Goal: Task Accomplishment & Management: Manage account settings

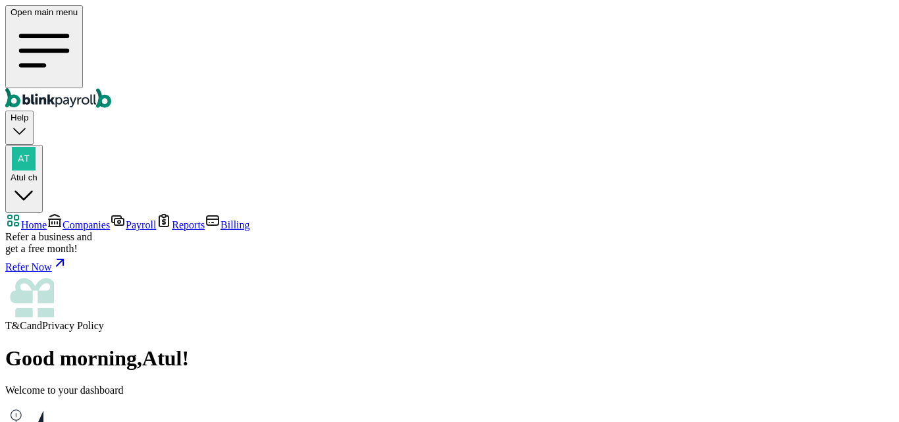
click at [76, 219] on span "Companies" at bounding box center [86, 224] width 47 height 11
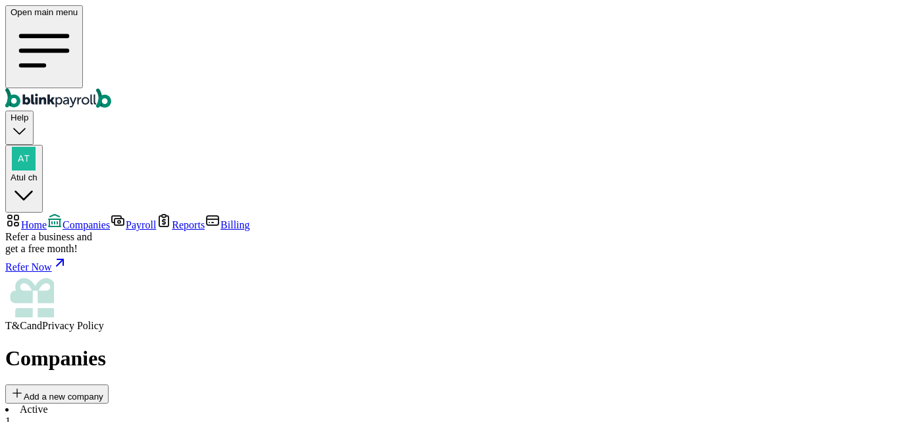
click at [216, 399] on li "Active 1" at bounding box center [449, 415] width 888 height 24
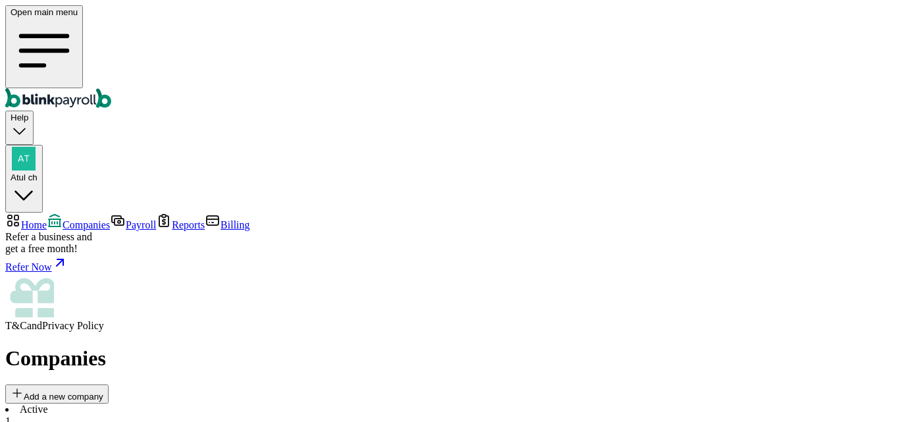
click at [38, 172] on span "Atul ch" at bounding box center [24, 177] width 27 height 10
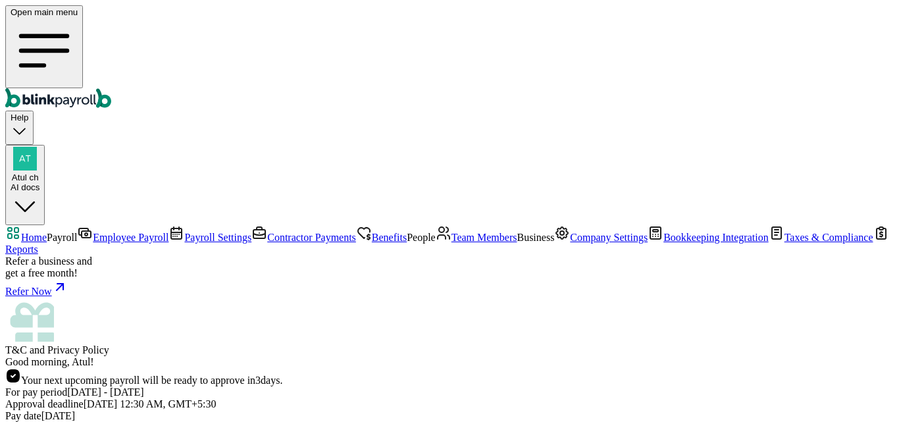
click at [451, 232] on span "Team Members" at bounding box center [484, 237] width 66 height 11
click at [94, 356] on span "Good morning, Atul!" at bounding box center [49, 361] width 89 height 11
click at [451, 232] on span "Team Members" at bounding box center [484, 237] width 66 height 11
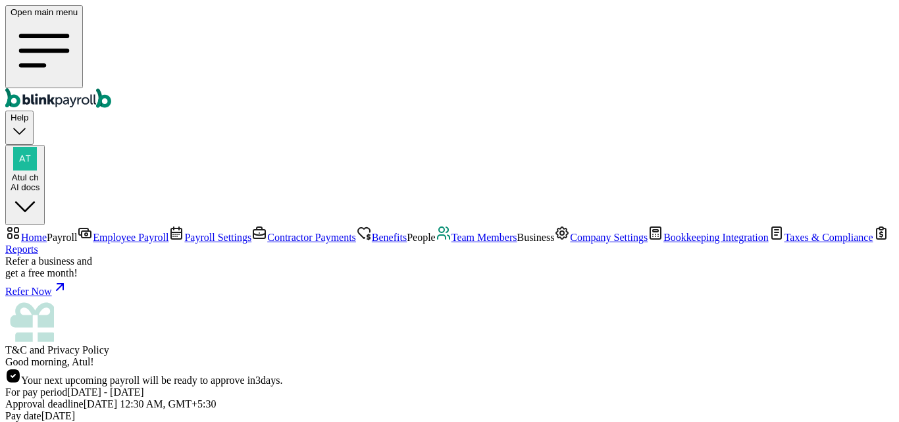
click at [451, 232] on span "Team Members" at bounding box center [484, 237] width 66 height 11
click at [372, 232] on span "Benefits" at bounding box center [389, 237] width 35 height 11
click at [451, 232] on span "Team Members" at bounding box center [484, 237] width 66 height 11
click at [372, 232] on span "Benefits" at bounding box center [389, 237] width 35 height 11
click at [451, 232] on span "Team Members" at bounding box center [484, 237] width 66 height 11
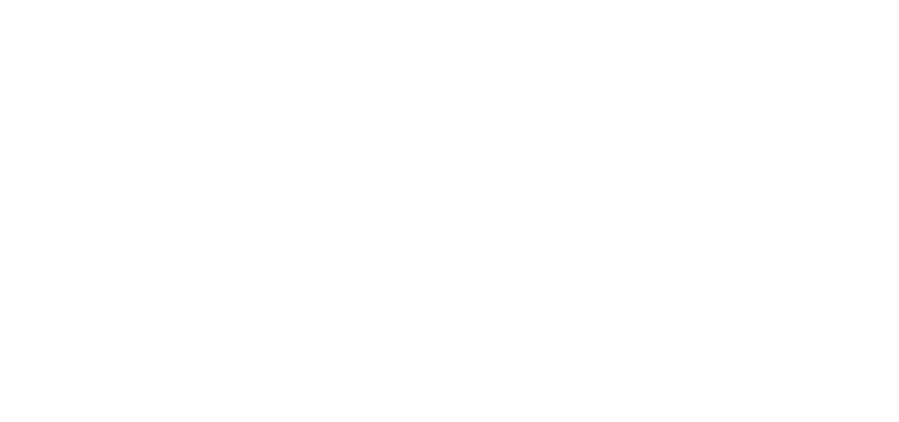
select select "Limited Partnership"
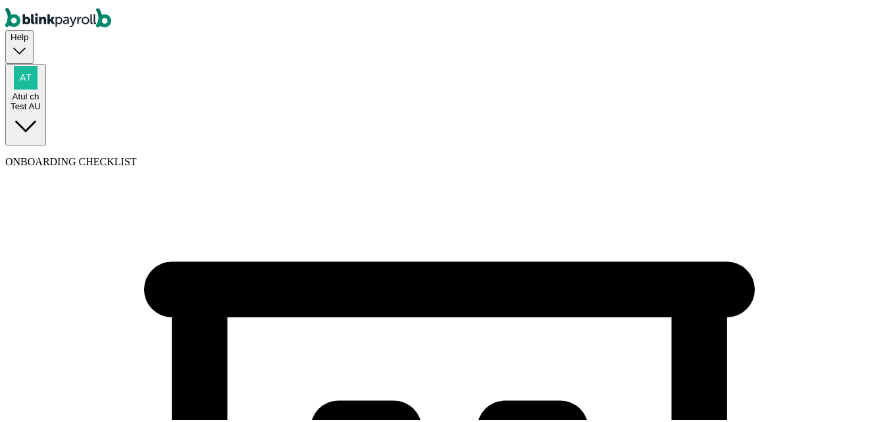
select select "Legal Services"
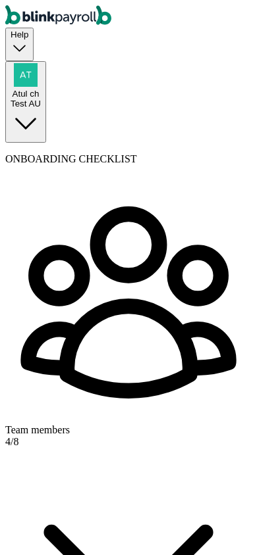
click at [82, 421] on div "Team members" at bounding box center [128, 430] width 246 height 12
select select "Limited Partnership"
select select "Legal Services"
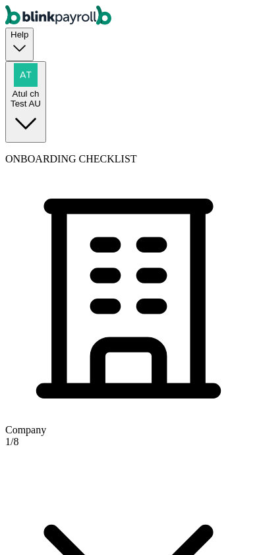
click at [153, 176] on div "Company 1 / 8" at bounding box center [128, 436] width 246 height 521
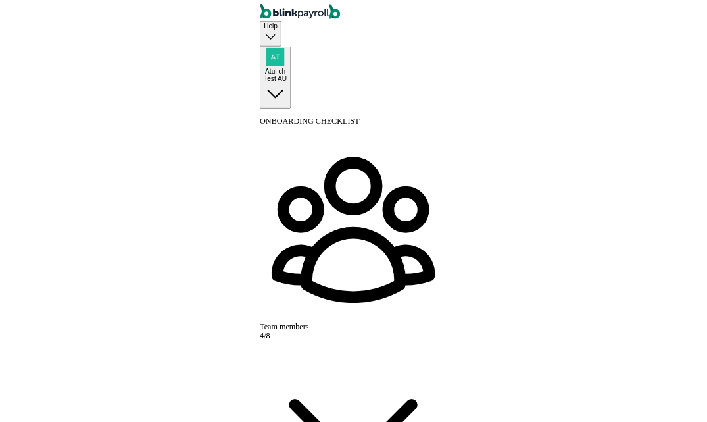
scroll to position [66, 0]
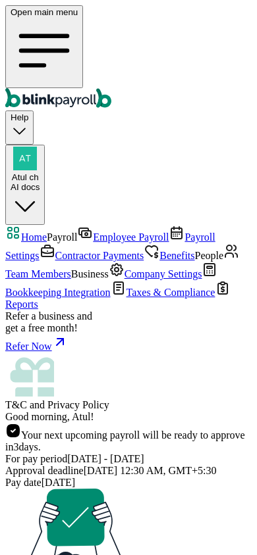
click at [21, 18] on icon "Global" at bounding box center [44, 50] width 67 height 67
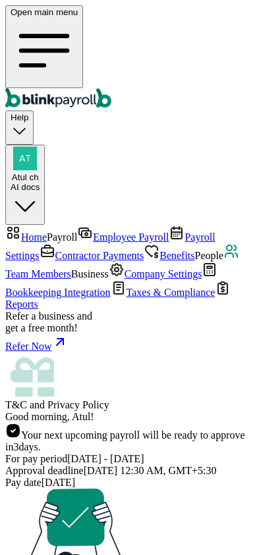
click at [21, 36] on icon "Global" at bounding box center [44, 51] width 46 height 30
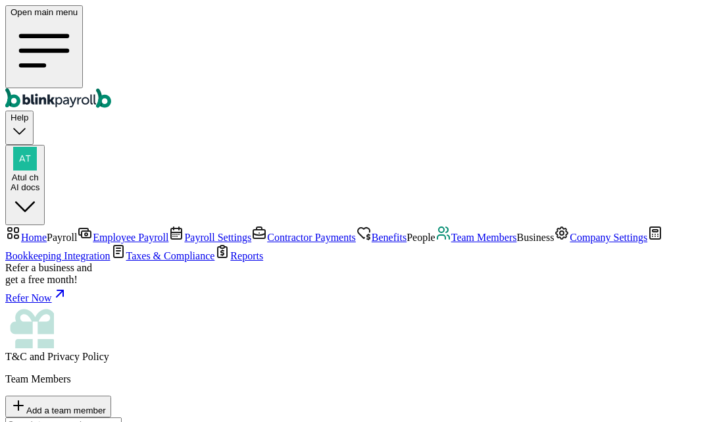
click at [570, 243] on span "Company Settings" at bounding box center [609, 237] width 78 height 11
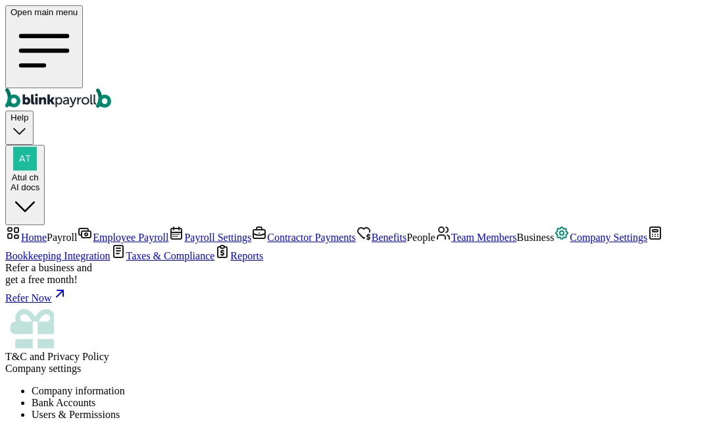
click at [451, 232] on span "Team Members" at bounding box center [484, 237] width 66 height 11
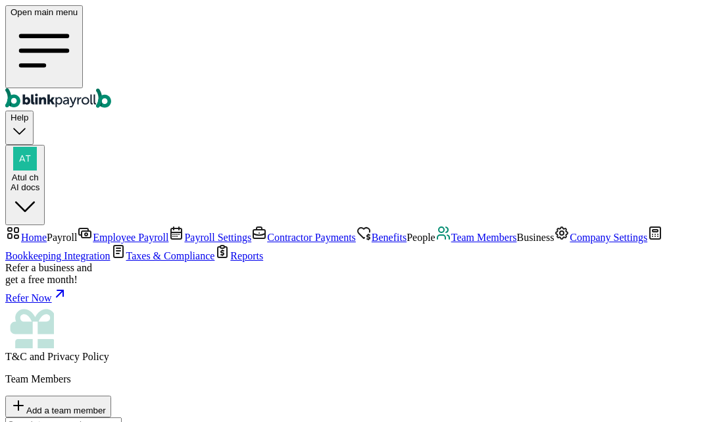
click at [93, 232] on span "Employee Payroll" at bounding box center [131, 237] width 76 height 11
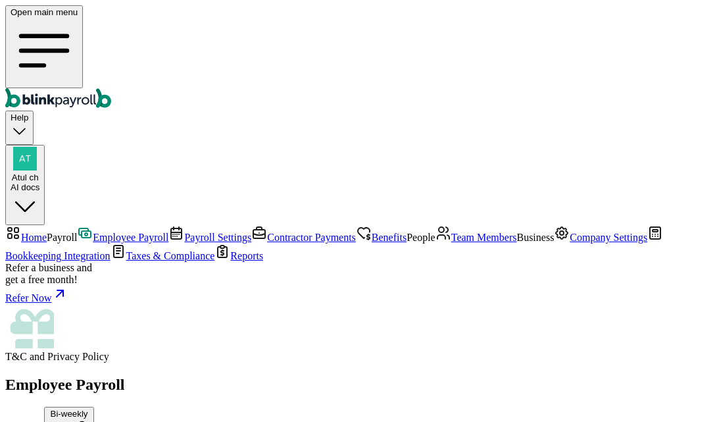
scroll to position [66, 0]
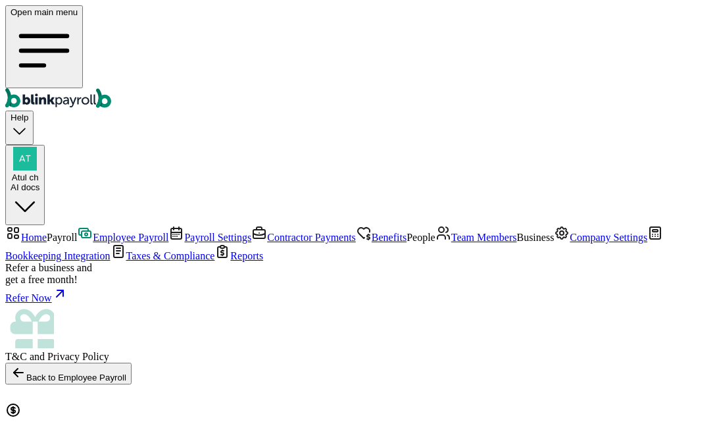
select select "direct_deposit"
type input "09/08/2025"
type input "08/09/2025 ~ 08/22/2025"
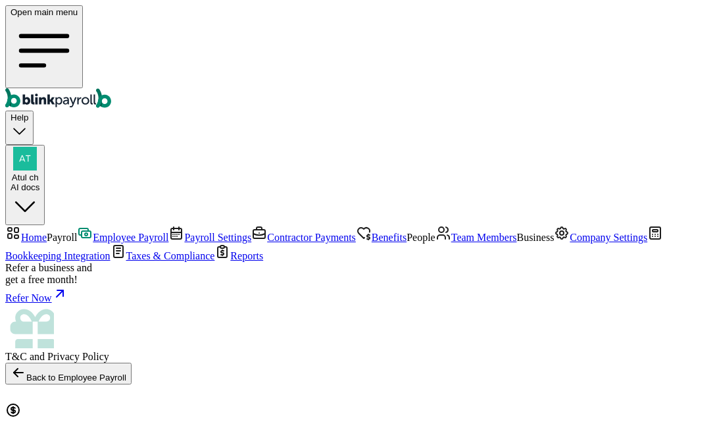
select select "2689"
type input "09/08/2025"
radio input "true"
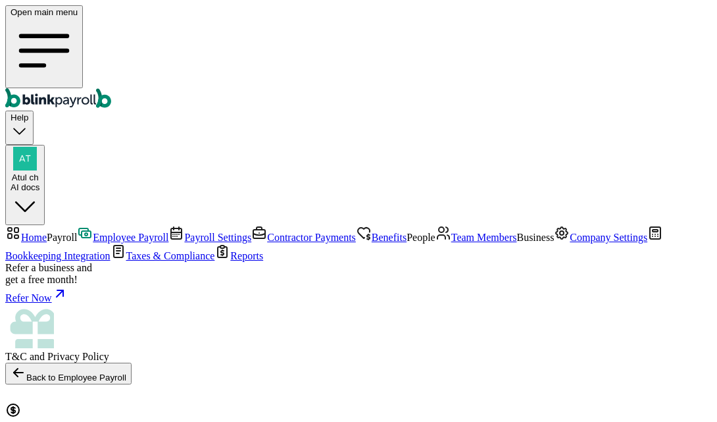
radio input "true"
select select "2689"
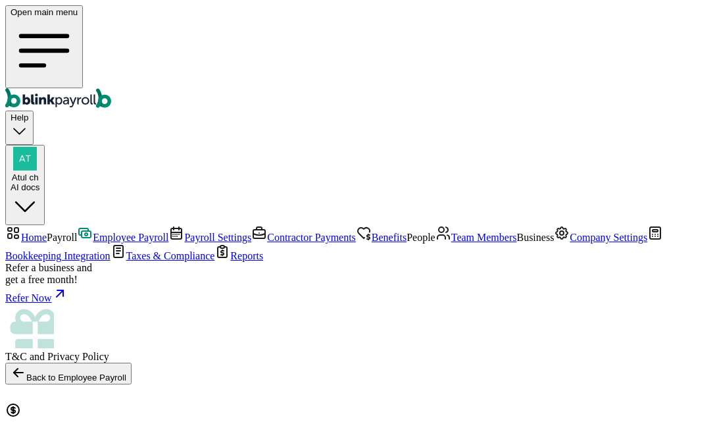
scroll to position [0, 0]
click at [93, 232] on span "Employee Payroll" at bounding box center [131, 237] width 76 height 11
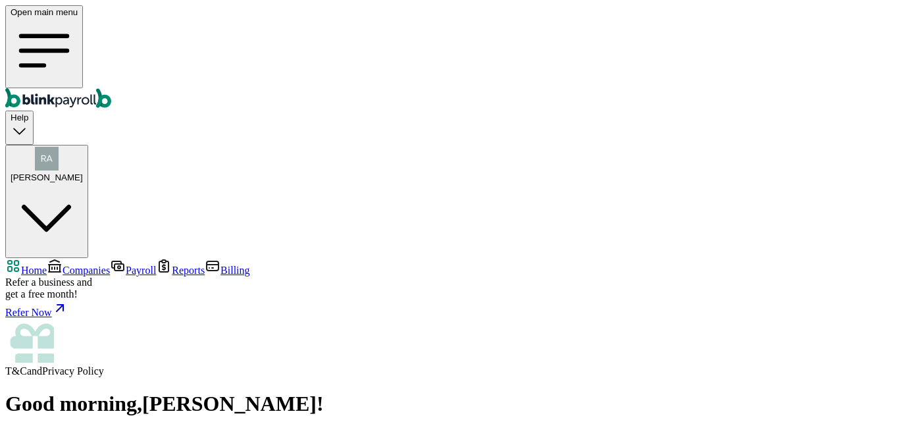
click at [71, 265] on span "Companies" at bounding box center [86, 270] width 47 height 11
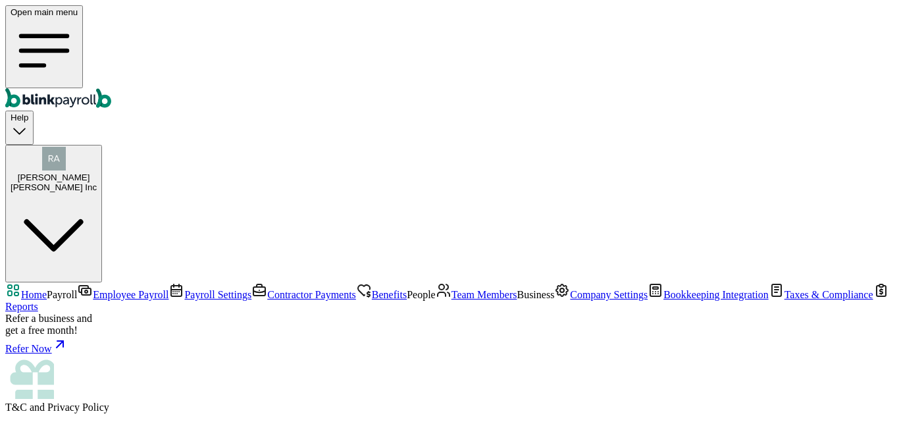
click at [93, 289] on span "Employee Payroll" at bounding box center [131, 294] width 76 height 11
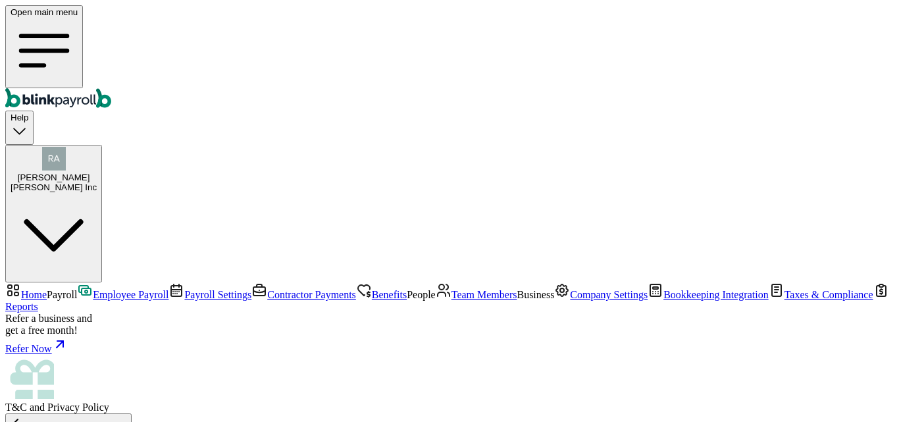
select select "direct_deposit"
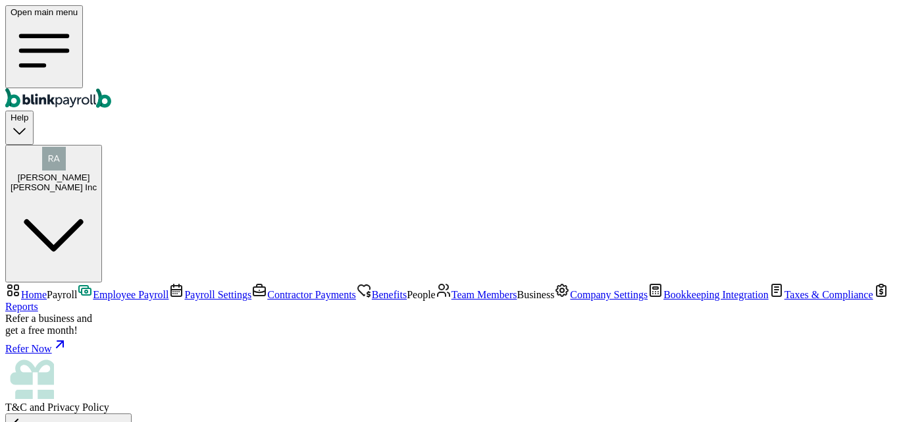
type input "09/08/2025"
type input "07/31/2025 ~ 08/30/2025"
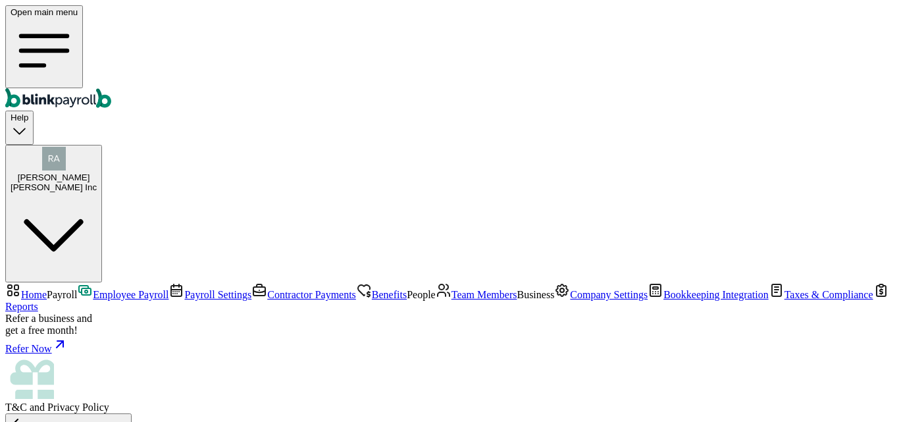
click at [90, 172] on span "Raj Jasoliya" at bounding box center [54, 177] width 72 height 10
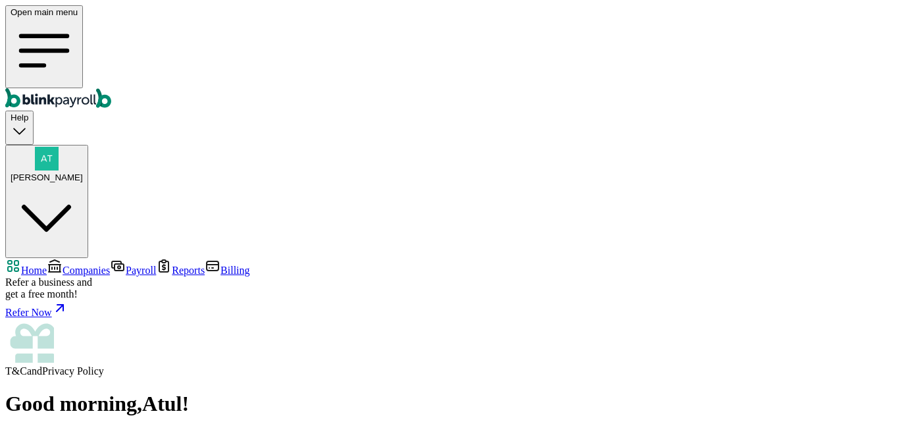
click at [63, 265] on span "Companies" at bounding box center [86, 270] width 47 height 11
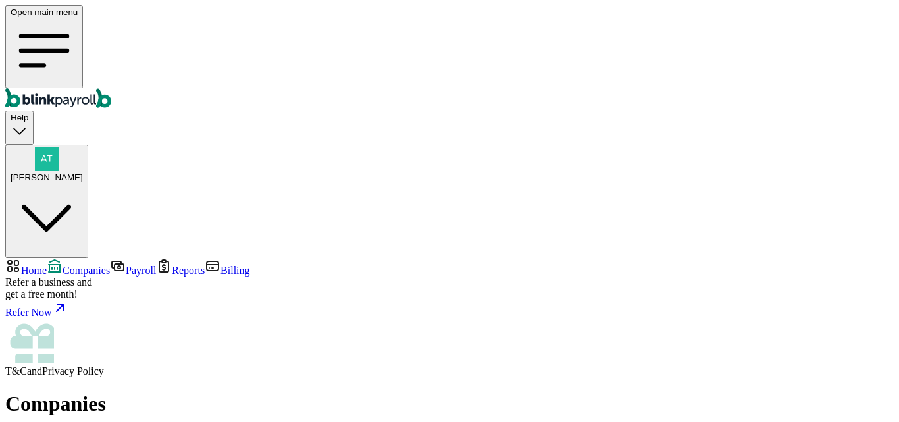
drag, startPoint x: 232, startPoint y: 231, endPoint x: 262, endPoint y: 233, distance: 29.7
drag, startPoint x: 226, startPoint y: 298, endPoint x: 277, endPoint y: 304, distance: 51.7
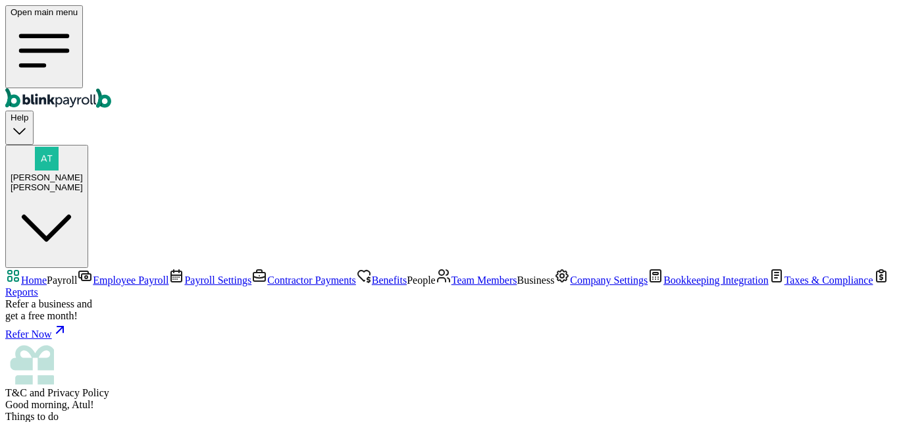
click at [108, 274] on span "Employee Payroll" at bounding box center [131, 279] width 76 height 11
click at [93, 274] on span "Employee Payroll" at bounding box center [131, 279] width 76 height 11
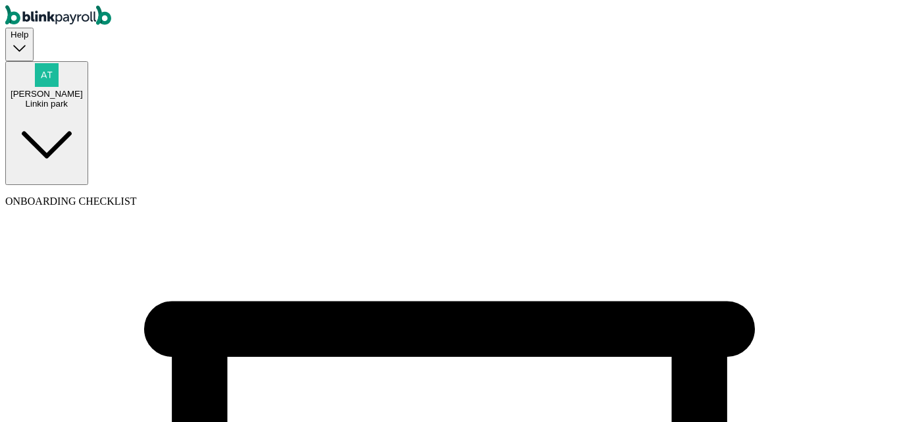
type input "08/11/2025"
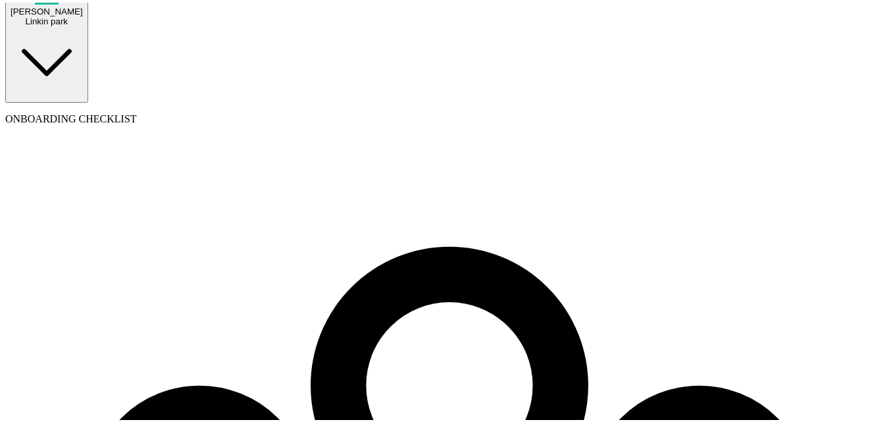
scroll to position [132, 0]
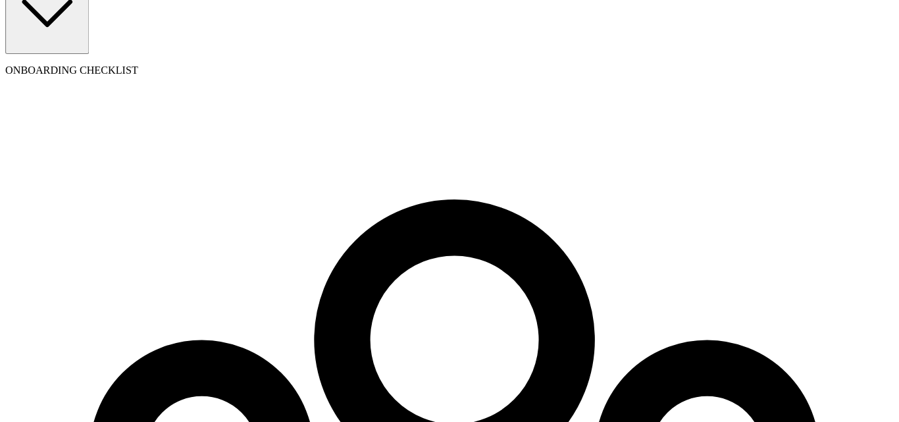
scroll to position [0, 0]
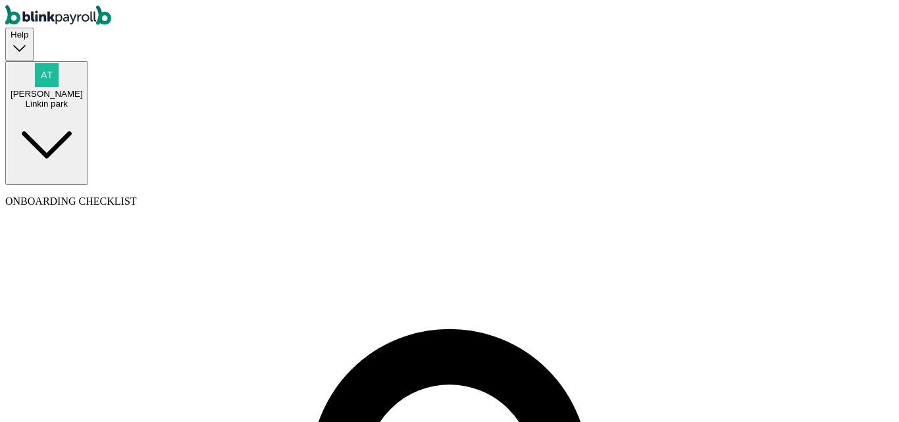
type input "Raj"
type input "test"
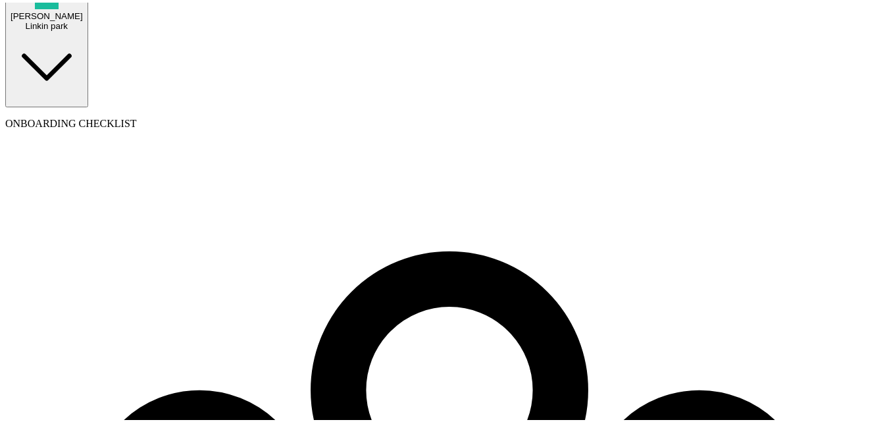
scroll to position [90, 0]
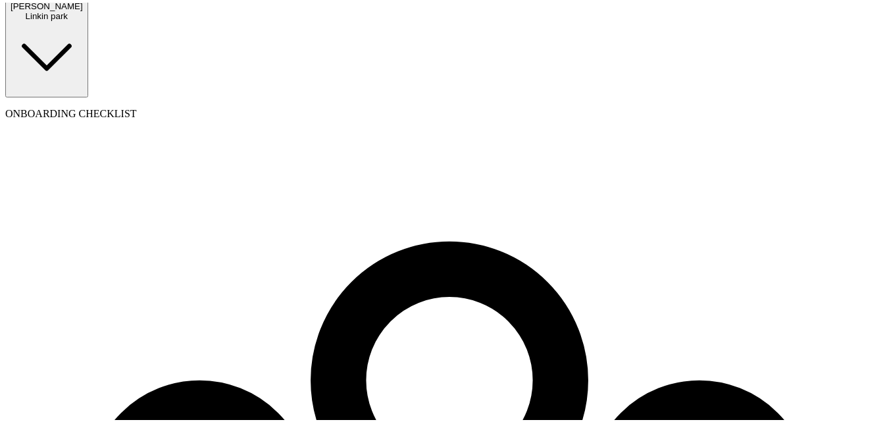
type input "newnew@new.cc"
select select "11 Texas a and M Univ"
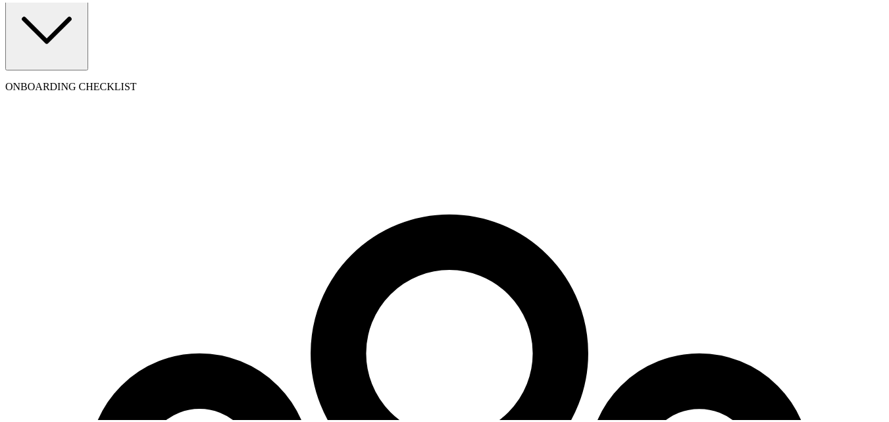
scroll to position [151, 0]
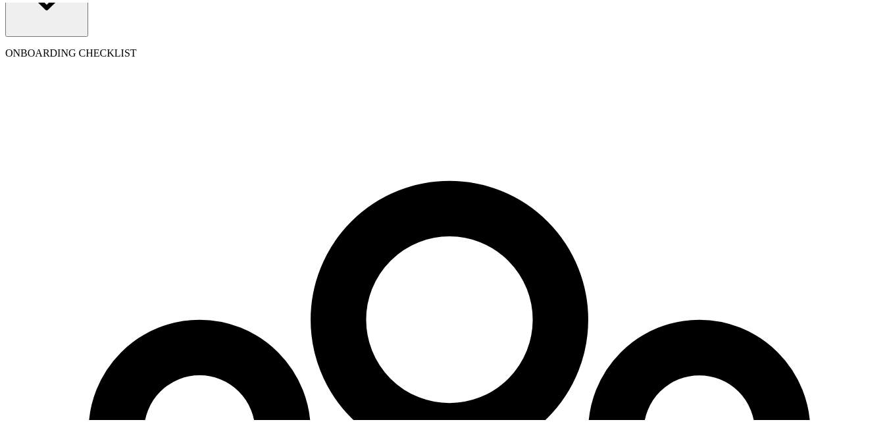
select select "Sole proprietorship"
select select "Auto or Machine Sales"
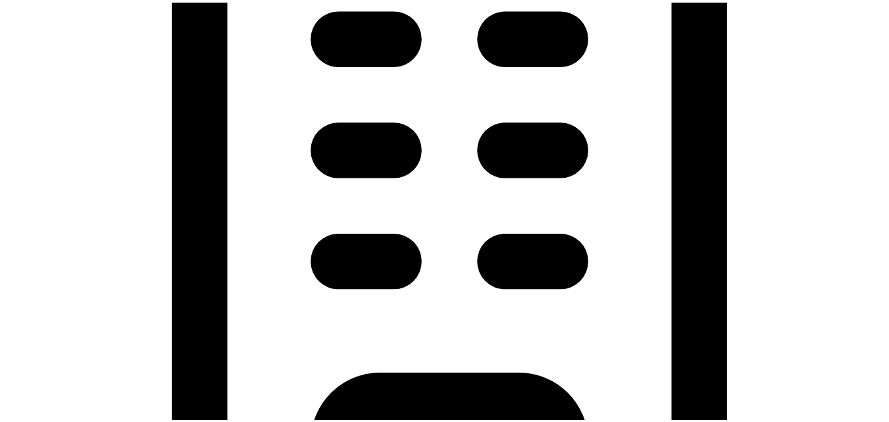
scroll to position [480, 0]
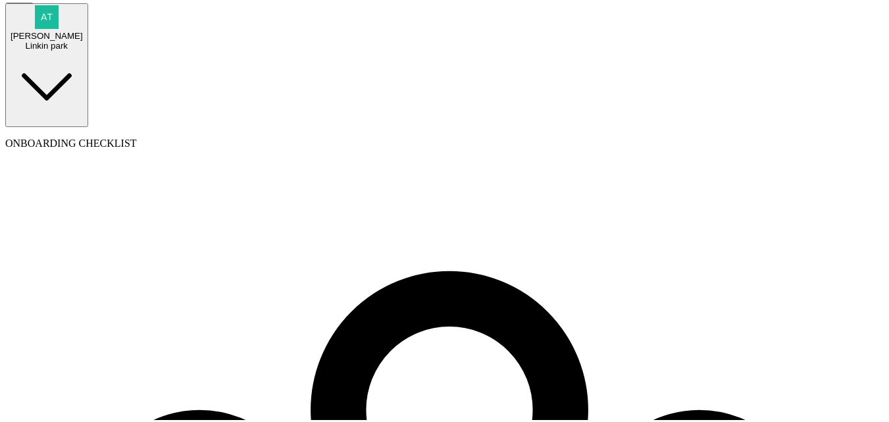
scroll to position [0, 0]
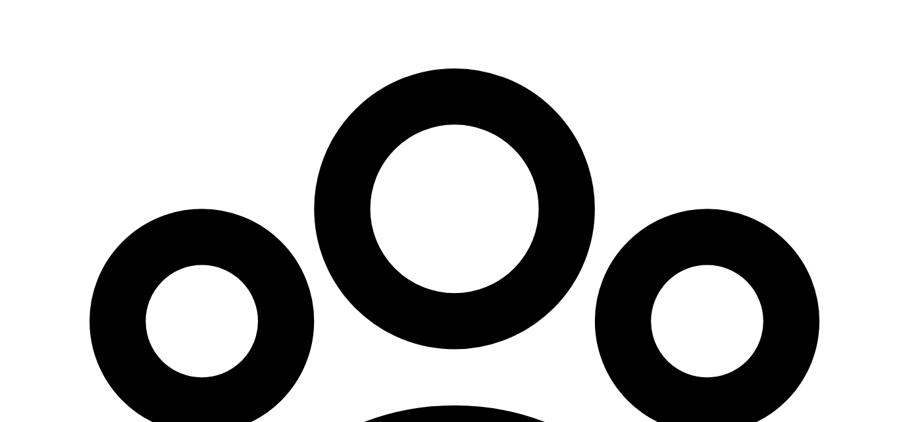
scroll to position [282, 0]
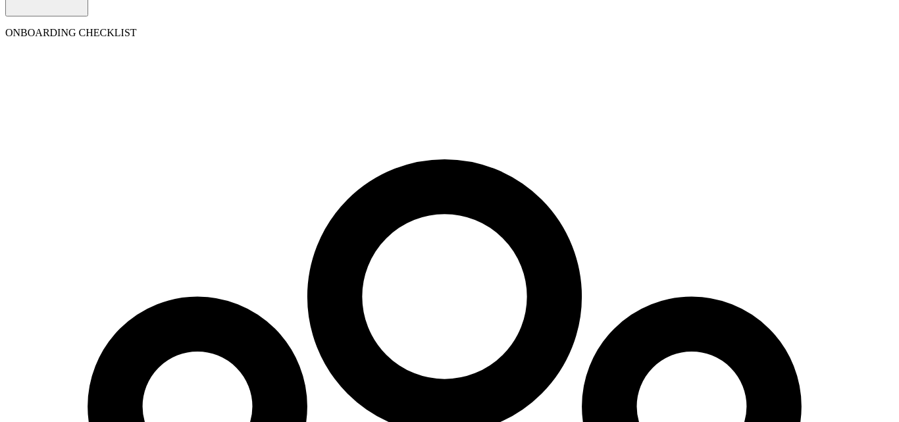
scroll to position [151, 0]
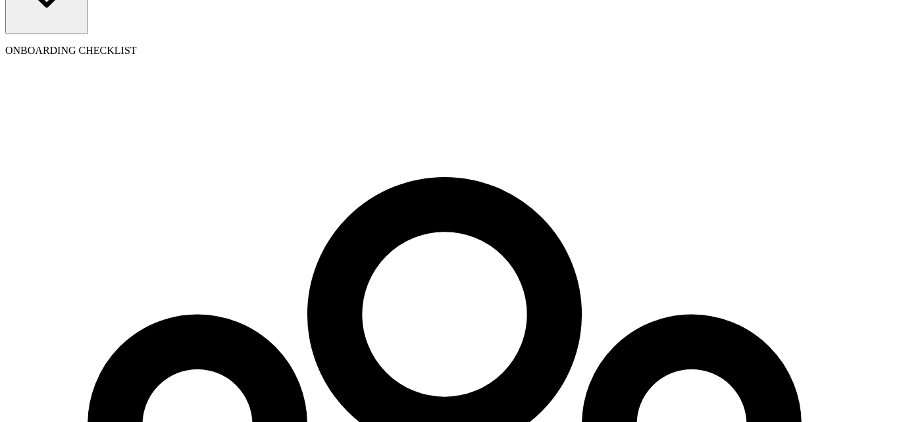
type input "555-65-6565"
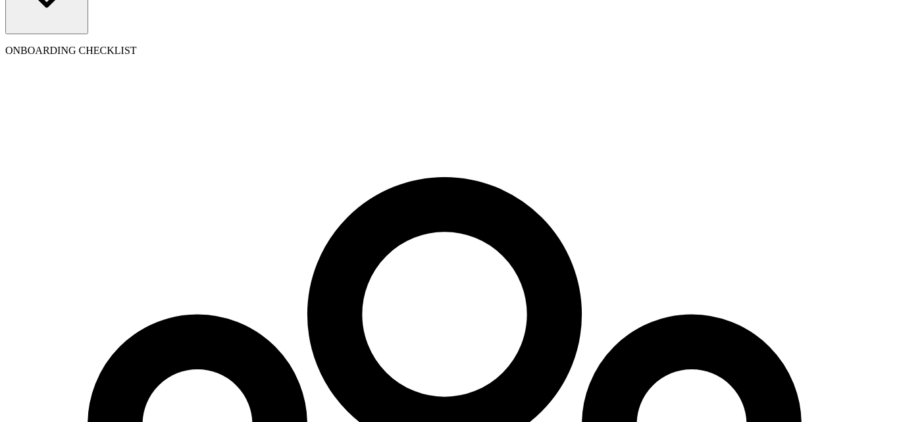
type input "08/31/2001"
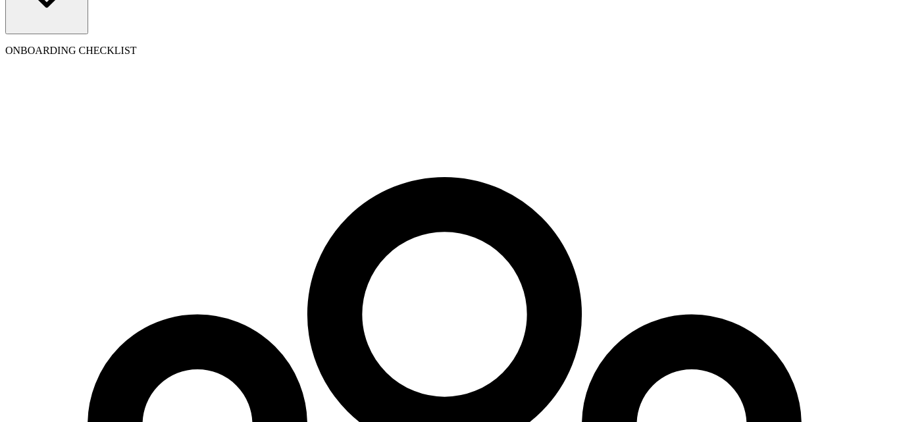
type input "5 Texas a and M Univ"
type input "College Station"
type input "TX"
type input "77843"
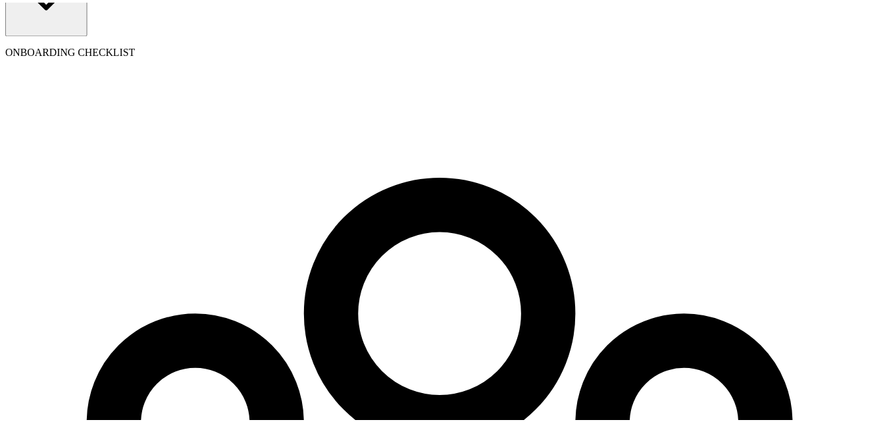
scroll to position [165, 0]
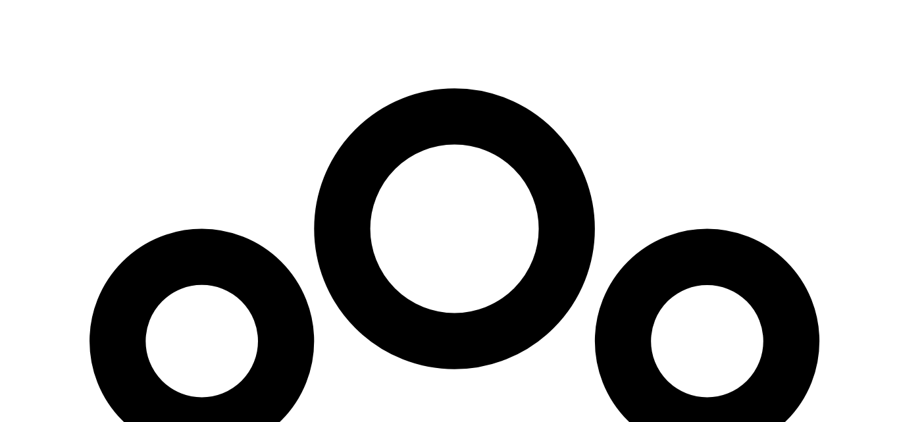
scroll to position [282, 0]
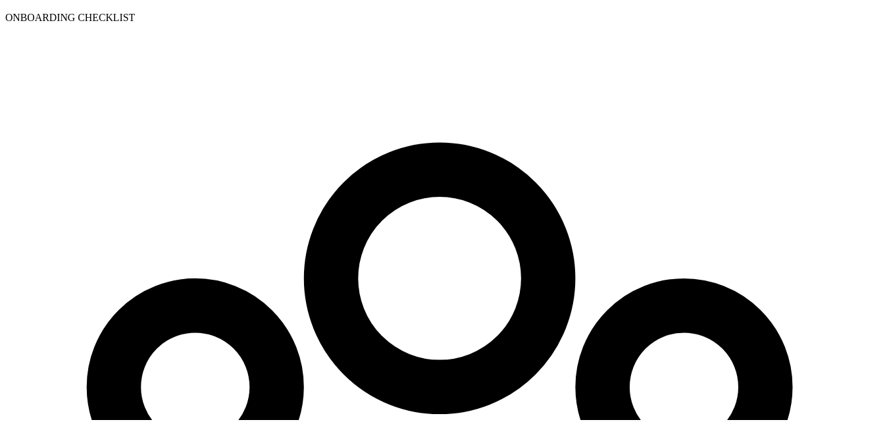
scroll to position [151, 0]
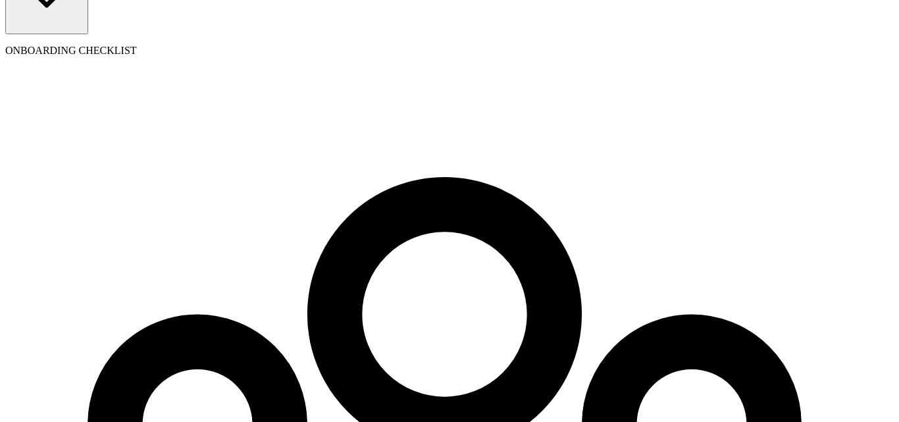
radio input "true"
drag, startPoint x: 516, startPoint y: 96, endPoint x: 507, endPoint y: 107, distance: 13.6
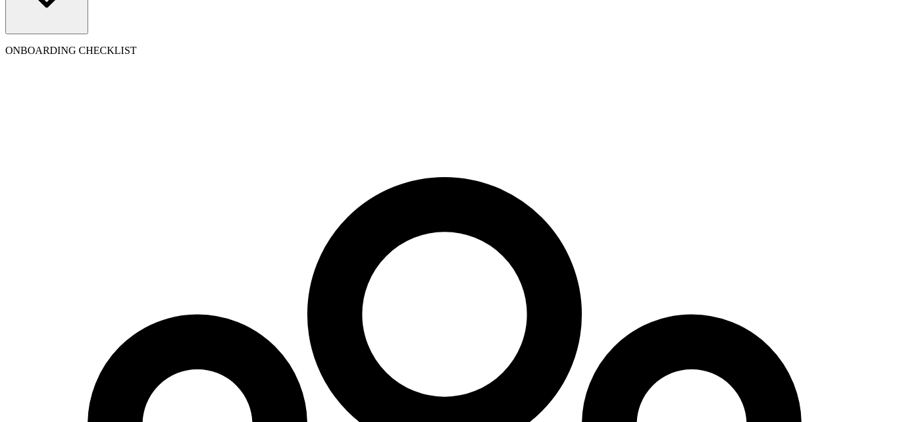
select select "Savings"
type input "555666555"
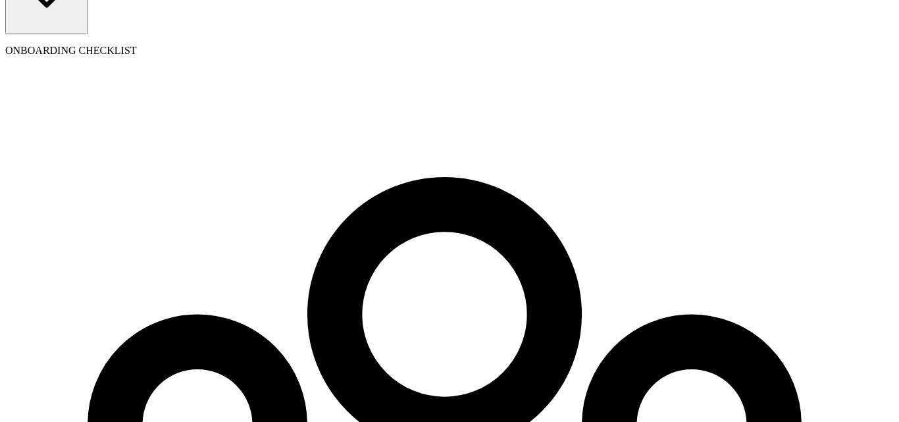
type input "5566"
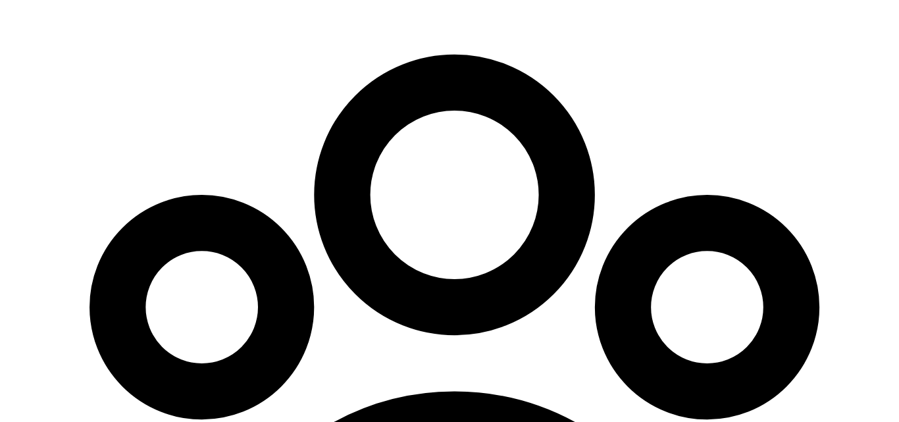
scroll to position [365, 0]
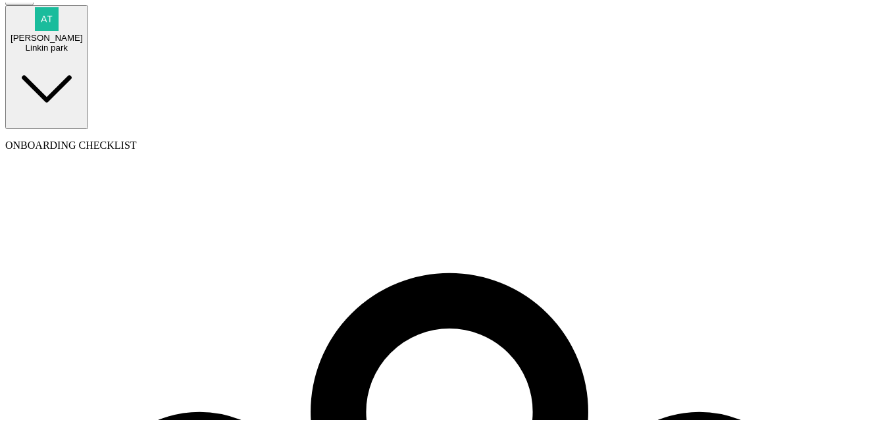
scroll to position [82, 0]
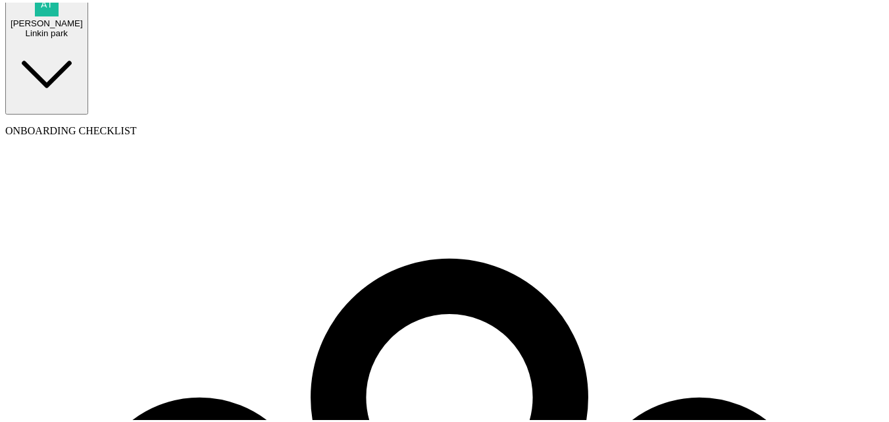
scroll to position [78, 0]
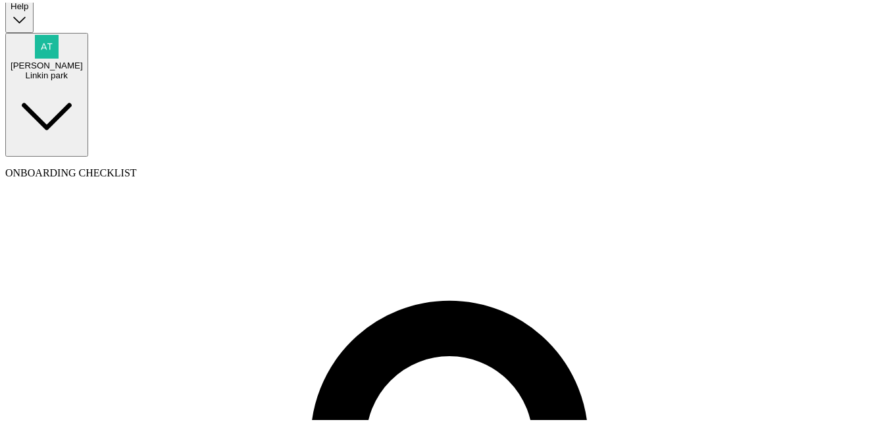
scroll to position [0, 0]
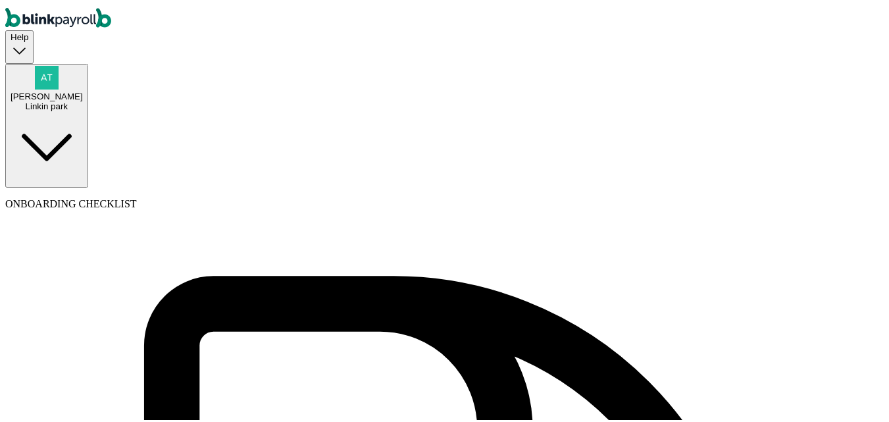
type input "a"
drag, startPoint x: 467, startPoint y: 315, endPoint x: 464, endPoint y: 348, distance: 33.0
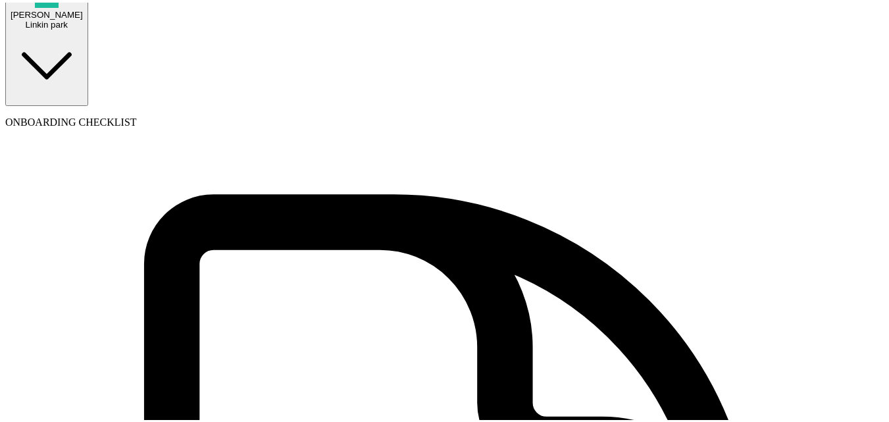
scroll to position [132, 0]
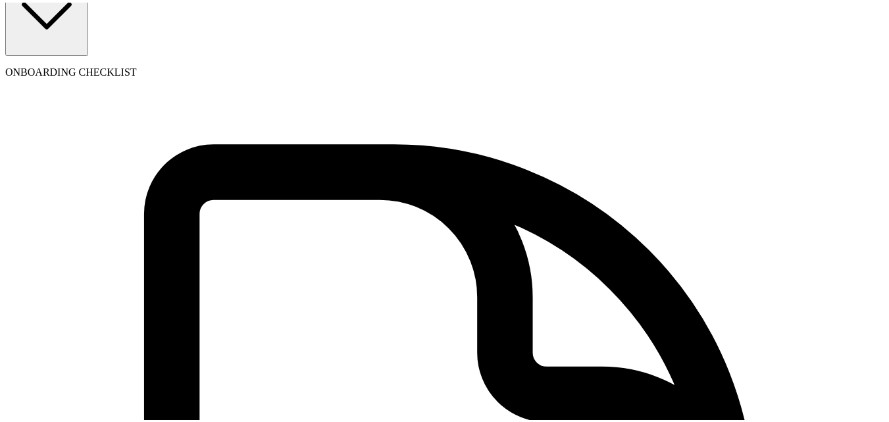
type input "ba"
type input "a@a.cc"
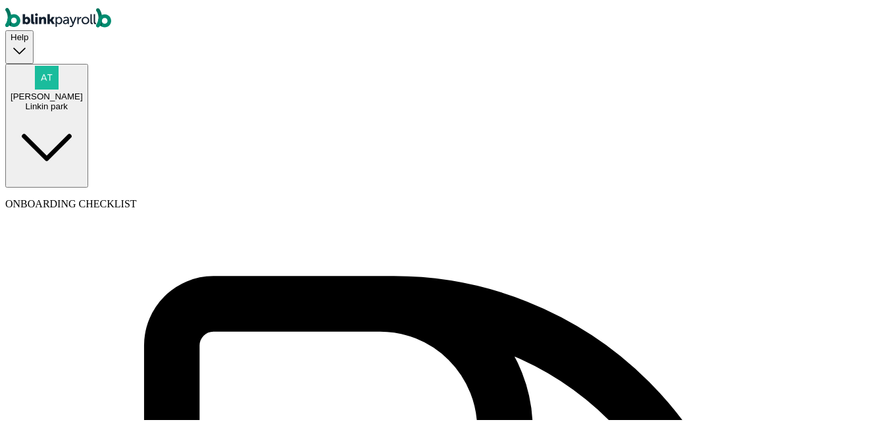
scroll to position [4, 0]
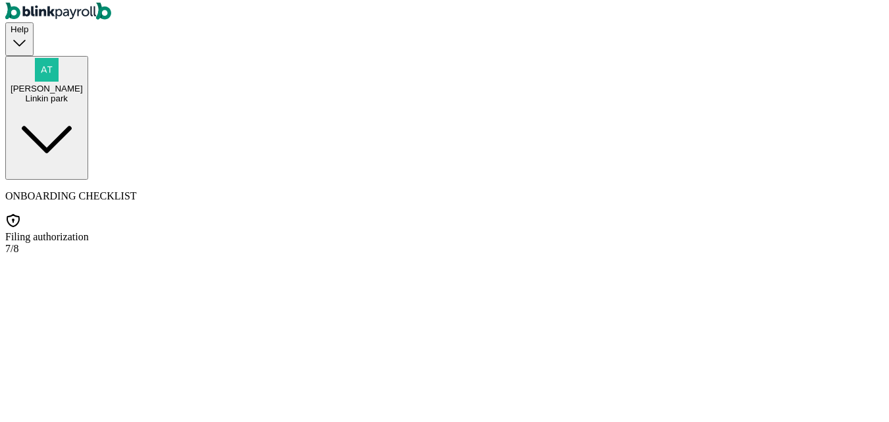
scroll to position [0, 0]
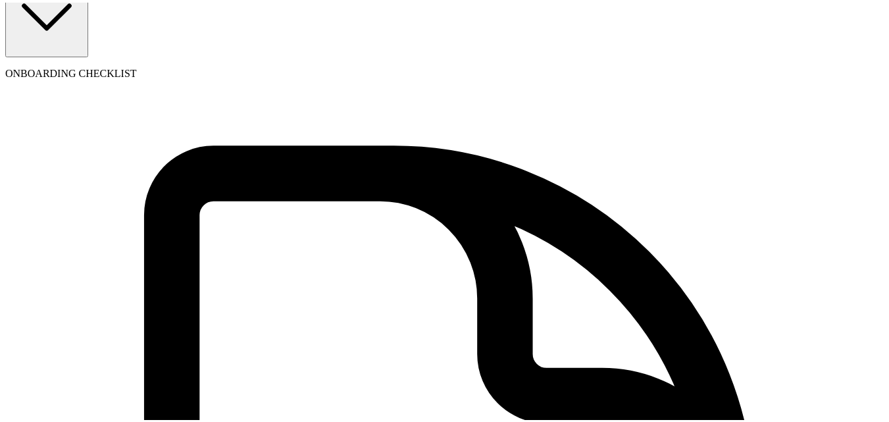
scroll to position [132, 0]
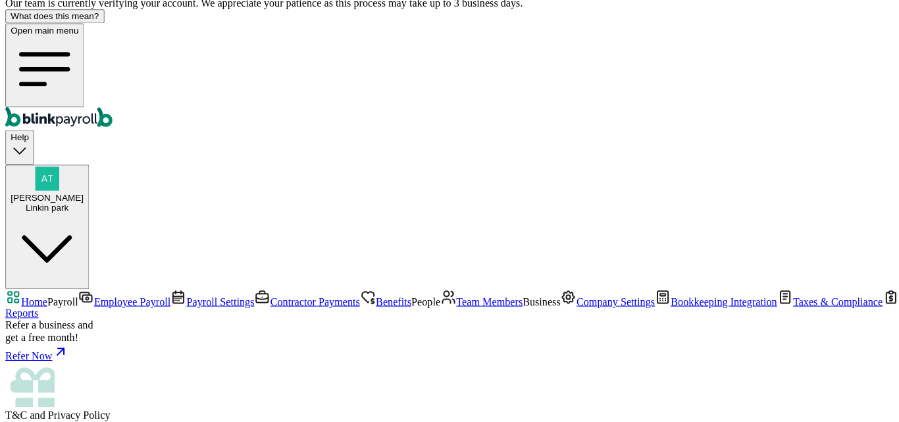
scroll to position [0, 0]
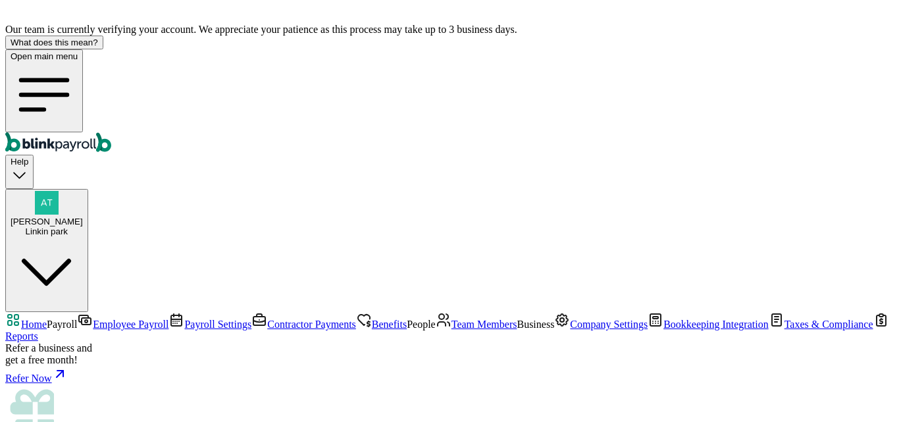
click at [570, 319] on span "Company Settings" at bounding box center [609, 324] width 78 height 11
select select "Sole proprietorship"
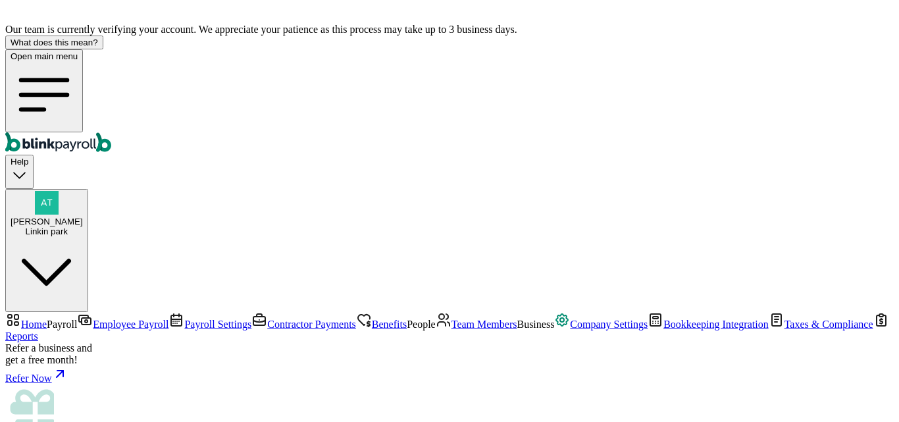
checkbox input "false"
type input "N"
type input "NSF Co."
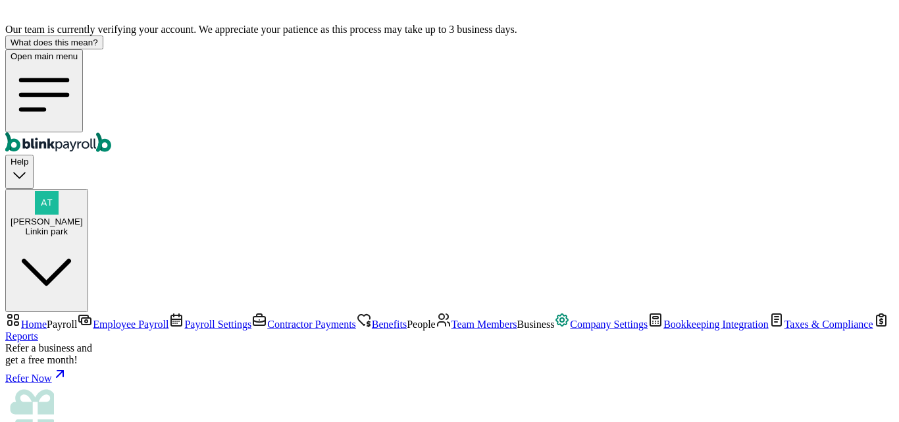
click at [47, 319] on span "Home" at bounding box center [34, 324] width 26 height 11
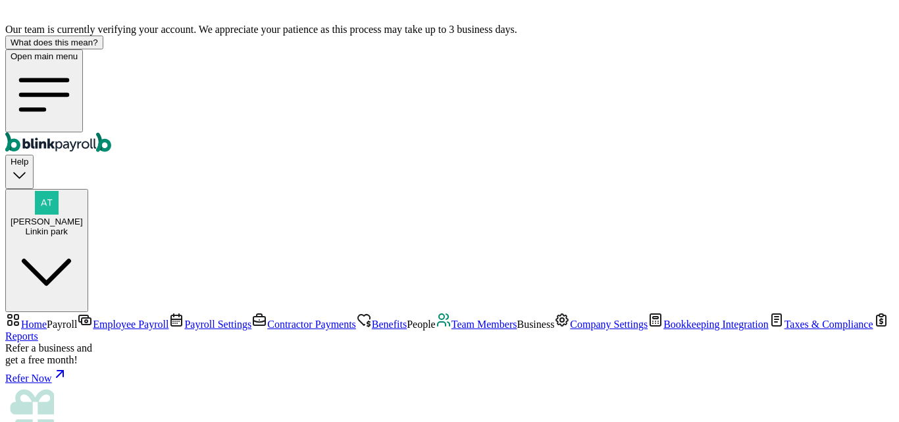
click at [47, 319] on span "Home" at bounding box center [34, 324] width 26 height 11
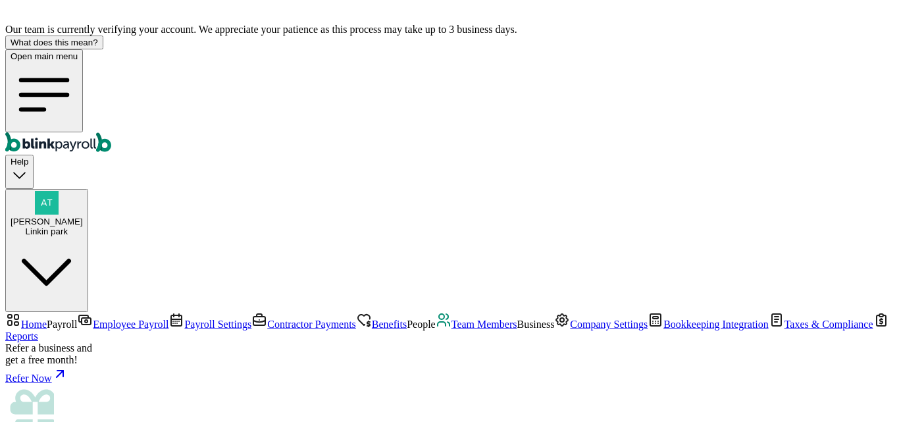
click at [784, 319] on span "Taxes & Compliance" at bounding box center [828, 324] width 89 height 11
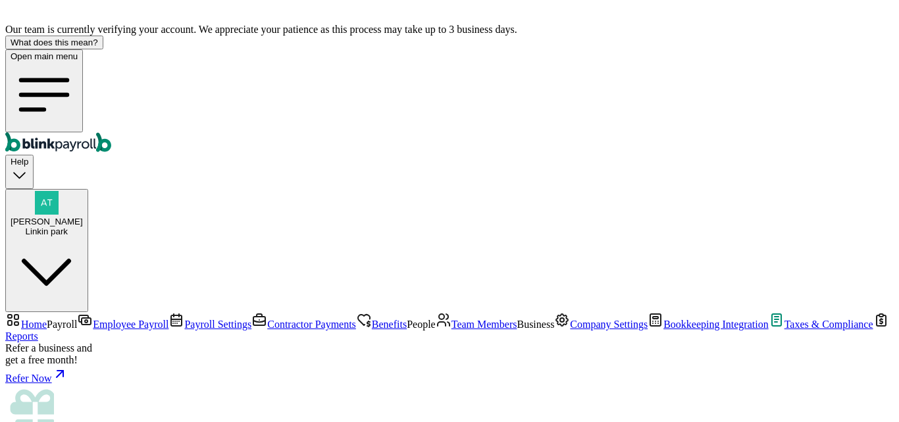
click at [451, 319] on span "Team Members" at bounding box center [484, 324] width 66 height 11
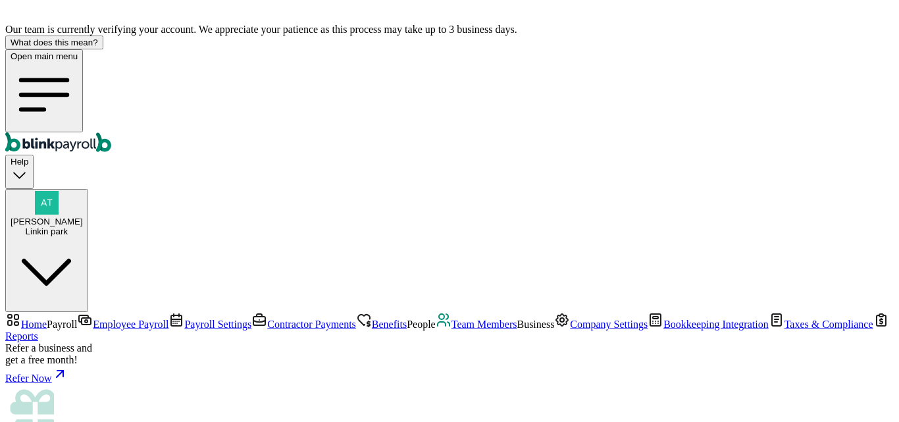
select select "2025"
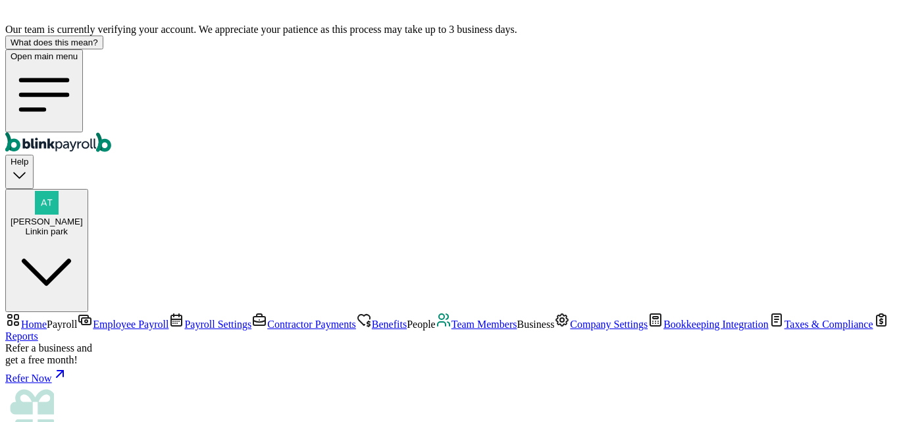
click at [570, 319] on span "Company Settings" at bounding box center [609, 324] width 78 height 11
click at [663, 319] on span "Bookkeeping Integration" at bounding box center [715, 324] width 105 height 11
click at [570, 319] on span "Company Settings" at bounding box center [609, 324] width 78 height 11
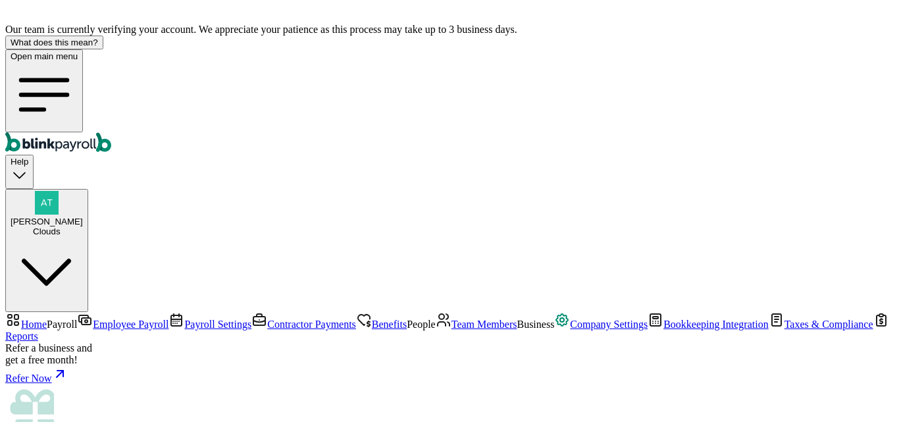
click at [451, 319] on span "Team Members" at bounding box center [484, 324] width 66 height 11
click at [570, 319] on span "Company Settings" at bounding box center [609, 324] width 78 height 11
drag, startPoint x: 562, startPoint y: 290, endPoint x: 603, endPoint y: 278, distance: 42.5
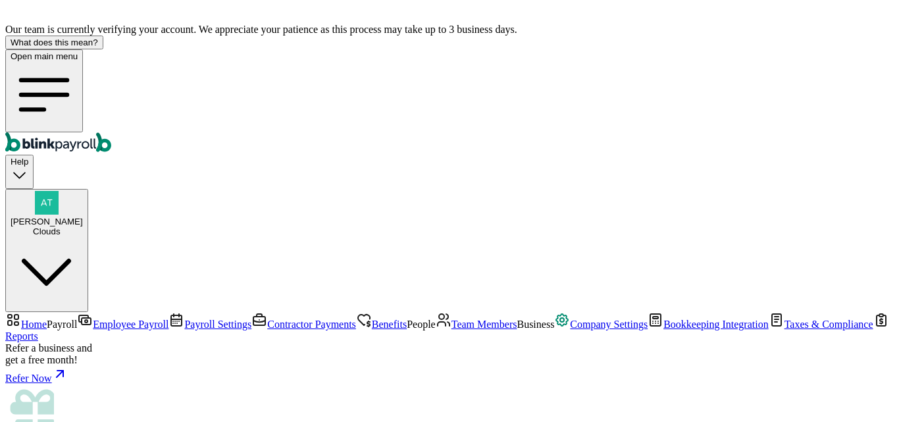
click at [93, 319] on span "Employee Payroll" at bounding box center [131, 324] width 76 height 11
click at [47, 319] on span "Home" at bounding box center [34, 324] width 26 height 11
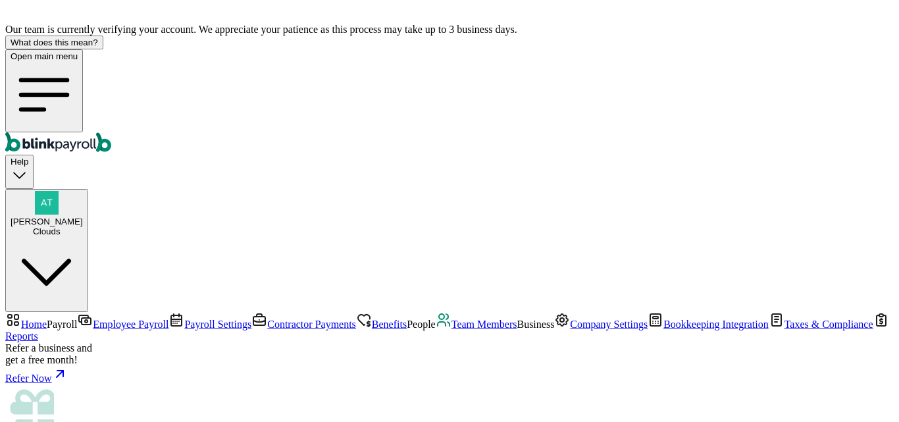
scroll to position [70, 0]
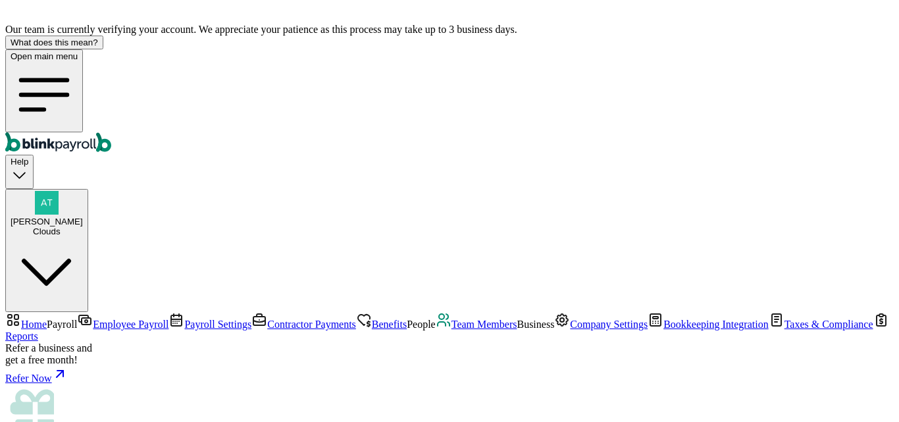
type input "test@new.co"
type input "BA"
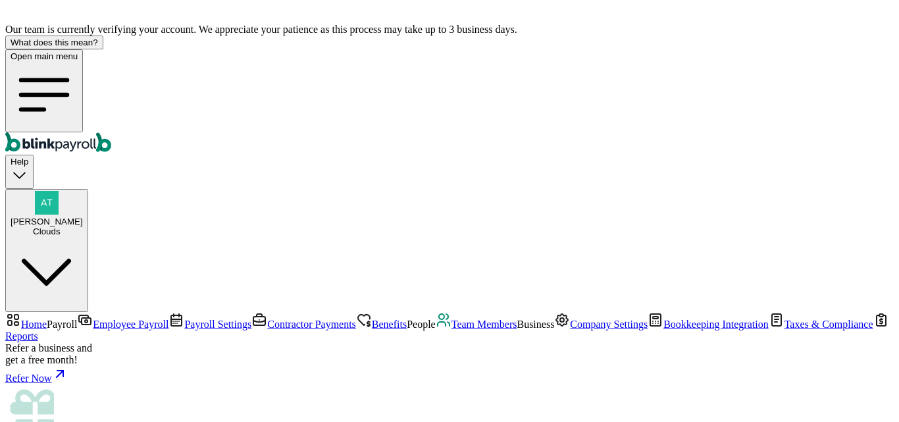
type input "09/01/2025"
select select "55 Texas a and M Univ"
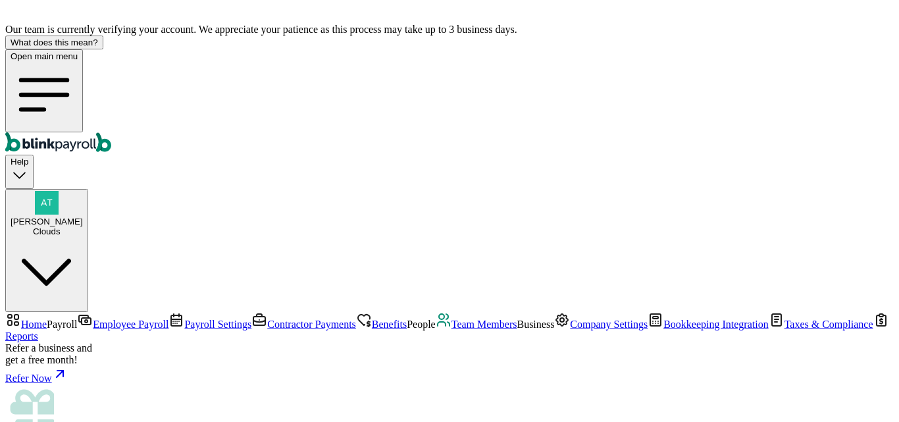
radio input "true"
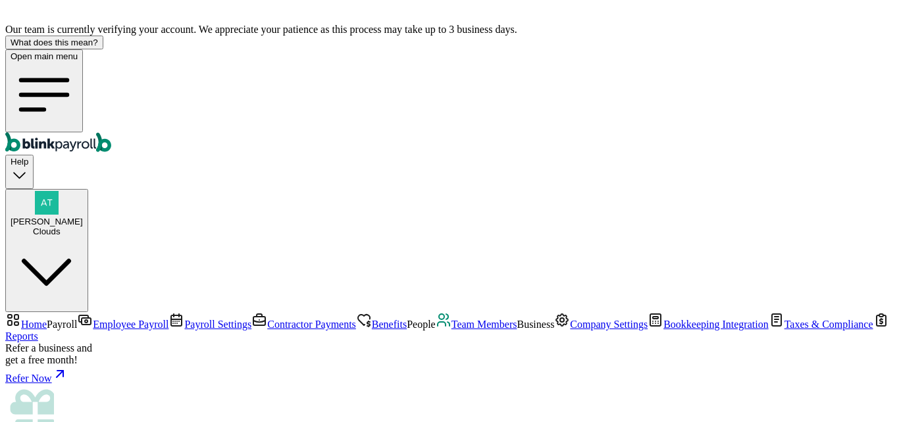
type input "5"
type input "7.50"
type input "55"
type input "82.50"
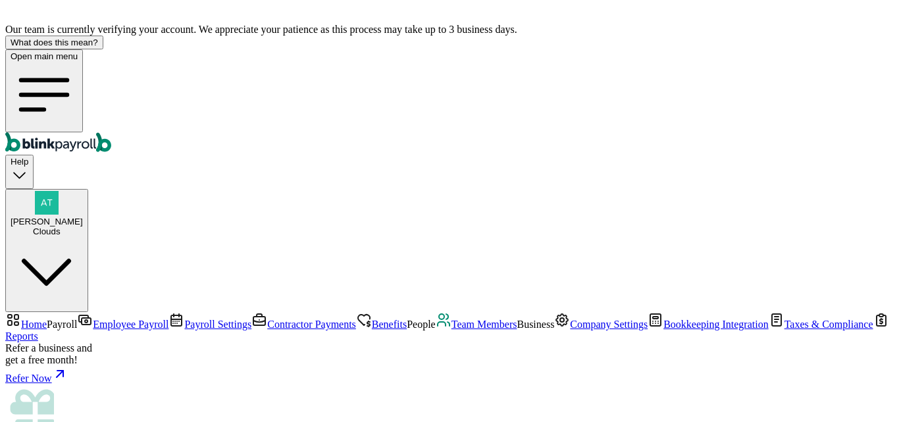
scroll to position [584, 0]
radio input "true"
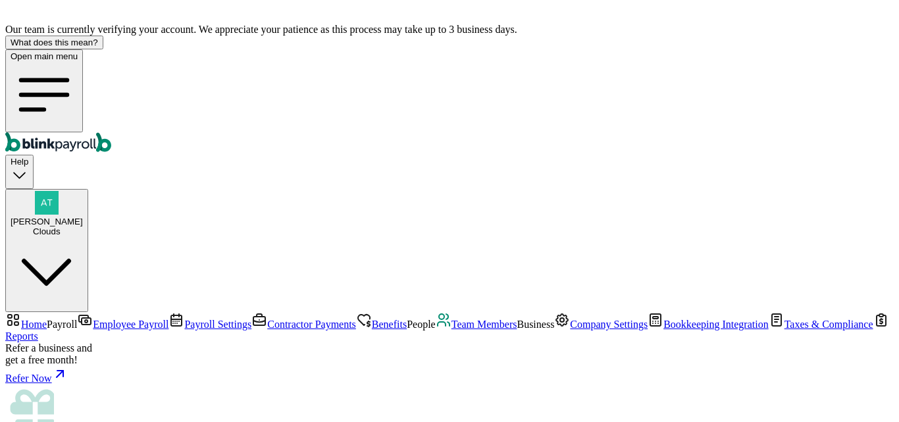
scroll to position [255, 0]
type input "556-56-5655"
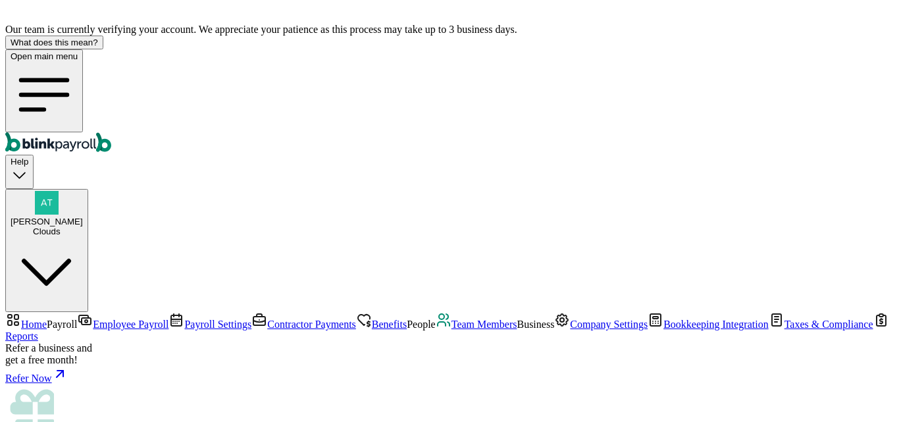
type input "08/31/1989"
type input "55 Texas a and M Univ"
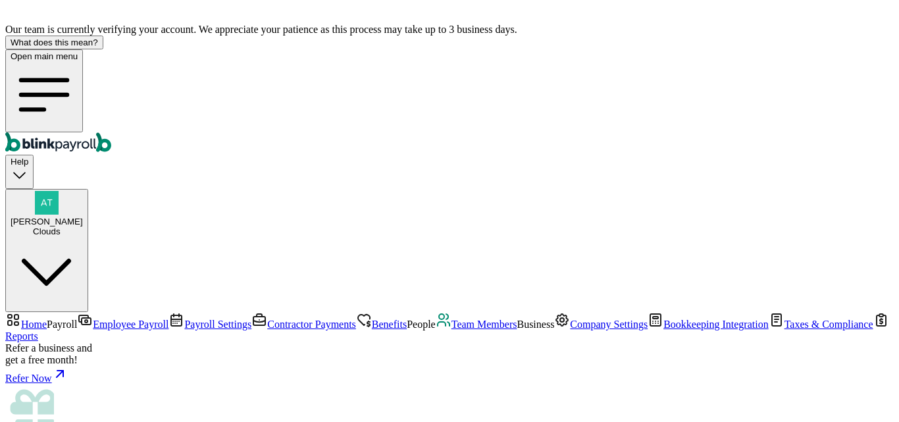
type input "College Station"
type input "TX"
type input "77843"
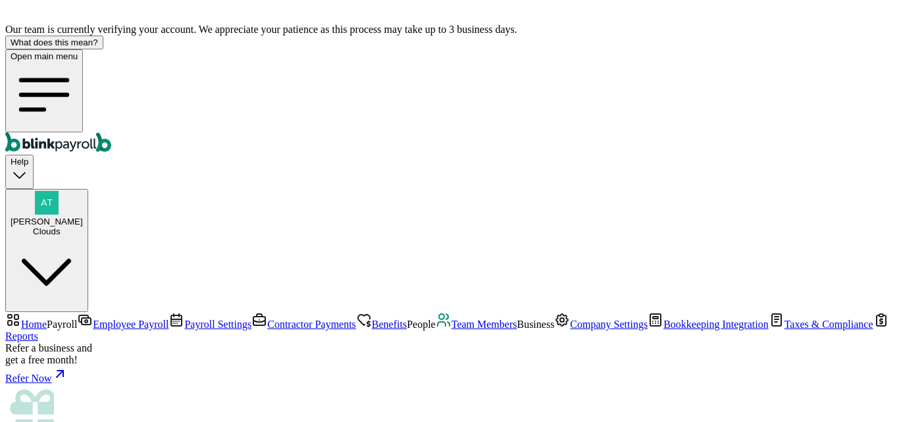
scroll to position [326, 0]
drag, startPoint x: 715, startPoint y: 114, endPoint x: 687, endPoint y: 110, distance: 27.9
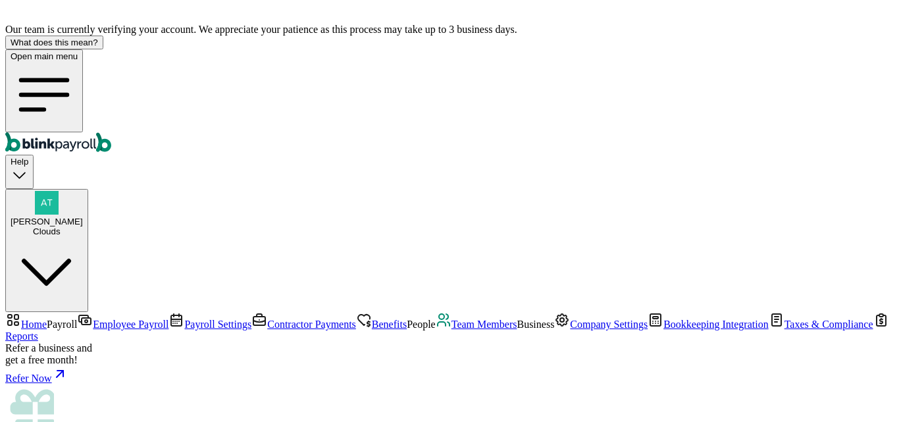
radio input "true"
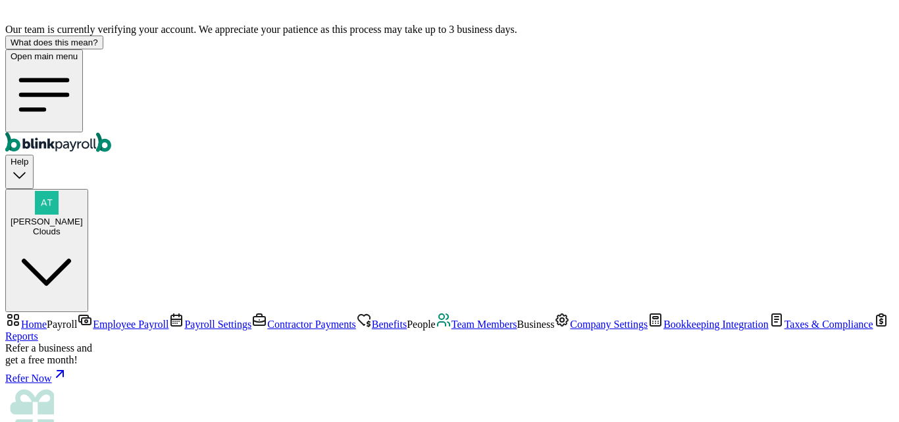
radio input "true"
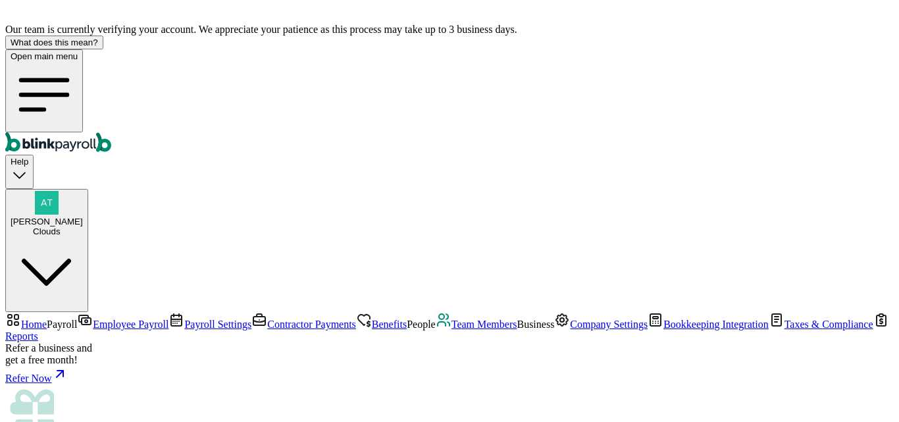
select select "Savings"
type input "555666555"
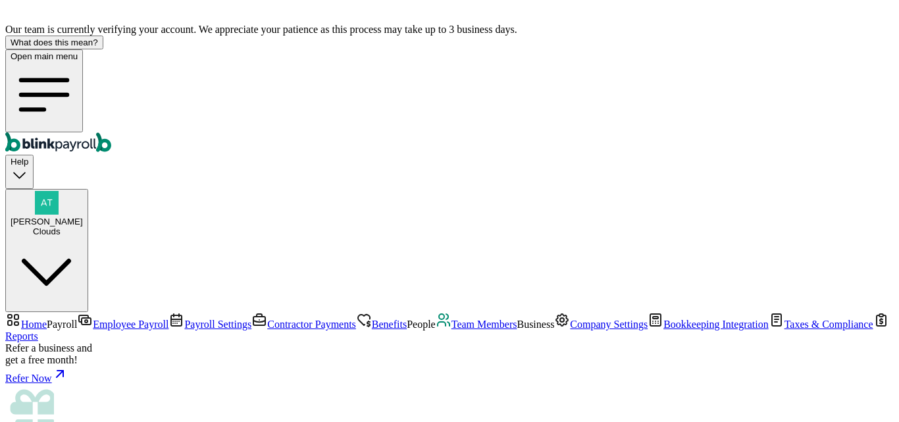
type input "5566"
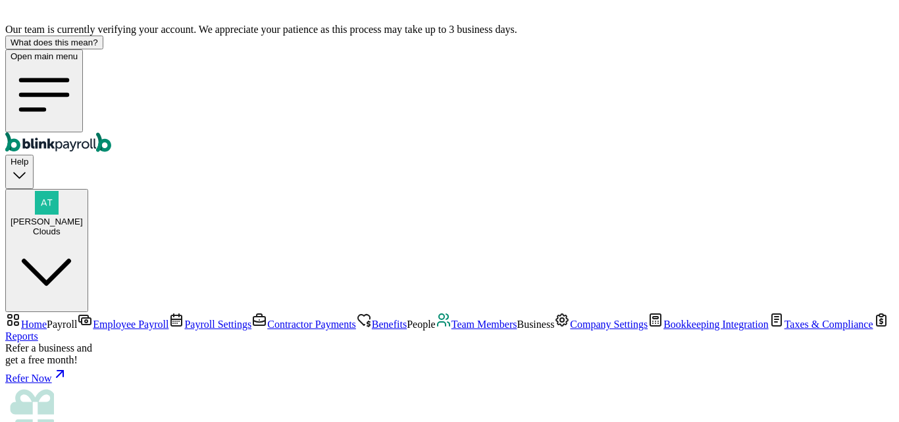
scroll to position [403, 0]
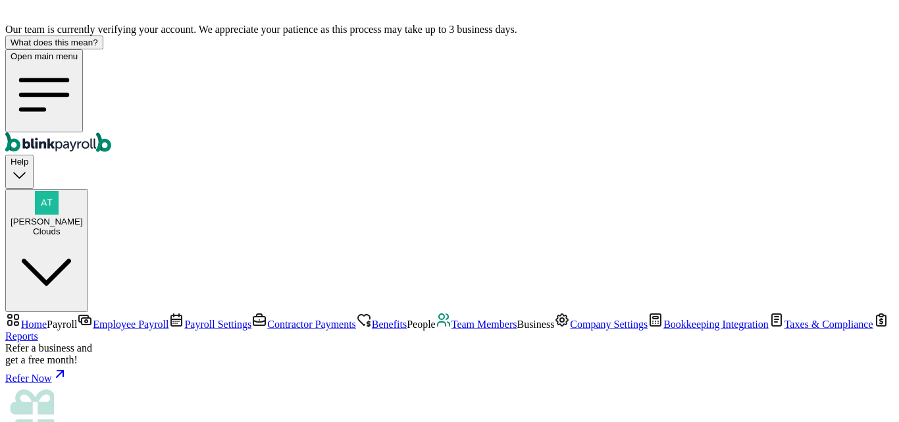
scroll to position [0, 0]
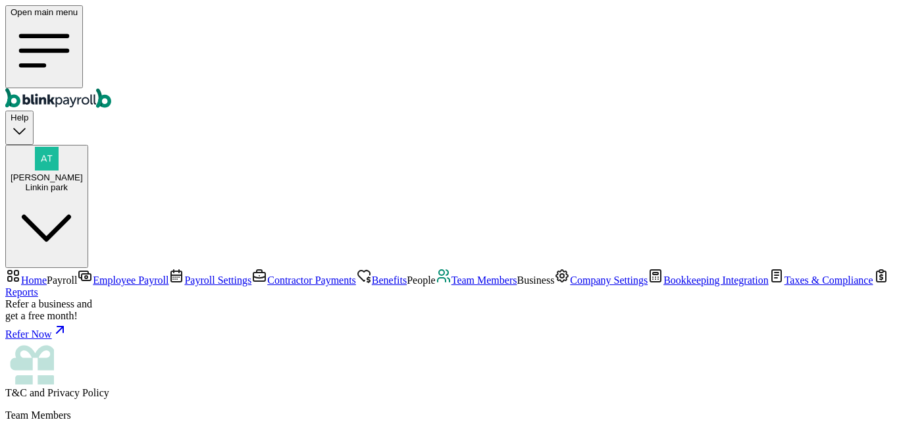
click at [47, 274] on span "Home" at bounding box center [34, 279] width 26 height 11
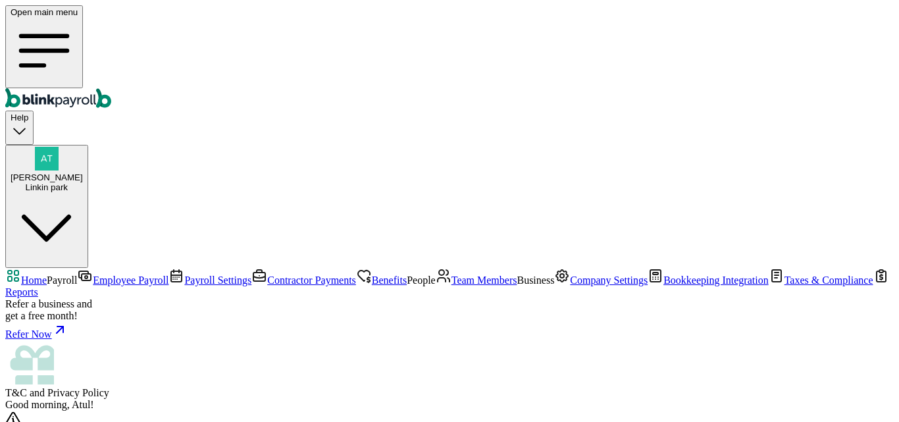
click at [784, 286] on span "Taxes & Compliance" at bounding box center [828, 279] width 89 height 11
click at [663, 274] on span "Bookkeeping Integration" at bounding box center [715, 279] width 105 height 11
click at [784, 286] on span "Taxes & Compliance" at bounding box center [828, 279] width 89 height 11
drag, startPoint x: 78, startPoint y: 296, endPoint x: 534, endPoint y: 140, distance: 481.4
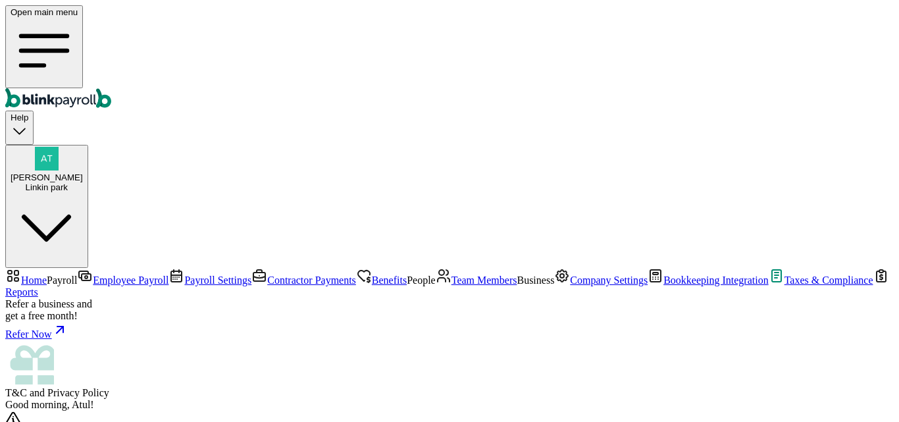
click at [784, 286] on span "Taxes & Compliance" at bounding box center [828, 279] width 89 height 11
click at [47, 274] on span "Home" at bounding box center [34, 279] width 26 height 11
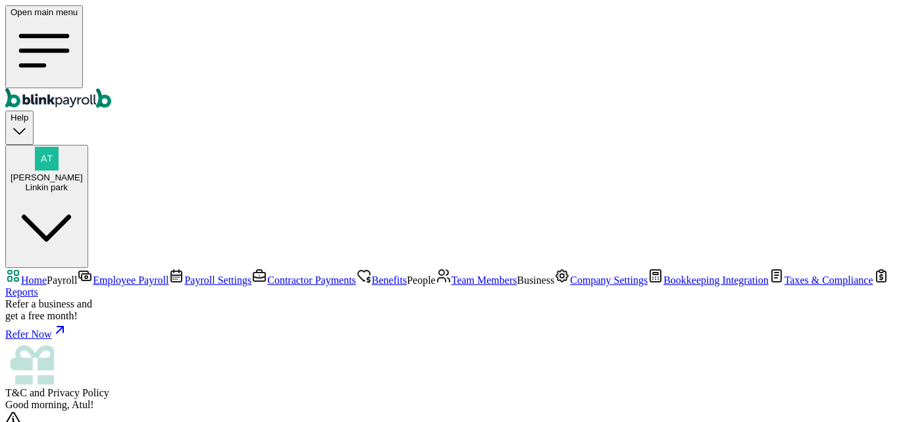
scroll to position [329, 0]
click at [570, 274] on span "Company Settings" at bounding box center [609, 279] width 78 height 11
click at [47, 274] on span "Home" at bounding box center [34, 279] width 26 height 11
click at [83, 147] on div "[PERSON_NAME] Clouds" at bounding box center [47, 169] width 72 height 45
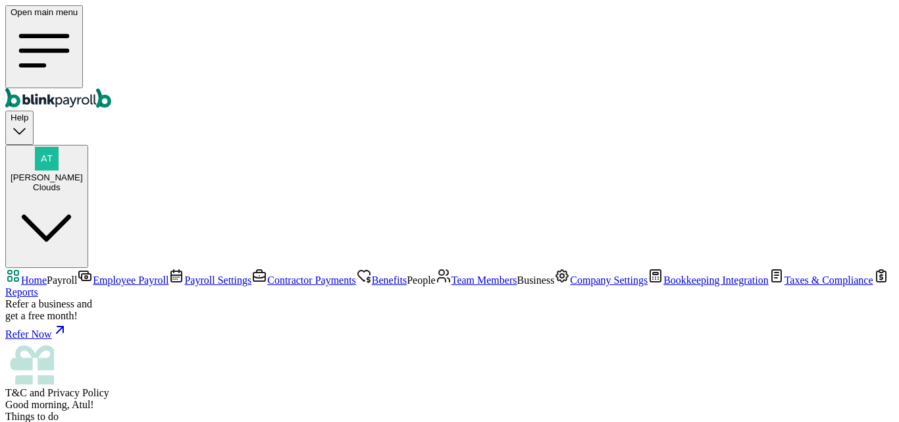
click at [570, 274] on span "Company Settings" at bounding box center [609, 279] width 78 height 11
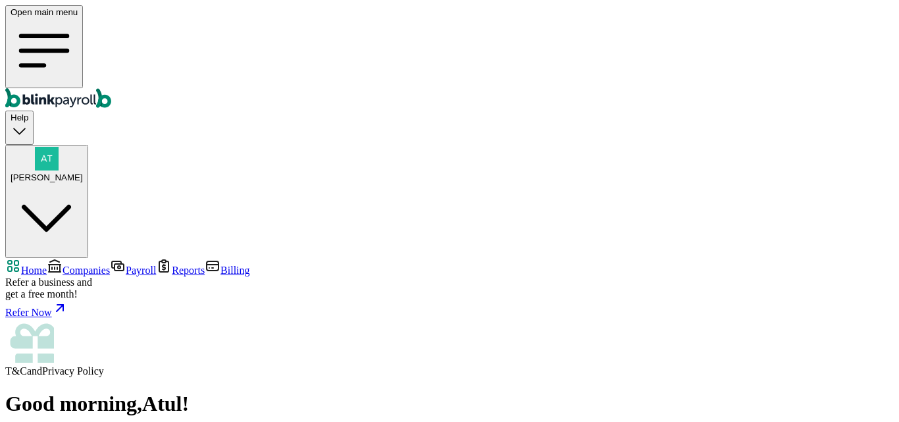
click at [126, 265] on span "Payroll" at bounding box center [141, 270] width 30 height 11
click at [63, 265] on span "Companies" at bounding box center [86, 270] width 47 height 11
click at [126, 265] on span "Payroll" at bounding box center [141, 270] width 30 height 11
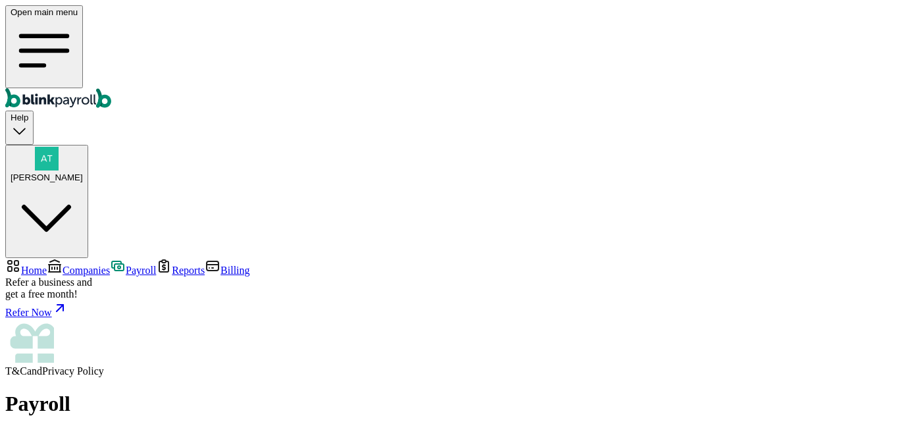
click at [63, 265] on span "Companies" at bounding box center [86, 270] width 47 height 11
click at [110, 265] on link "Payroll" at bounding box center [133, 270] width 46 height 11
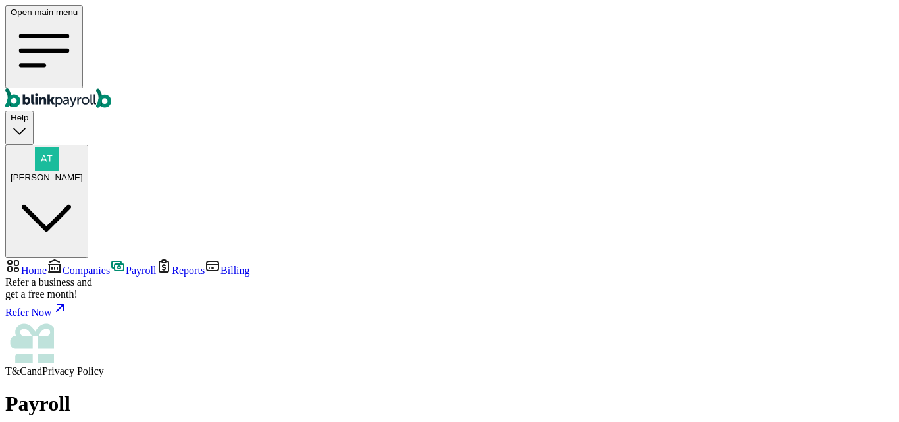
scroll to position [0, 0]
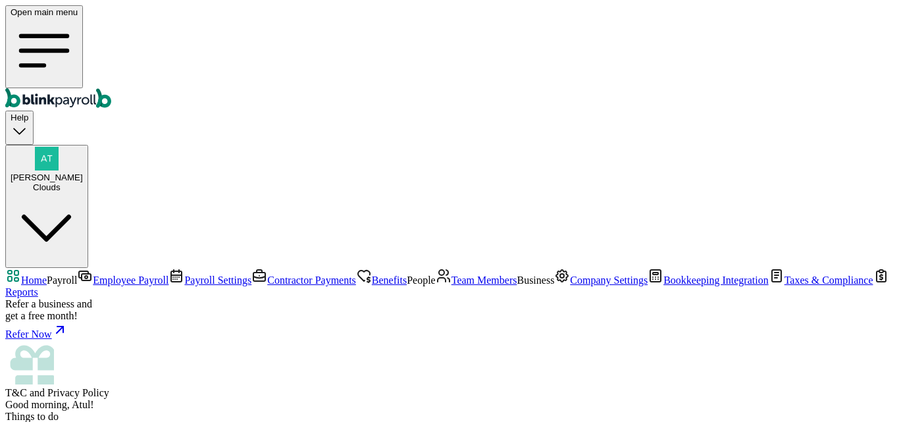
click at [570, 274] on span "Company Settings" at bounding box center [609, 279] width 78 height 11
select select "C-Corporation"
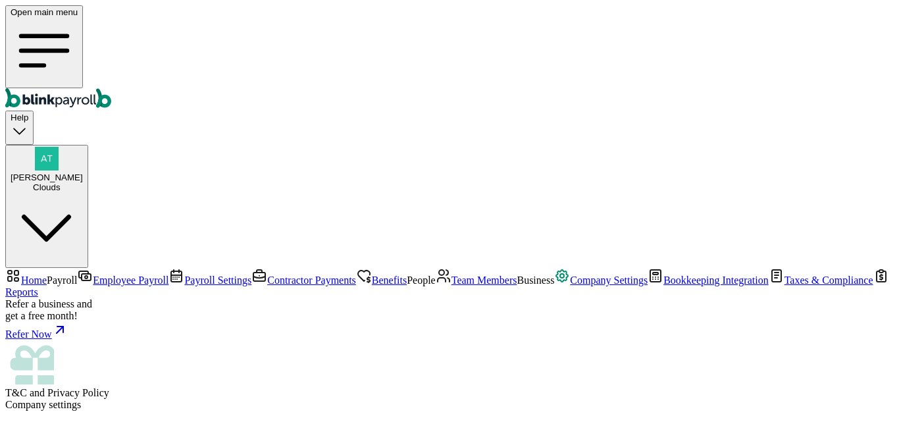
paste input "NSF Co."
type input "NSF Co."
click at [47, 274] on link "Home" at bounding box center [25, 279] width 41 height 11
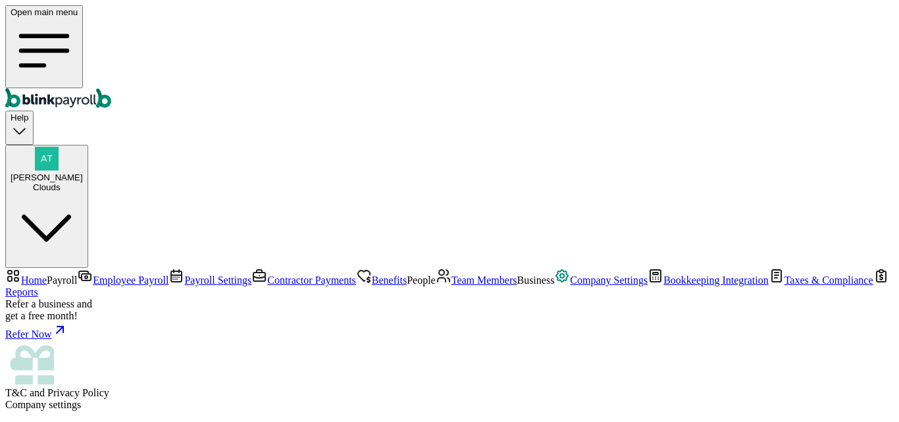
click at [93, 274] on span "Employee Payroll" at bounding box center [131, 279] width 76 height 11
checkbox input "true"
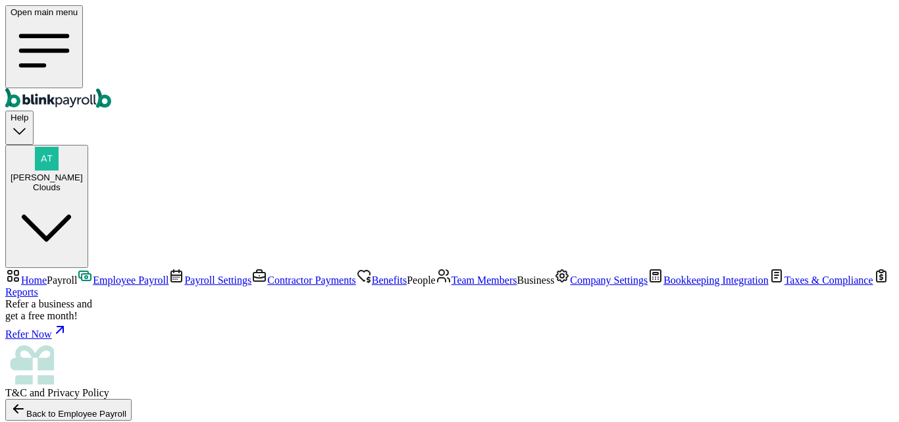
drag, startPoint x: 242, startPoint y: 297, endPoint x: 274, endPoint y: 301, distance: 32.5
checkbox input "true"
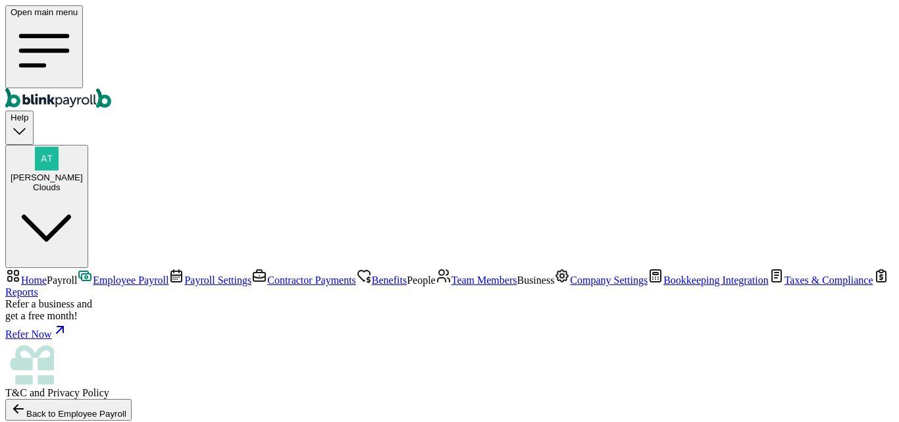
select select "direct_deposit"
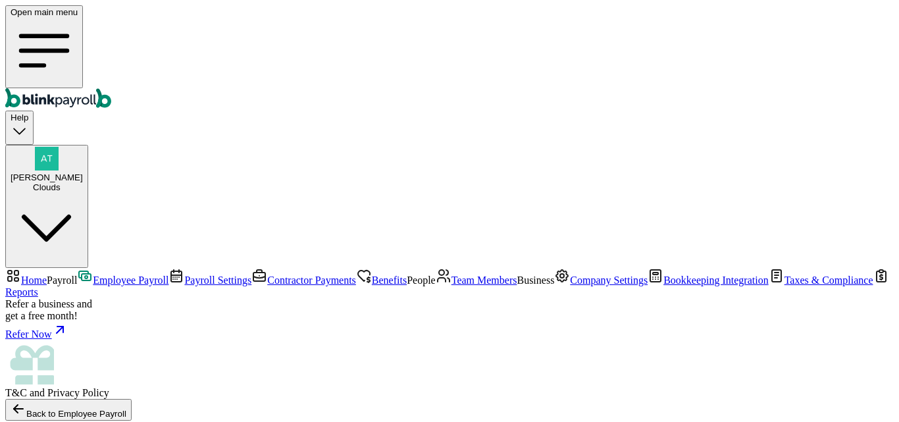
drag, startPoint x: 378, startPoint y: 338, endPoint x: 392, endPoint y: 339, distance: 13.2
type input "09/01/2025 ~ 09/05/2025"
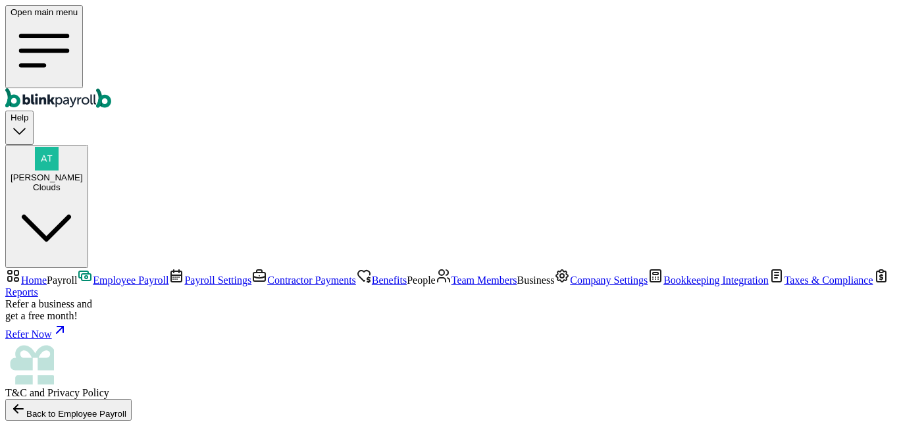
type input "555"
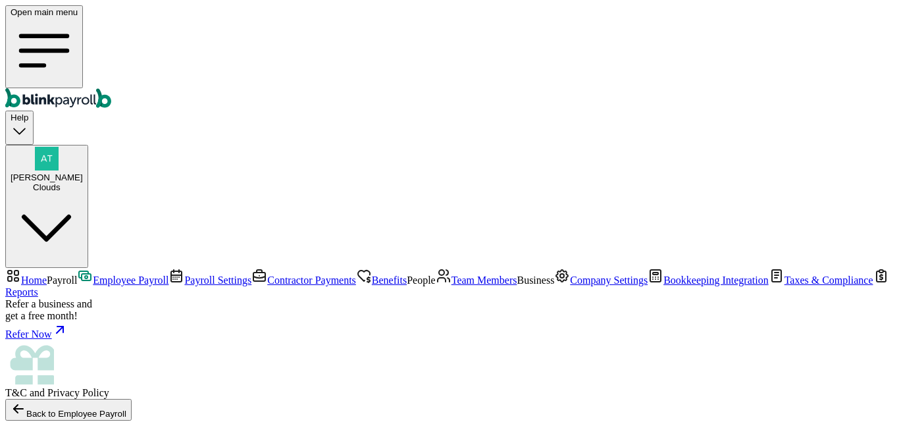
checkbox input "true"
click at [93, 274] on span "Employee Payroll" at bounding box center [131, 279] width 76 height 11
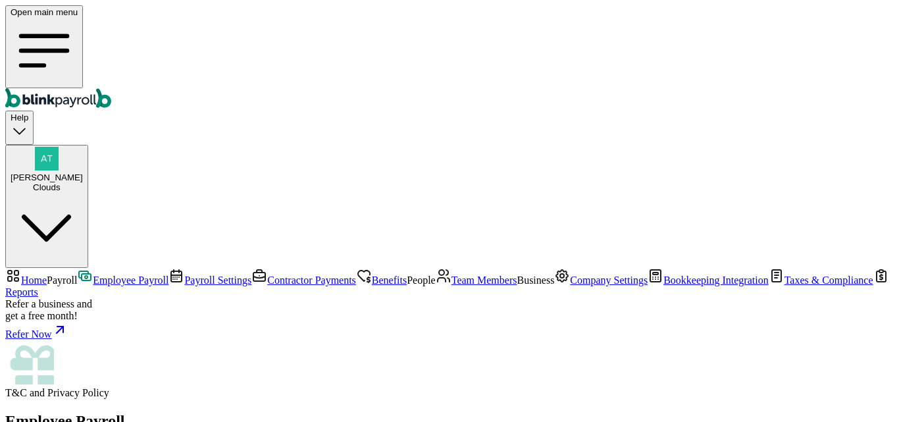
scroll to position [0, 0]
checkbox input "true"
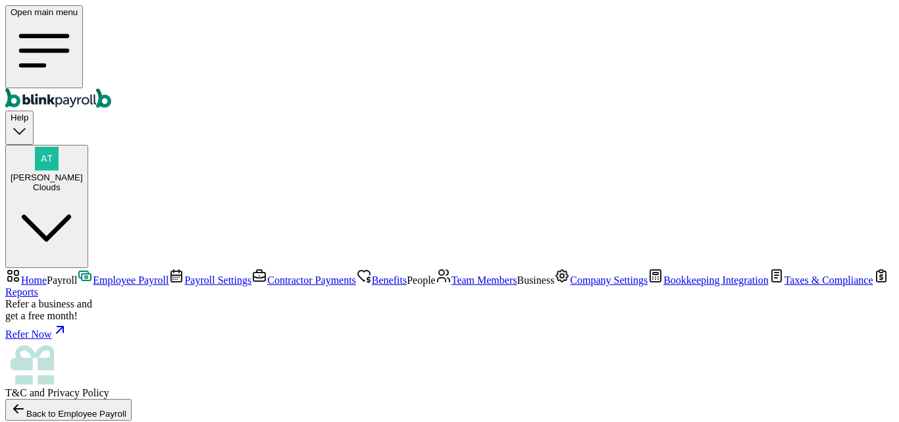
checkbox input "true"
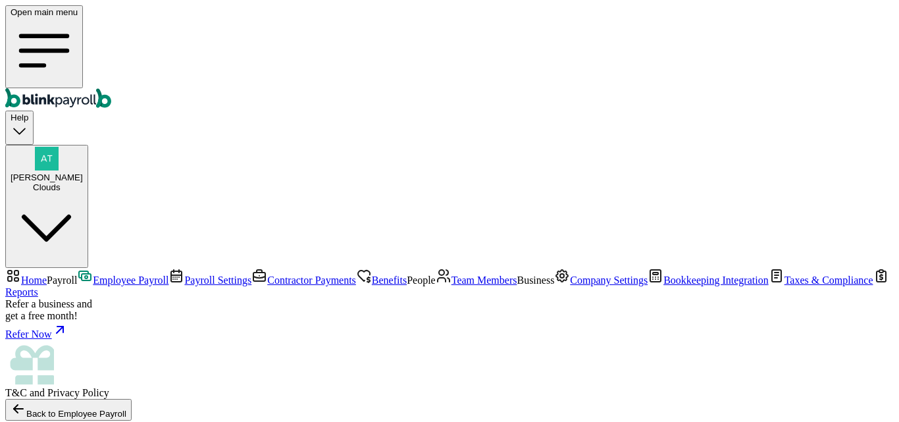
select select "direct_deposit"
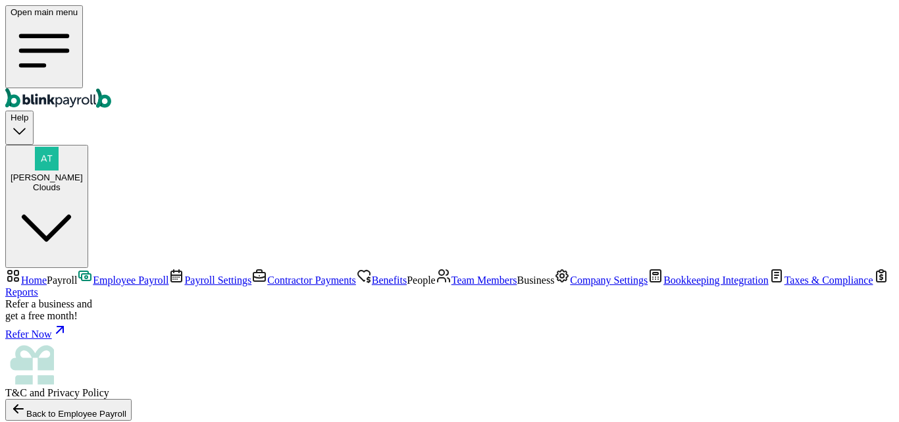
type input "09/01/2025 ~ 09/03/2025"
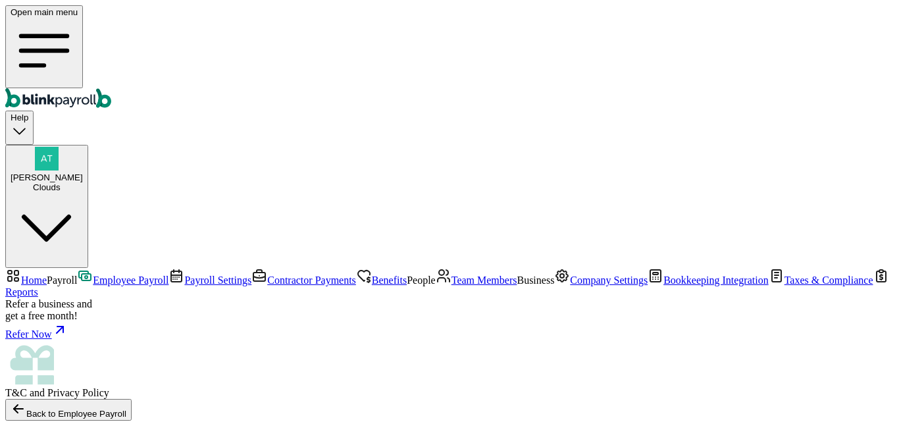
type input "66"
click at [93, 274] on span "Employee Payroll" at bounding box center [131, 279] width 76 height 11
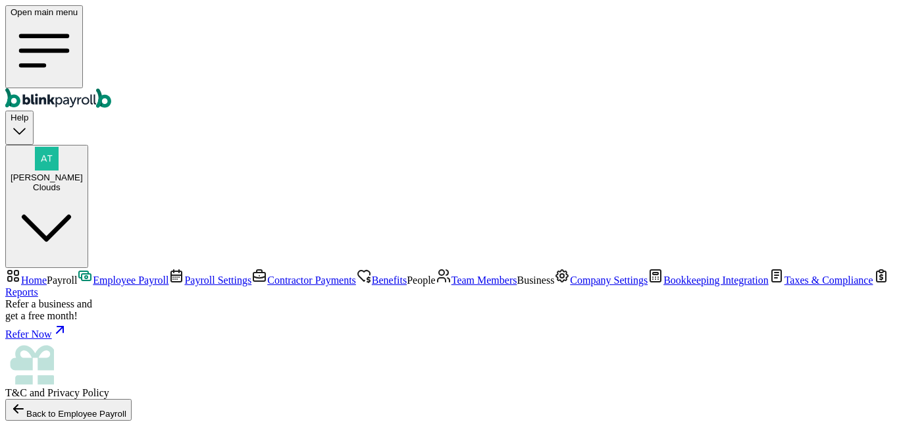
select select "direct_deposit"
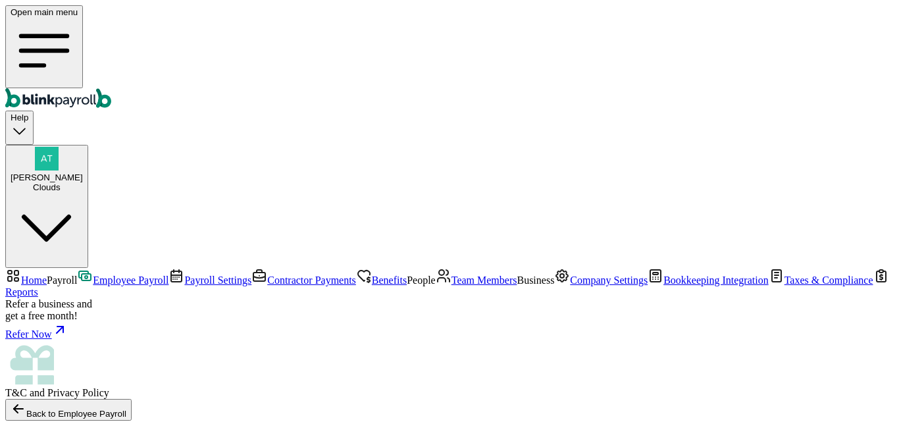
type input "09/10/2025"
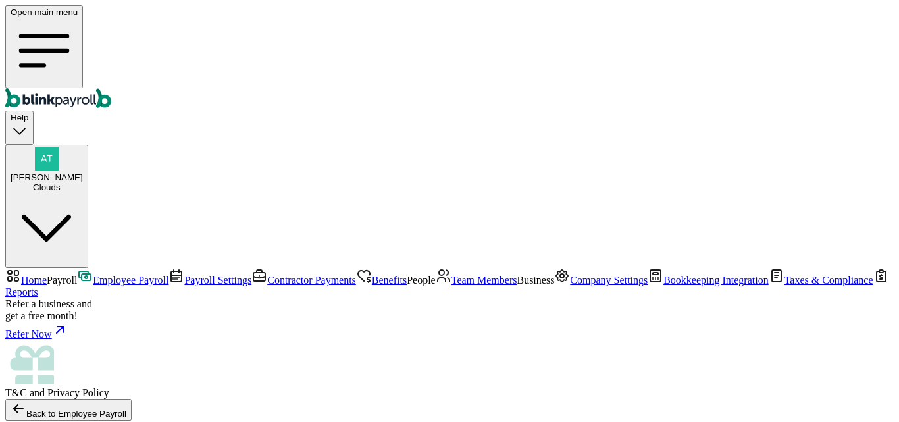
type input "09/01/2025 ~ 09/04/2025"
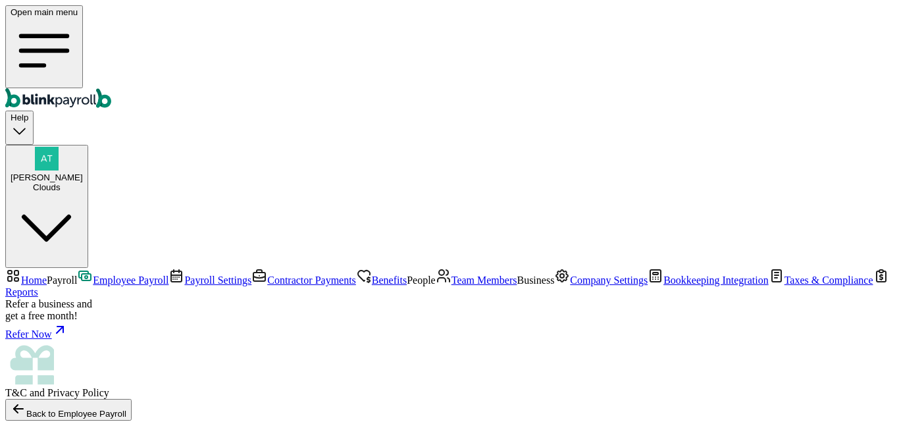
scroll to position [0, 0]
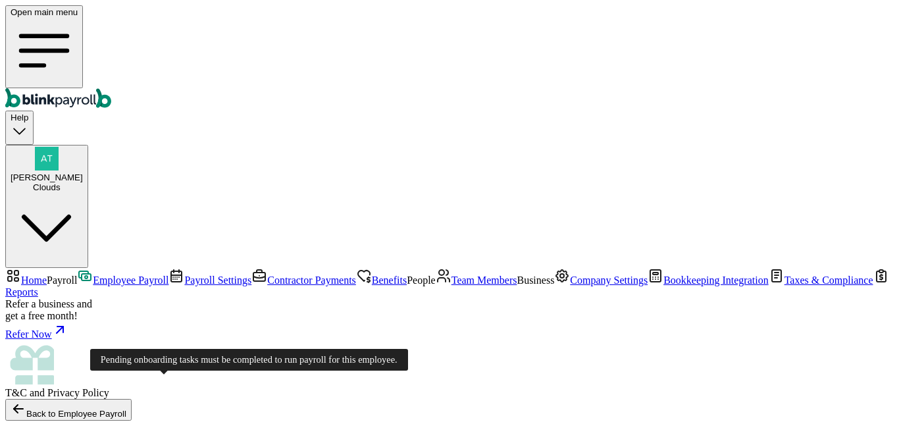
scroll to position [174, 0]
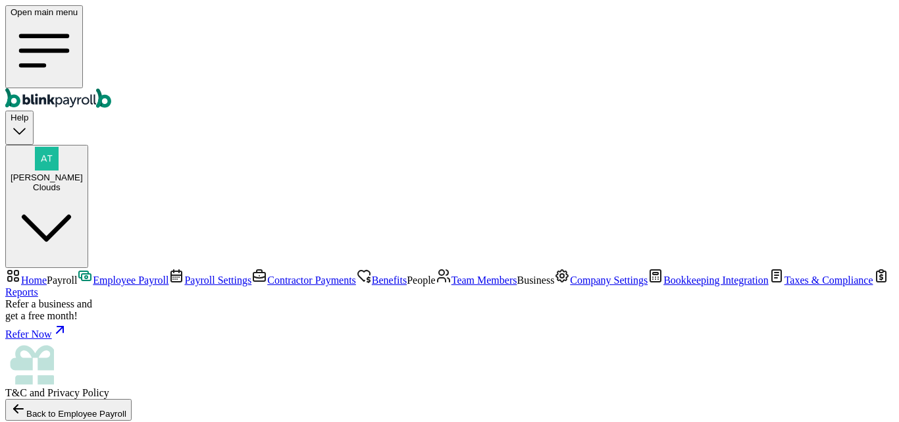
type input "55"
click at [93, 274] on span "Employee Payroll" at bounding box center [131, 279] width 76 height 11
select select "direct_deposit"
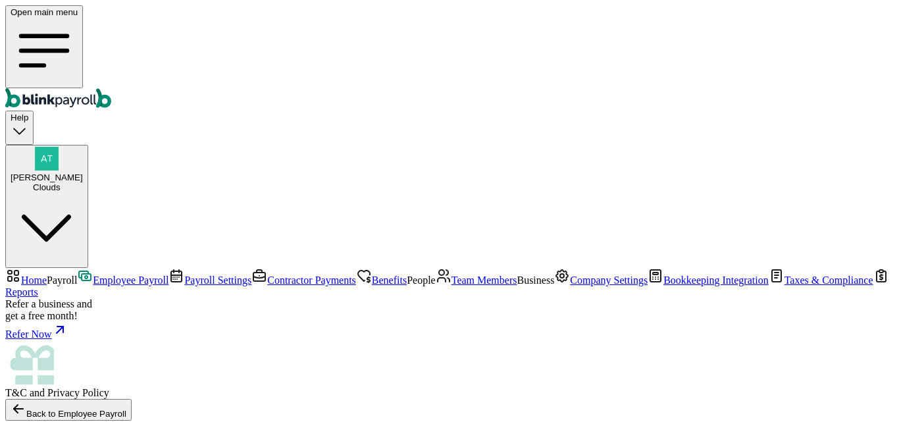
click at [93, 274] on span "Employee Payroll" at bounding box center [131, 279] width 76 height 11
click at [91, 274] on link "Employee Payroll" at bounding box center [122, 279] width 91 height 11
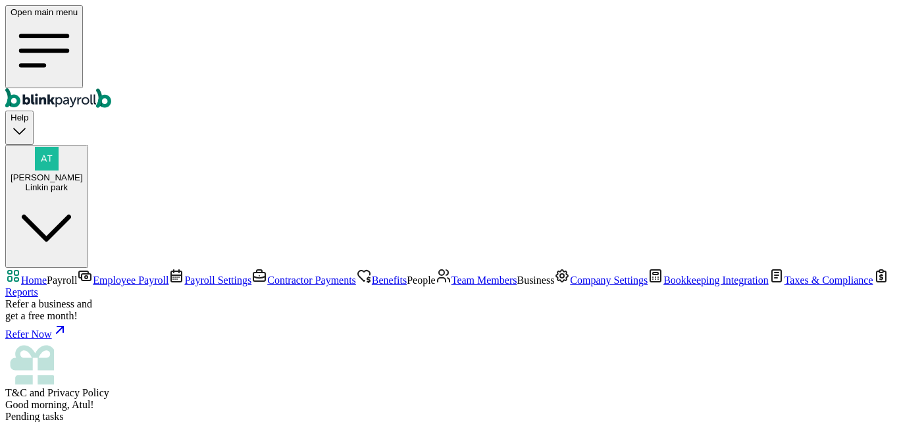
click at [93, 274] on span "Employee Payroll" at bounding box center [131, 279] width 76 height 11
click at [83, 182] on div "Linkin park" at bounding box center [47, 187] width 72 height 10
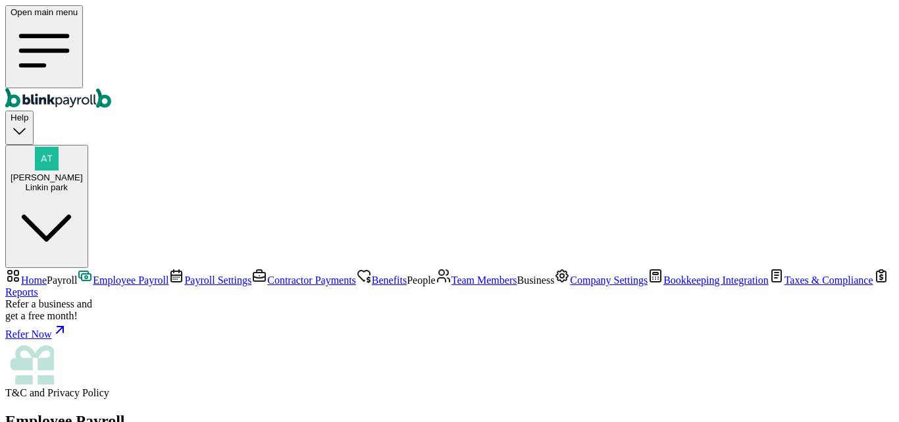
scroll to position [0, 0]
click at [83, 172] on span "[PERSON_NAME]" at bounding box center [47, 177] width 72 height 10
drag, startPoint x: 694, startPoint y: 225, endPoint x: 871, endPoint y: 230, distance: 177.8
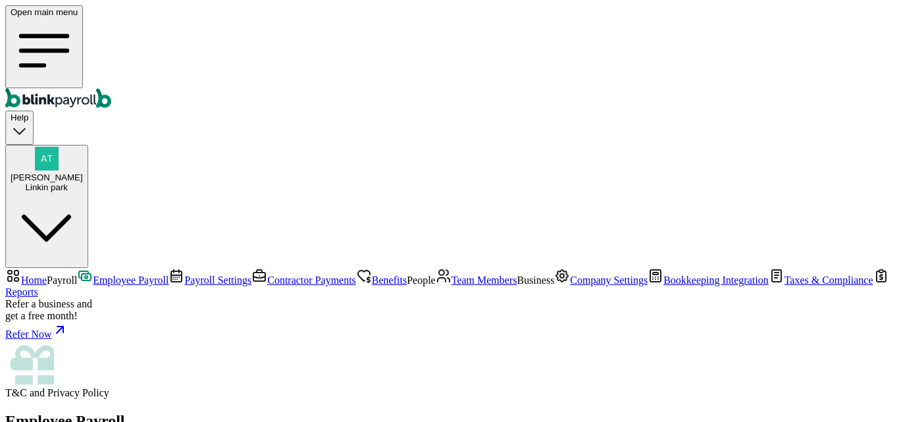
copy span "atul+testendtoend@blinkpayroll.com"
click at [570, 274] on span "Company Settings" at bounding box center [609, 279] width 78 height 11
select select "Sole proprietorship"
drag, startPoint x: 463, startPoint y: 232, endPoint x: 380, endPoint y: 230, distance: 82.9
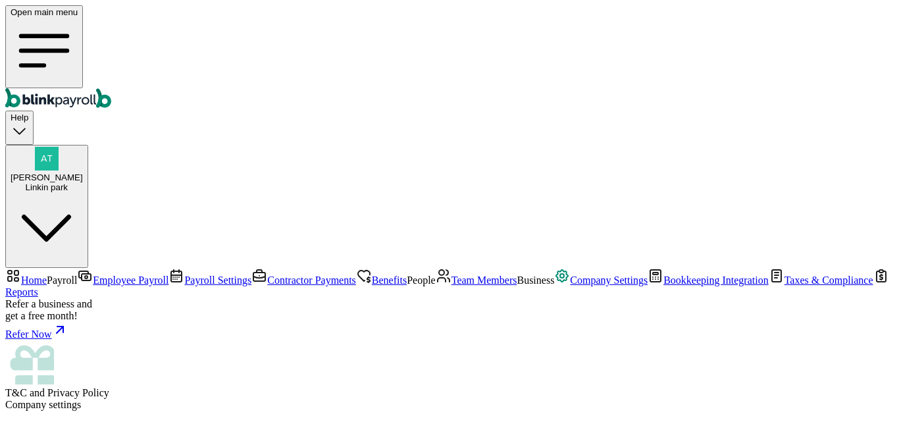
type input "new LP"
click at [93, 274] on span "Employee Payroll" at bounding box center [131, 279] width 76 height 11
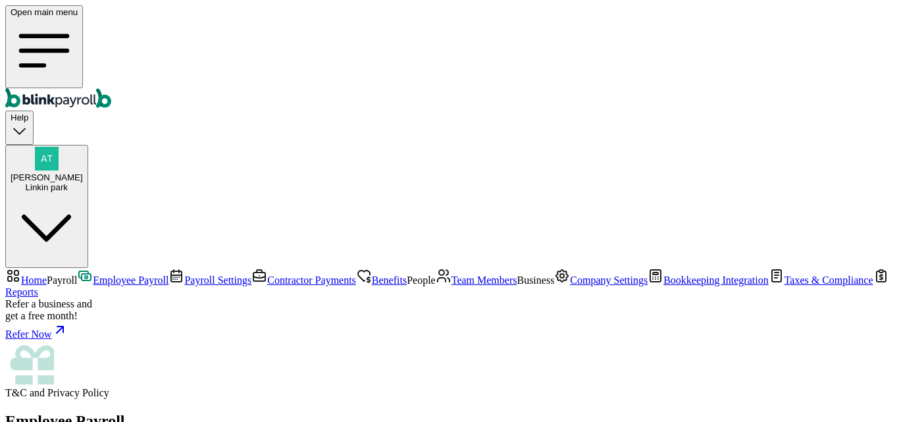
select select "direct_deposit"
click at [93, 274] on span "Employee Payroll" at bounding box center [131, 279] width 76 height 11
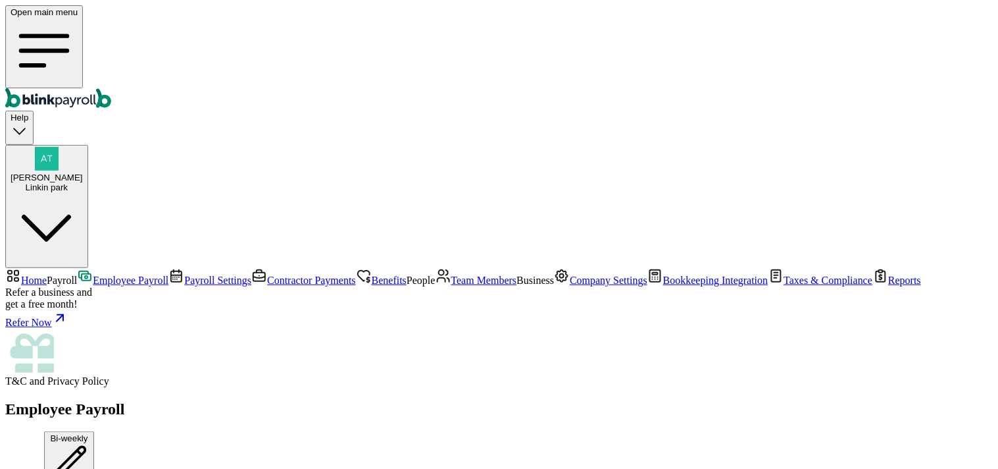
scroll to position [292, 0]
type textarea "testing"
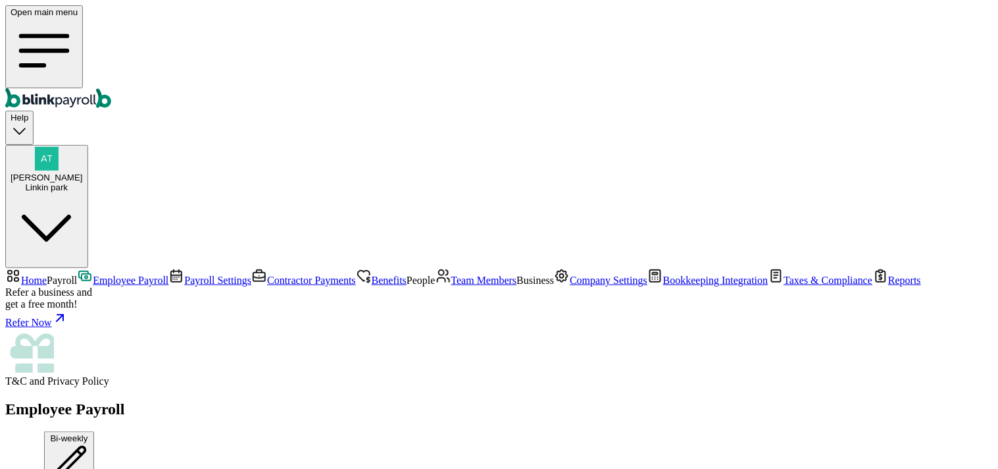
scroll to position [0, 0]
drag, startPoint x: 494, startPoint y: 311, endPoint x: 550, endPoint y: 310, distance: 55.3
drag, startPoint x: 452, startPoint y: 308, endPoint x: 451, endPoint y: 319, distance: 10.6
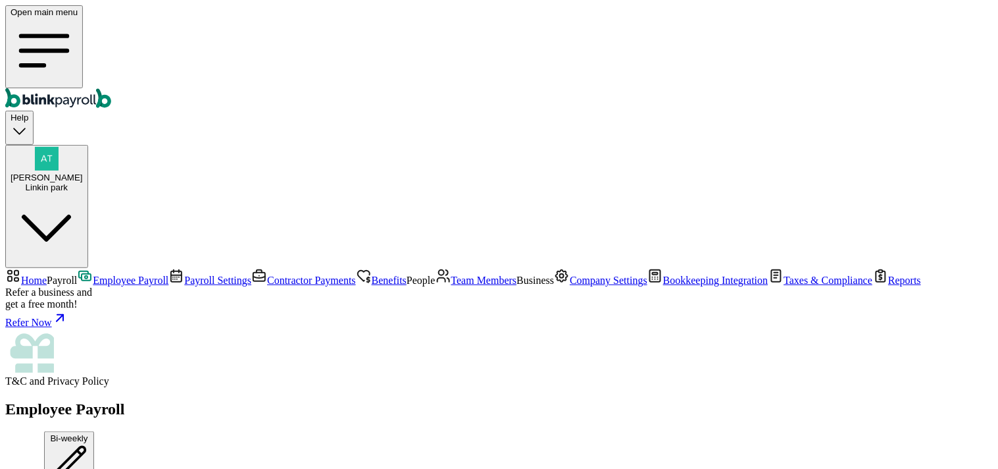
scroll to position [219, 0]
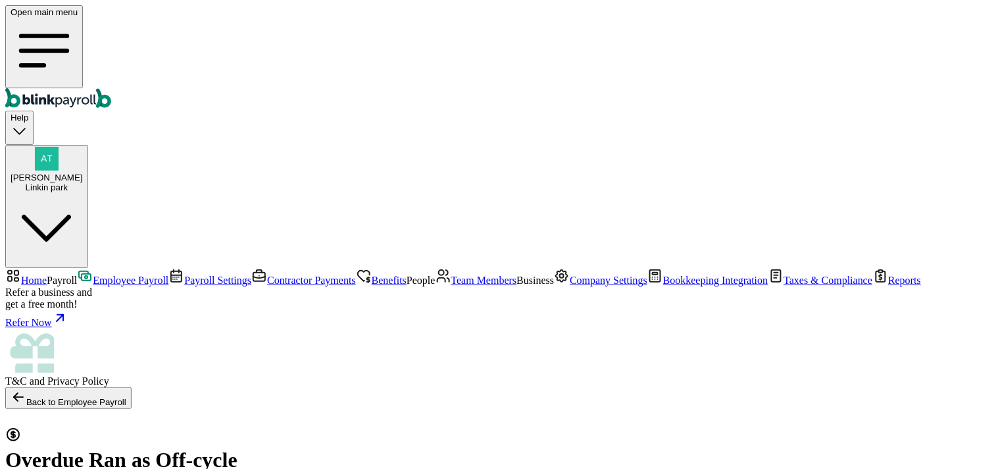
type input "08/08/2025"
type input "07/19/2025 ~ 08/01/2025"
select select "direct_deposit"
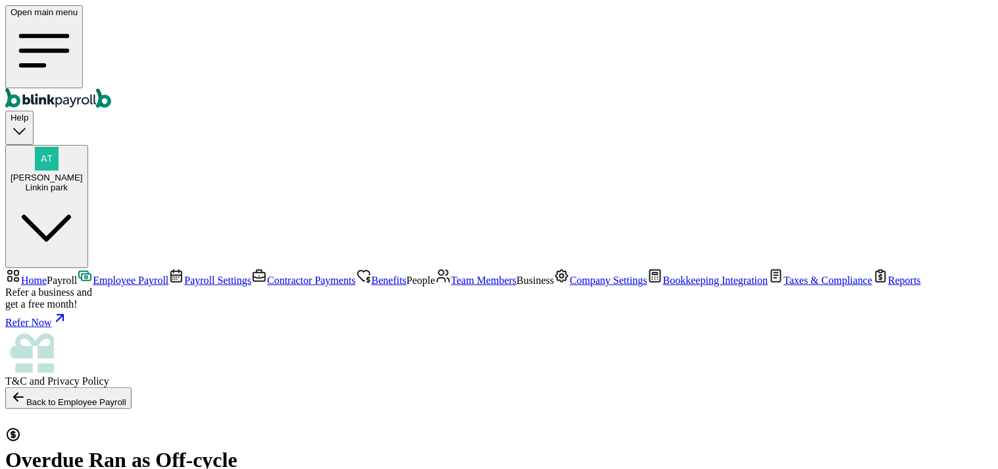
radio input "true"
select select "3279"
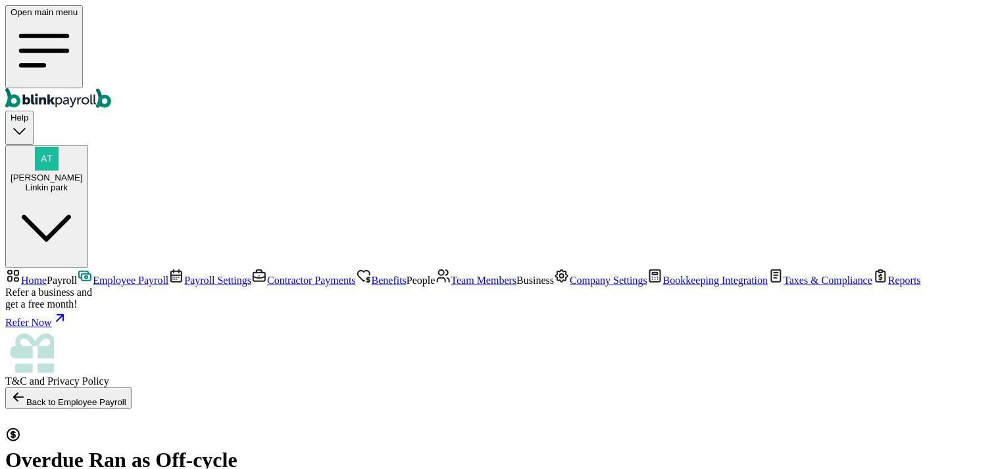
checkbox input "true"
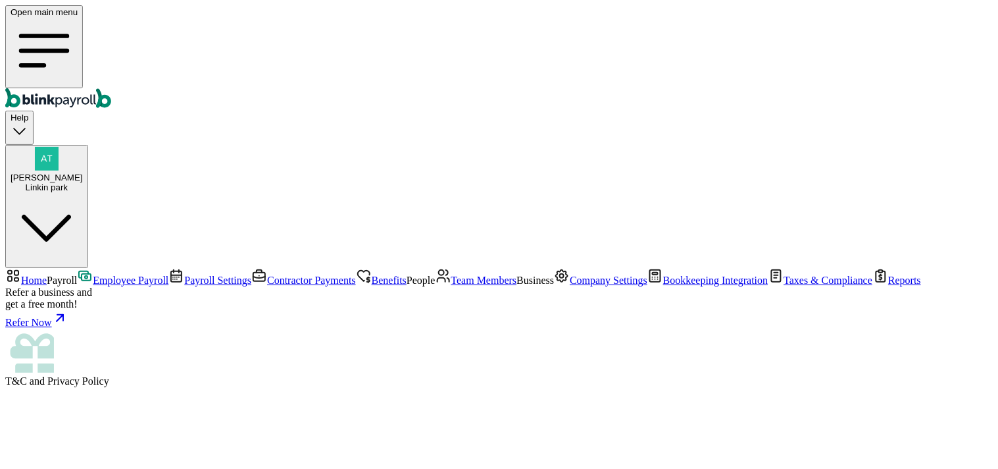
scroll to position [81, 0]
click at [93, 274] on span "Employee Payroll" at bounding box center [131, 279] width 76 height 11
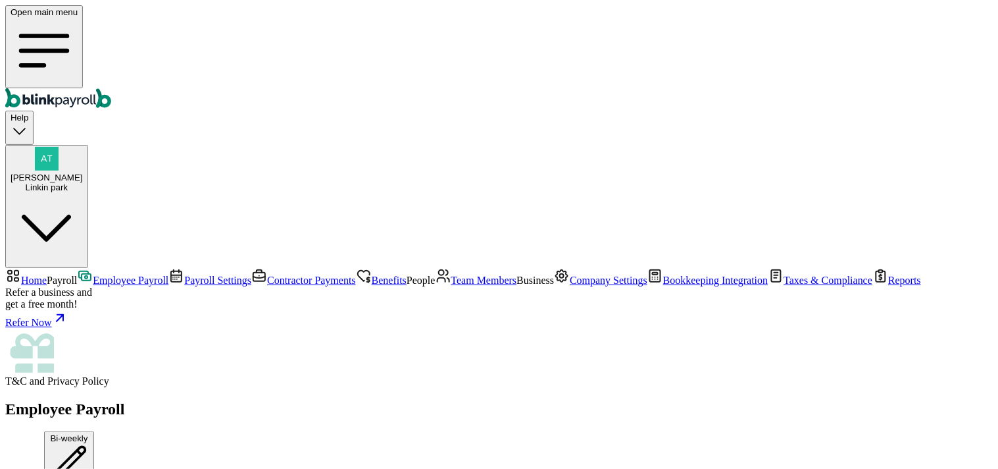
type textarea "test"
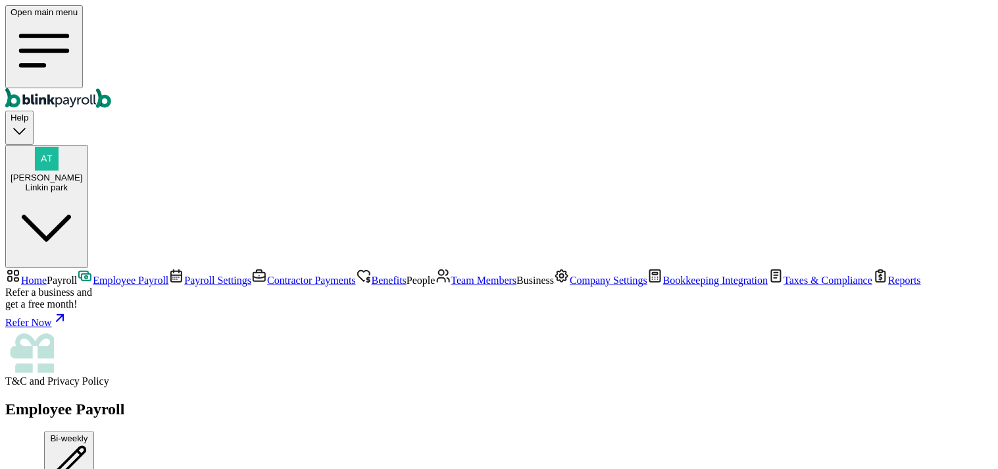
scroll to position [365, 0]
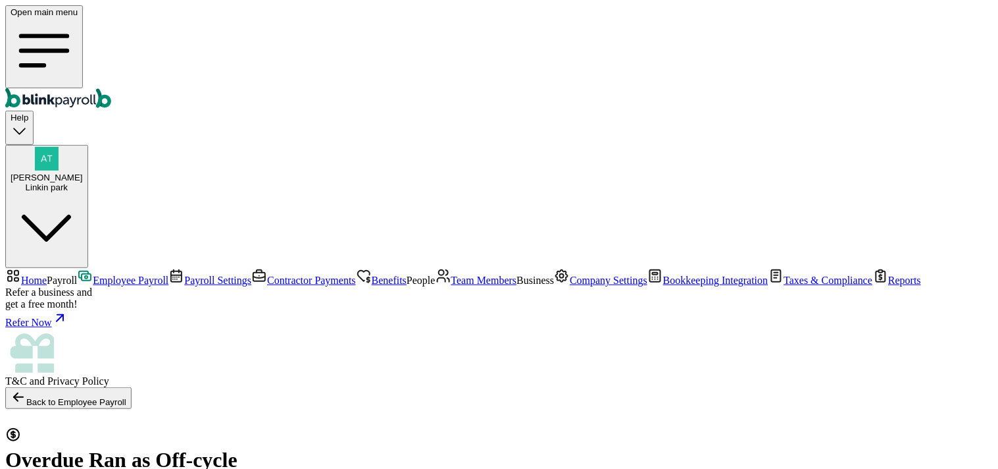
select select "direct_deposit"
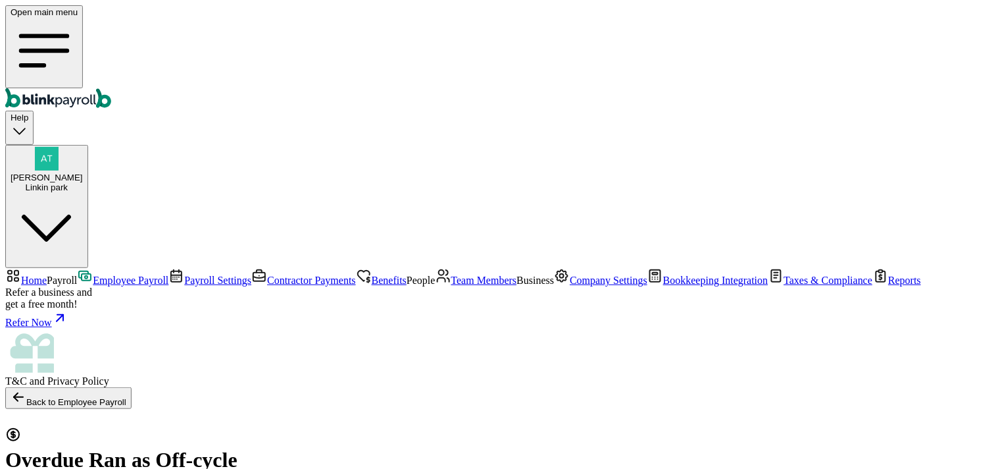
type input "09/08/2025"
type input "07/19/2025 ~ 08/01/2025"
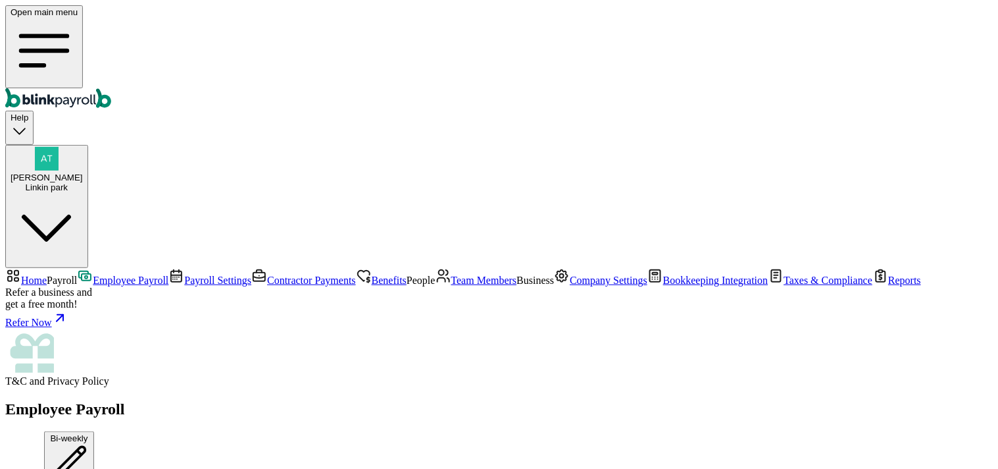
click at [93, 274] on span "Employee Payroll" at bounding box center [131, 279] width 76 height 11
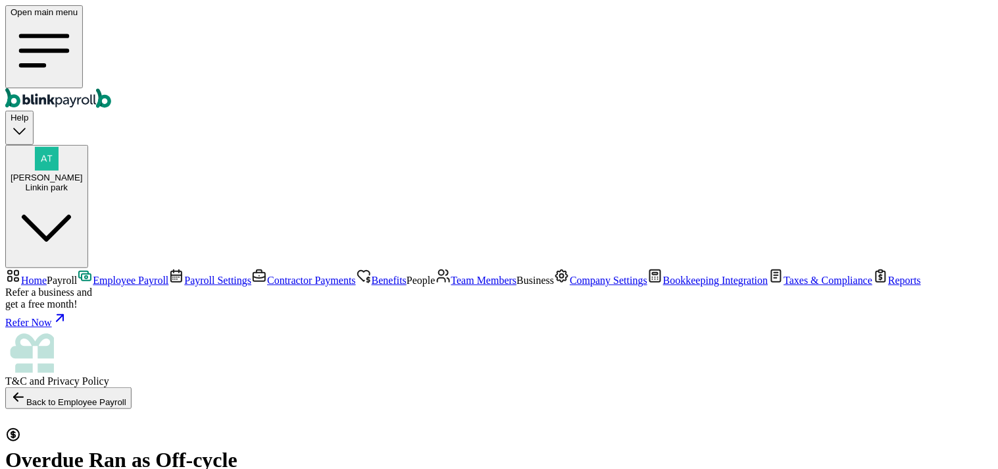
select select "direct_deposit"
type input "09/08/2025"
type input "07/19/2025 ~ 08/01/2025"
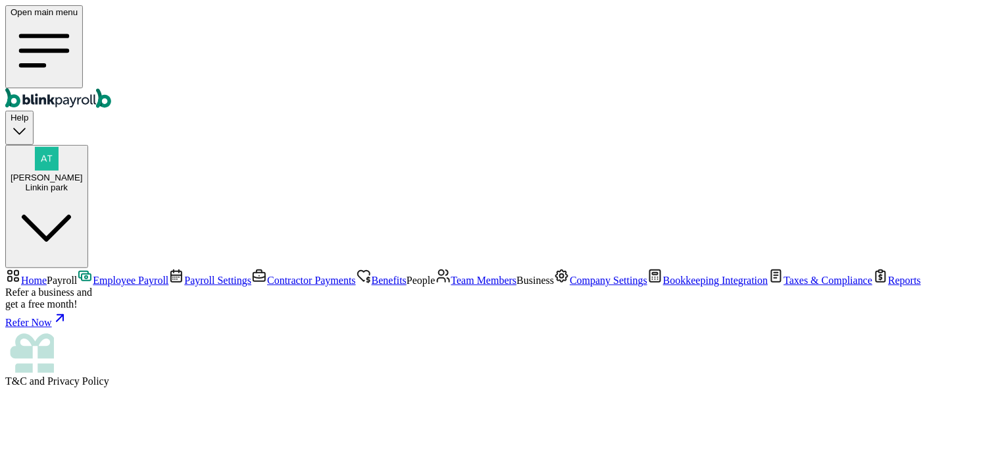
scroll to position [0, 0]
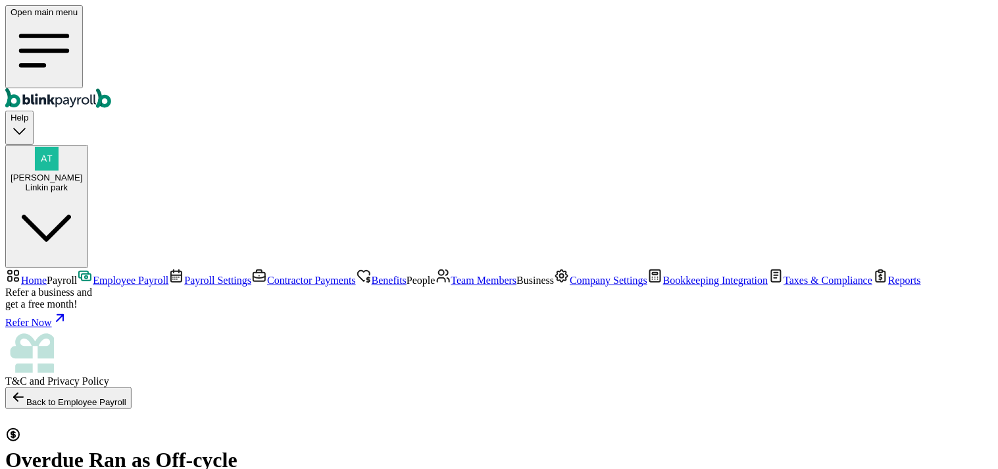
checkbox input "true"
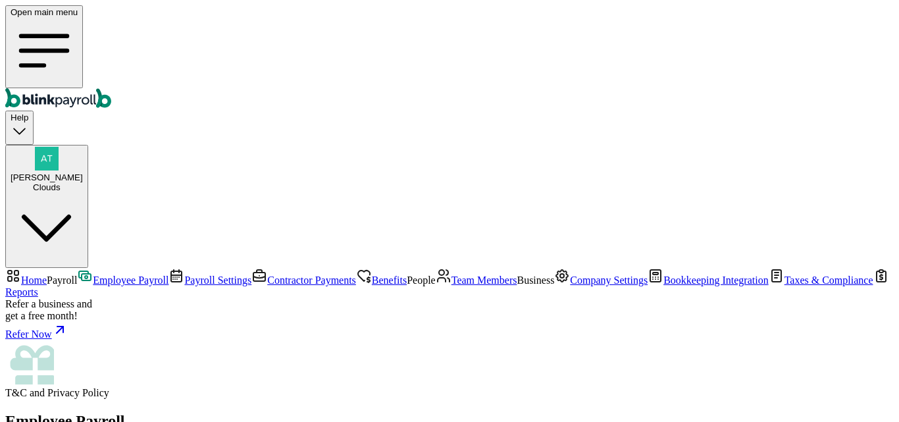
scroll to position [581, 0]
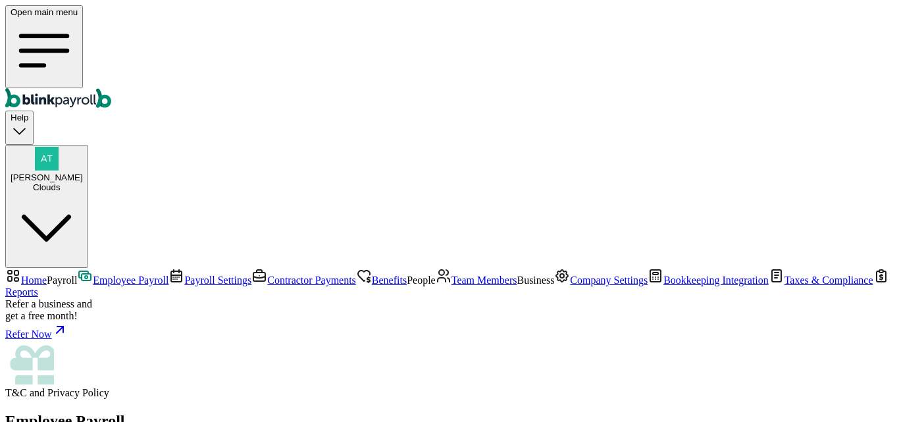
drag, startPoint x: 212, startPoint y: 213, endPoint x: 313, endPoint y: 218, distance: 101.5
click at [184, 274] on span "Payroll Settings" at bounding box center [217, 279] width 67 height 11
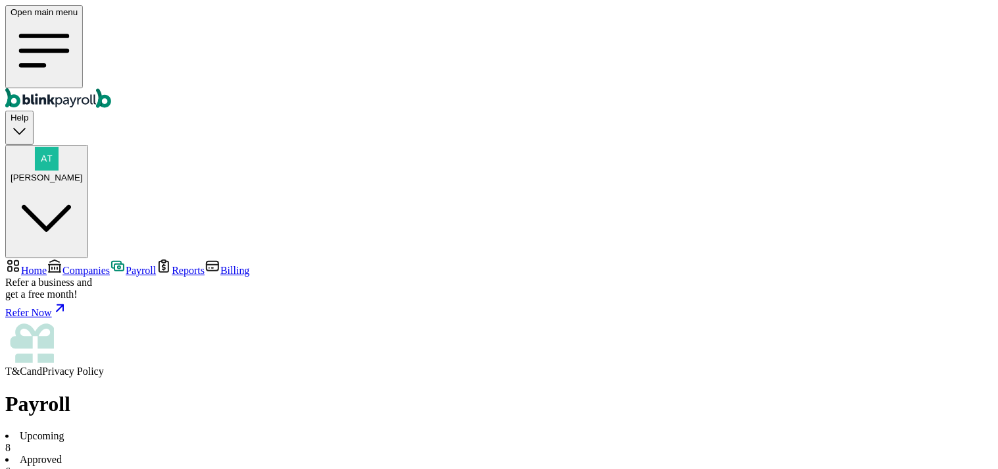
click at [63, 265] on span "Companies" at bounding box center [86, 270] width 47 height 11
click at [103, 421] on span "Add a new company" at bounding box center [64, 442] width 80 height 10
click at [216, 421] on li "Active 3" at bounding box center [499, 461] width 988 height 24
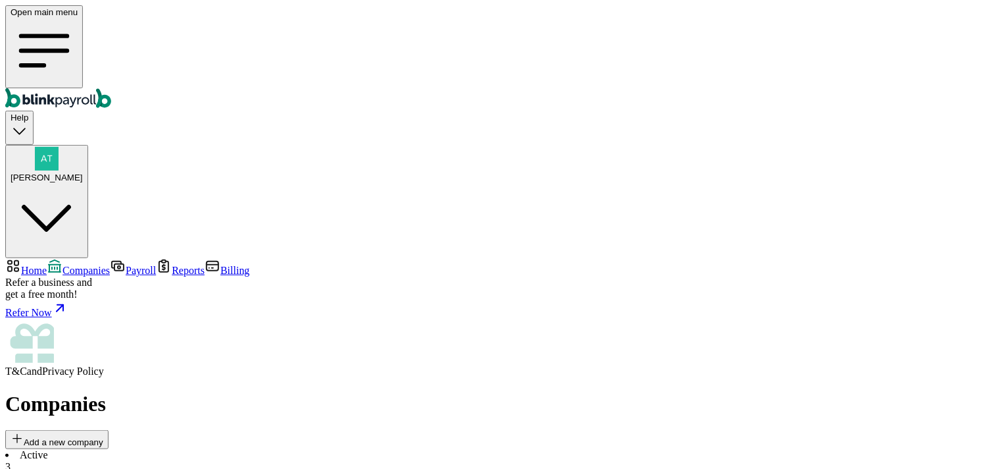
scroll to position [0, 0]
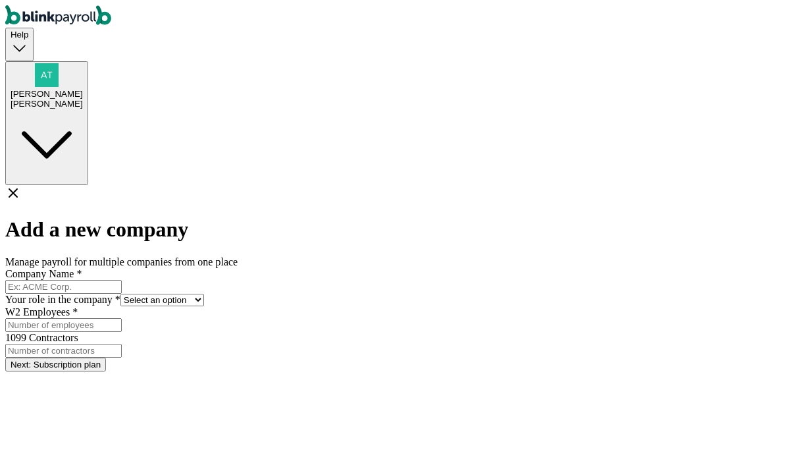
click at [122, 280] on input "Company Name *" at bounding box center [63, 287] width 116 height 14
type input "Slayer"
drag, startPoint x: 325, startPoint y: 216, endPoint x: 318, endPoint y: 228, distance: 14.4
click at [204, 294] on select "Select an option Business owner HR CPA / Accountant Other" at bounding box center [162, 300] width 84 height 13
select select "owner"
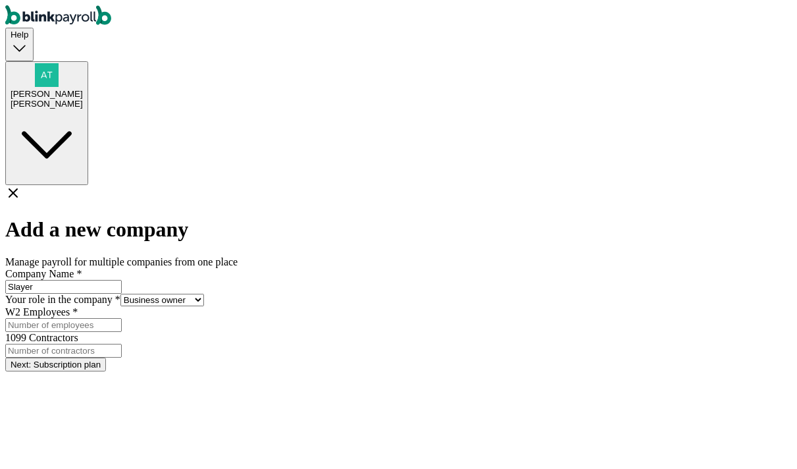
click at [204, 294] on select "Select an option Business owner HR CPA / Accountant Other" at bounding box center [162, 300] width 84 height 13
click at [122, 318] on input "W2 Employees *" at bounding box center [63, 325] width 116 height 14
type input "2"
click at [122, 344] on input "1099 Contractors" at bounding box center [63, 351] width 116 height 14
type input "2"
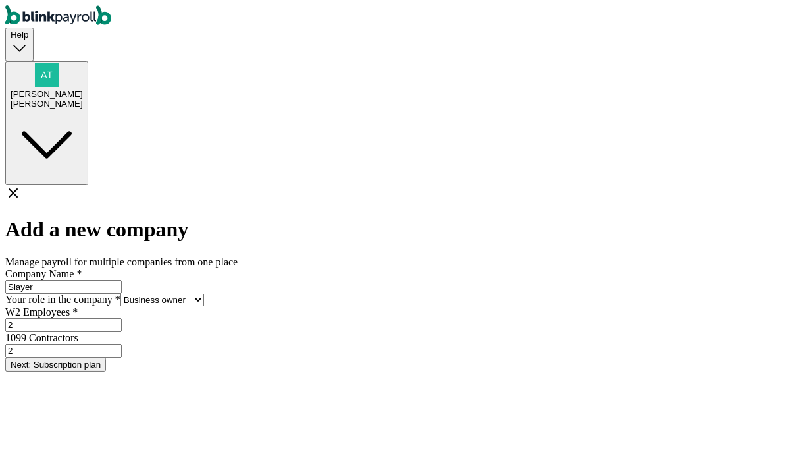
click at [106, 357] on button "Next: Subscription plan" at bounding box center [55, 364] width 101 height 14
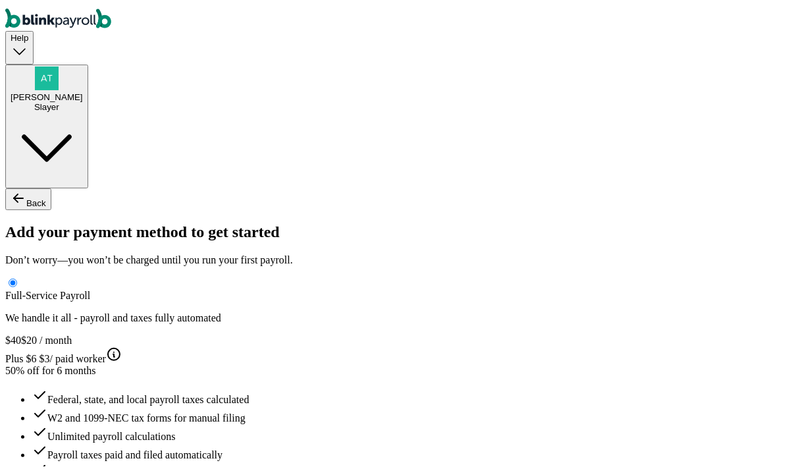
type input "Atul"
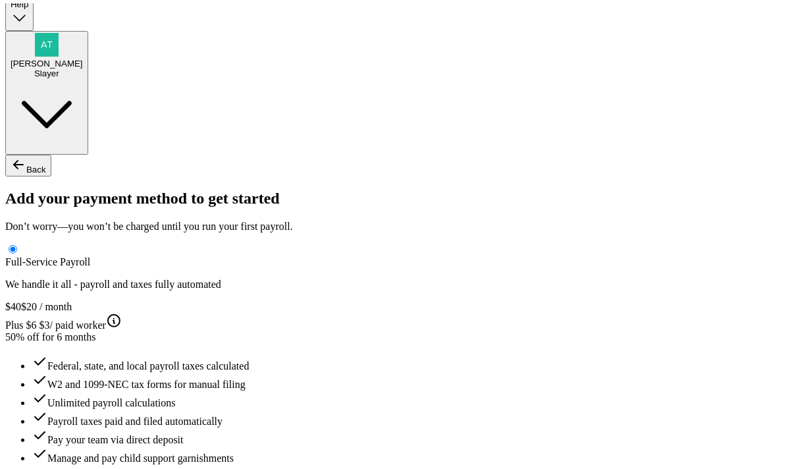
scroll to position [57, 0]
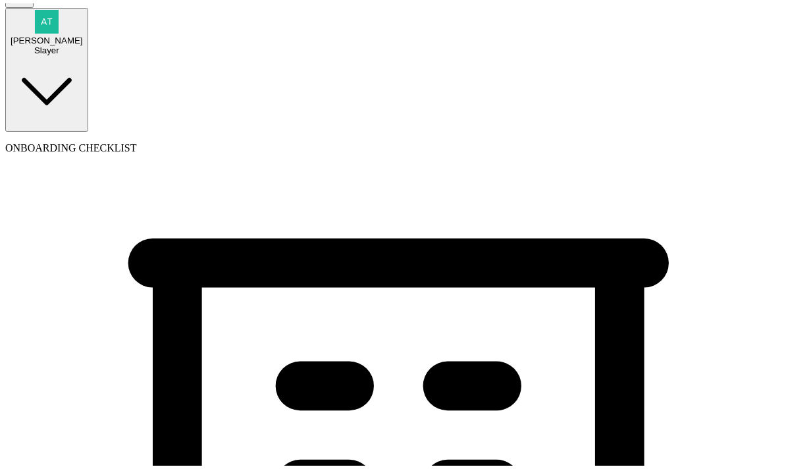
type input "(555) 665-5665"
select select "Sole proprietorship"
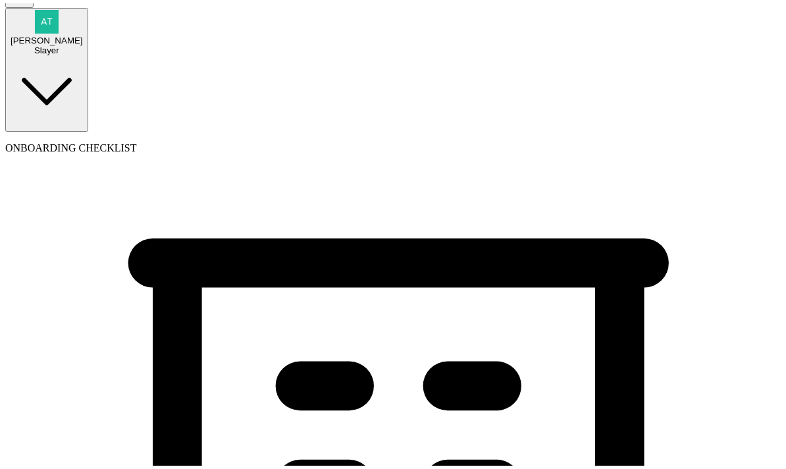
scroll to position [203, 0]
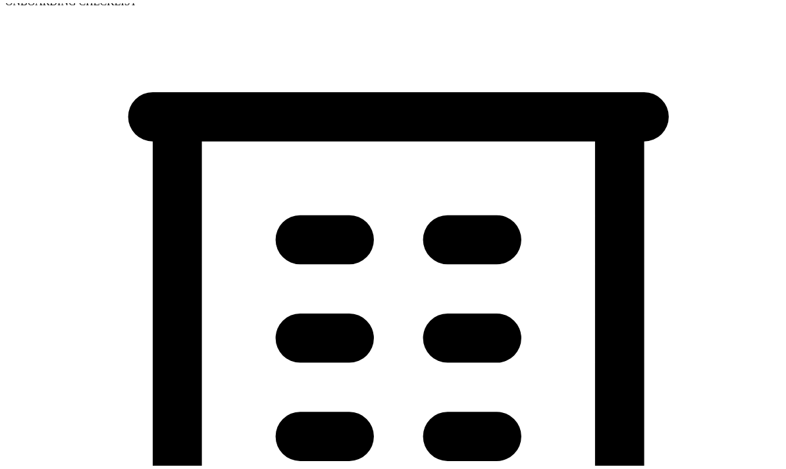
drag, startPoint x: 310, startPoint y: 222, endPoint x: 305, endPoint y: 254, distance: 32.7
select select "General Construction or General Contracting"
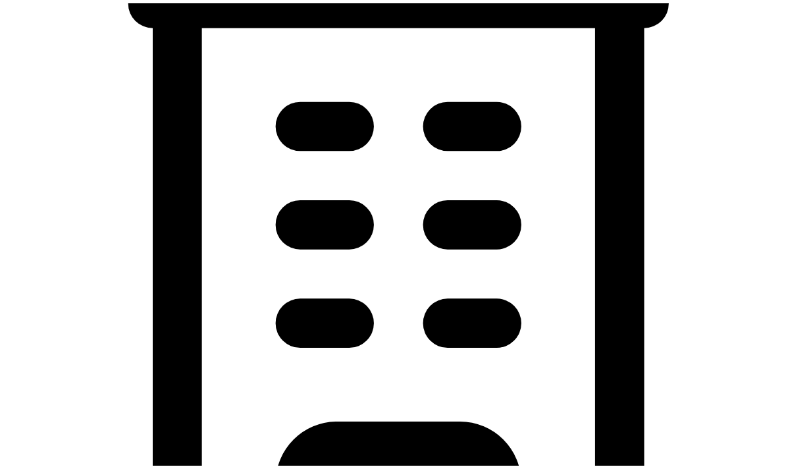
scroll to position [349, 0]
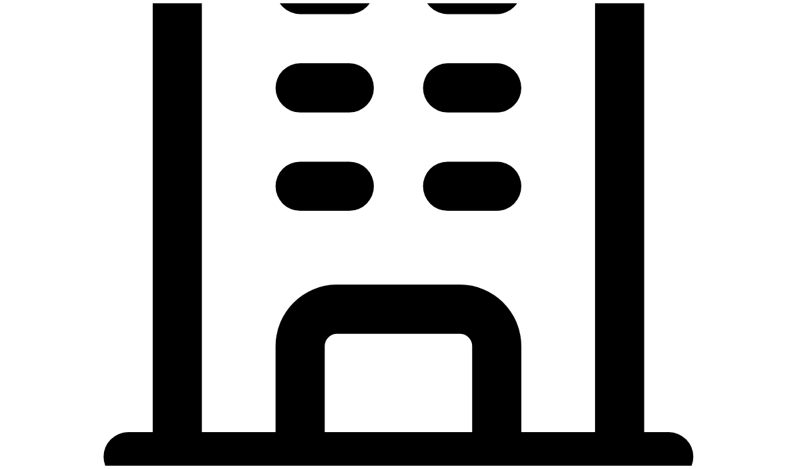
scroll to position [496, 0]
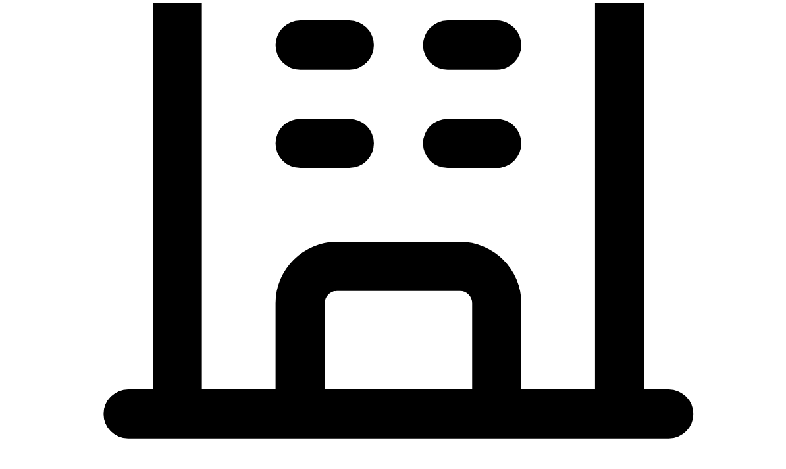
type input "09/11/2025"
drag, startPoint x: 307, startPoint y: 266, endPoint x: 269, endPoint y: 267, distance: 38.8
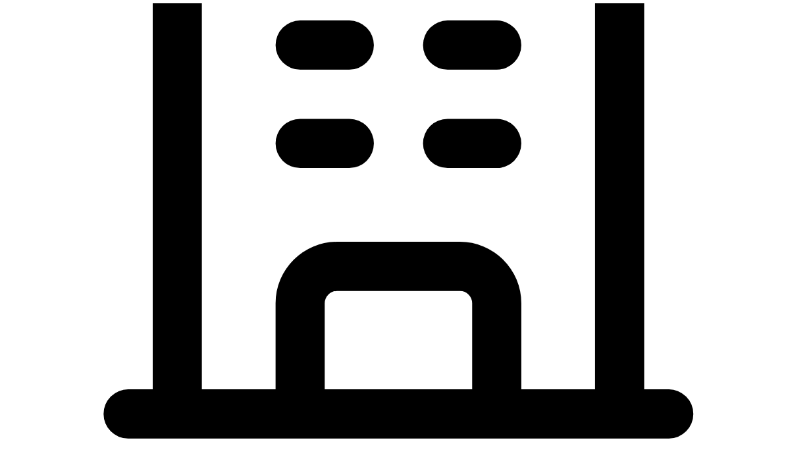
type input "5 Texas a and M Univ"
type input "College Station"
type input "TX"
type input "77843"
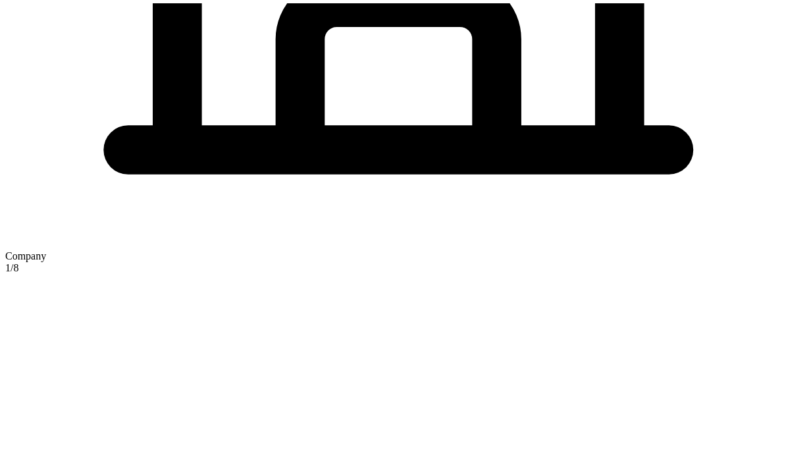
scroll to position [765, 0]
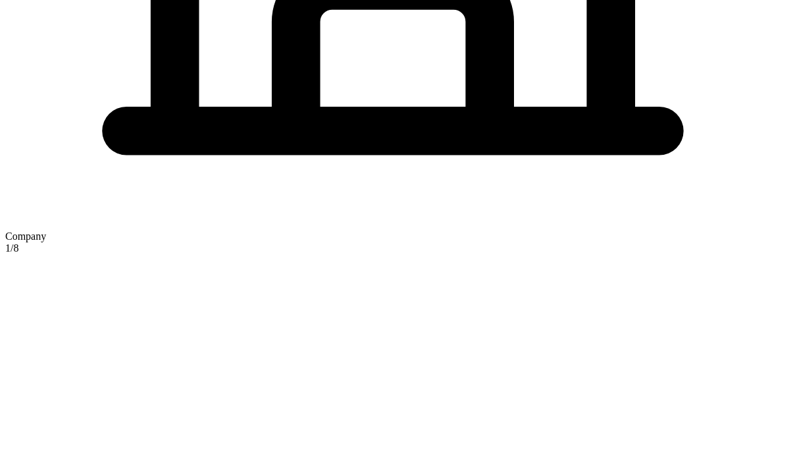
type input "main"
checkbox input "true"
type input "5 Texas a and M Univ"
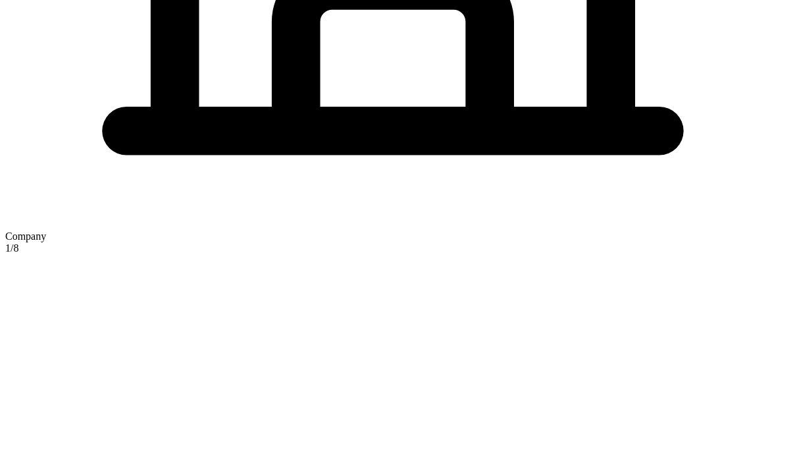
type input "College Station"
type input "TX"
type input "77843"
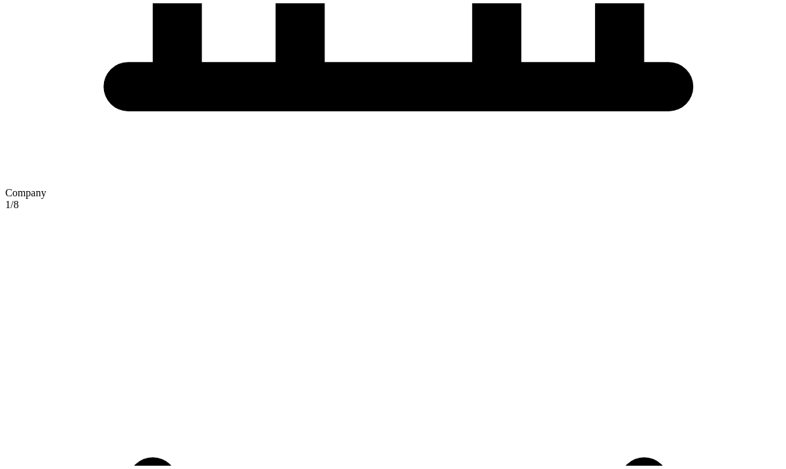
scroll to position [844, 0]
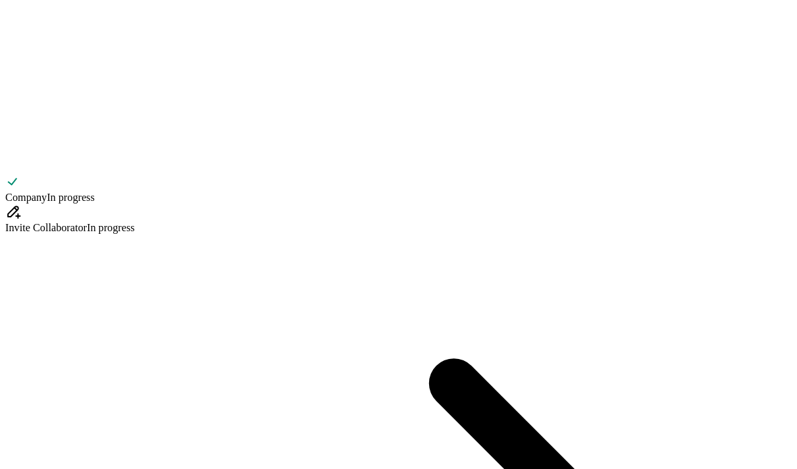
scroll to position [0, 0]
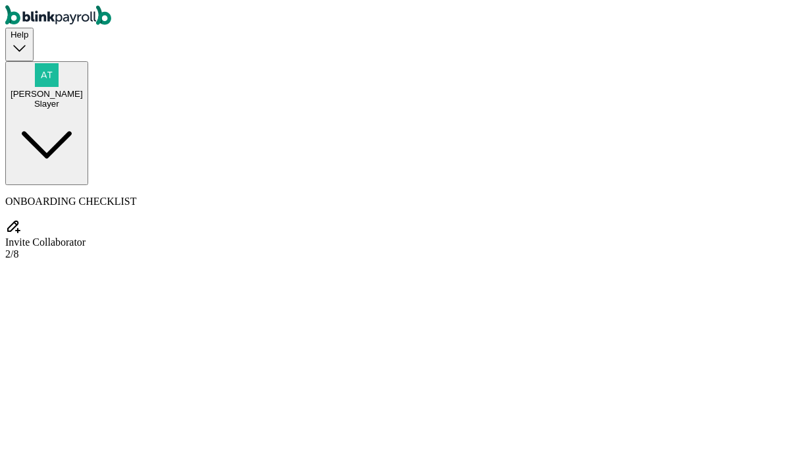
type input "[PERSON_NAME]"
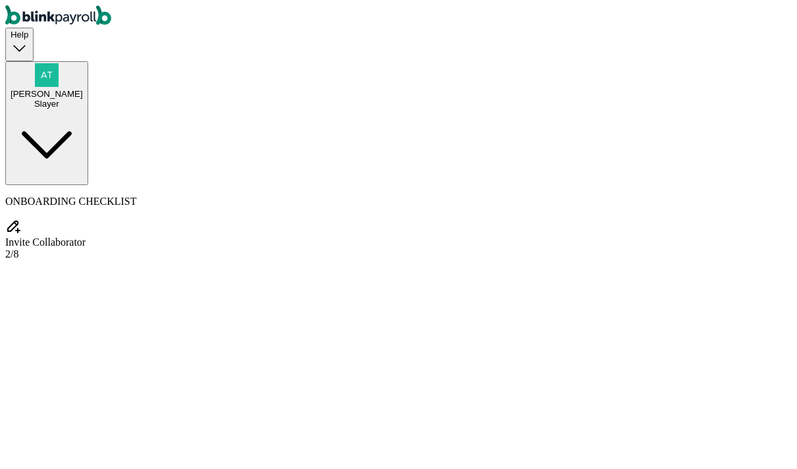
type input "test"
select select "cpa_accountant"
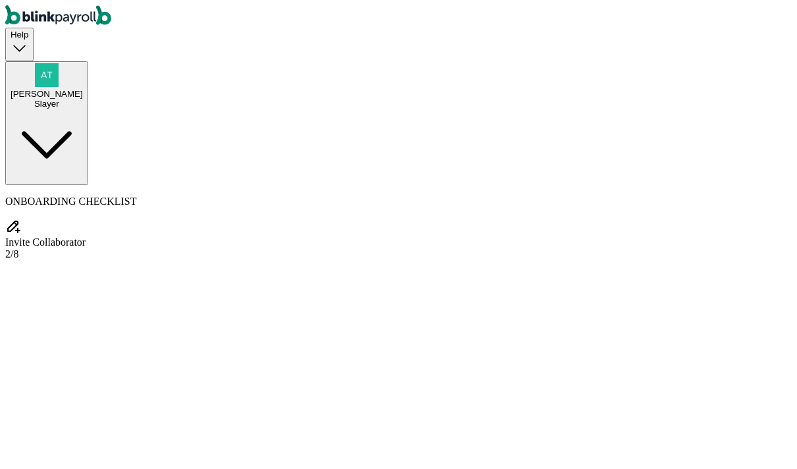
type input "(556) 656-5656"
type input "br@anko.co"
radio input "true"
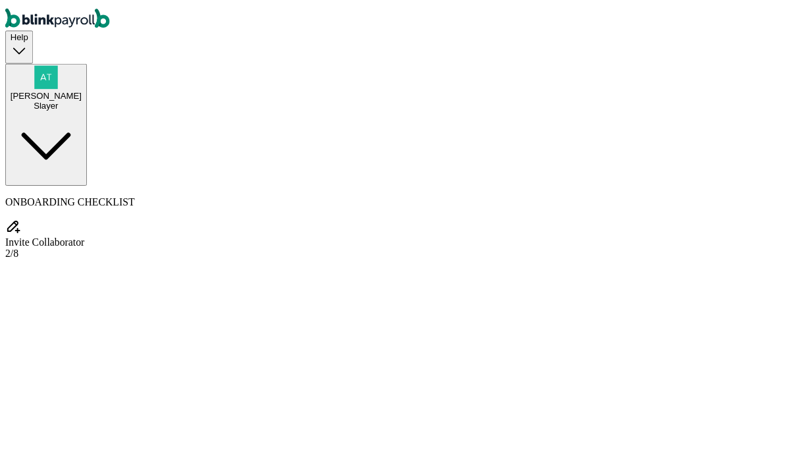
scroll to position [219, 0]
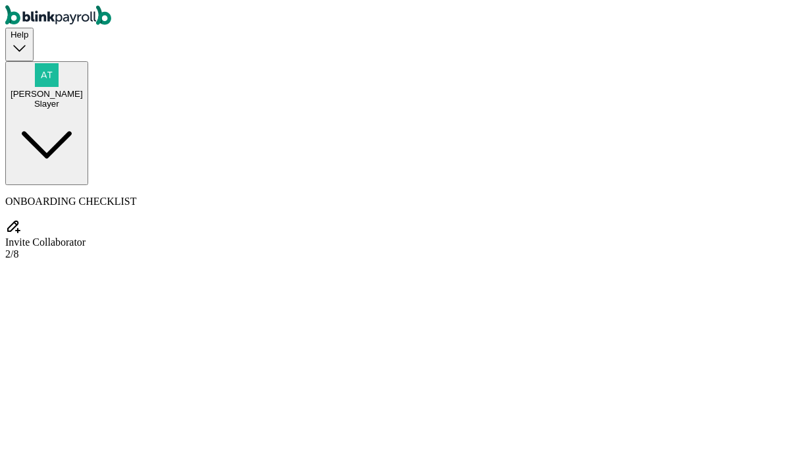
checkbox input "true"
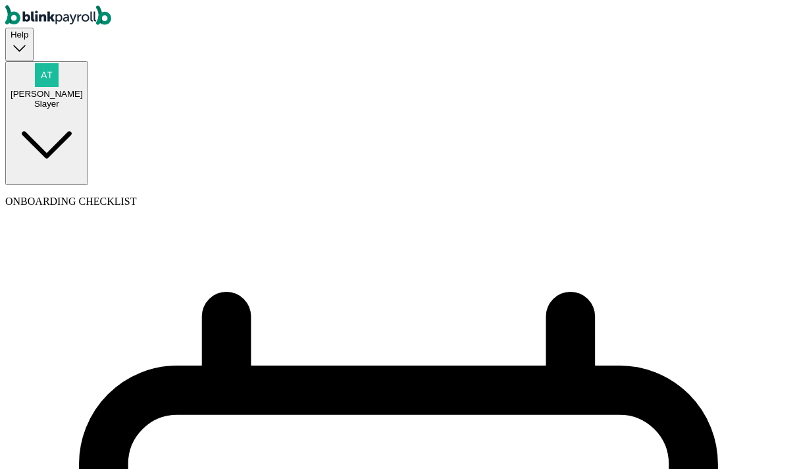
select select "weekly"
select select "Friday"
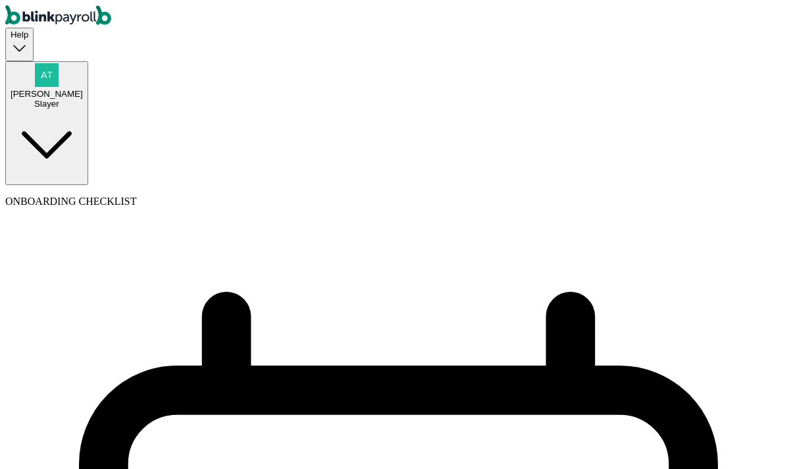
select select "09/12/2025"
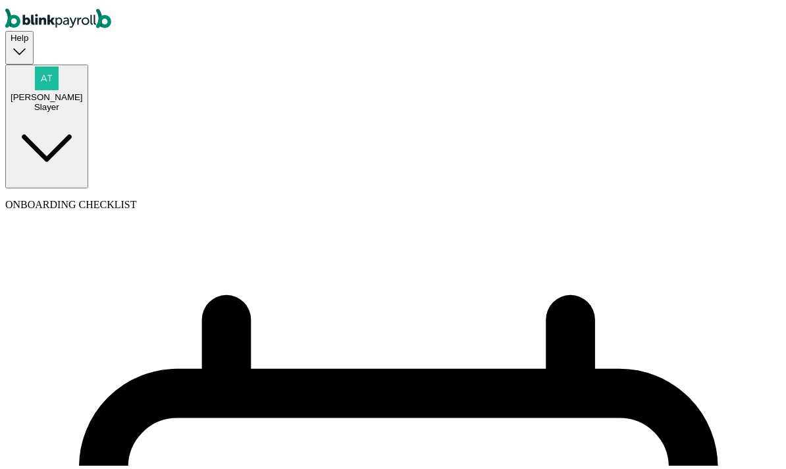
select select "Sat, Aug 30 - Fri, Sep 05"
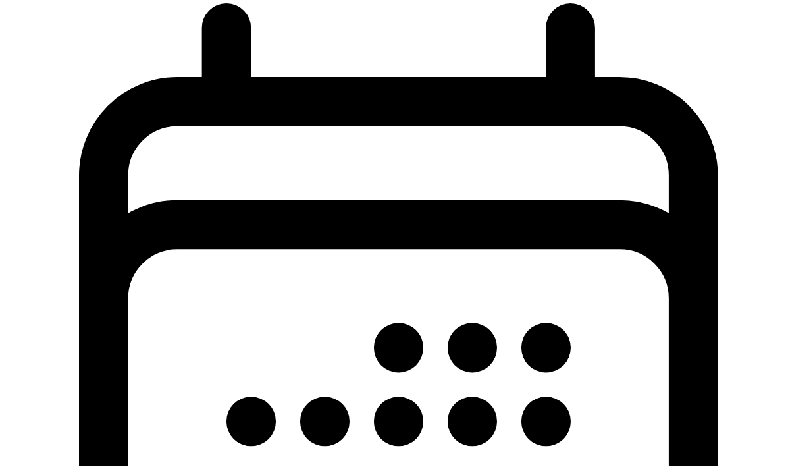
scroll to position [0, 0]
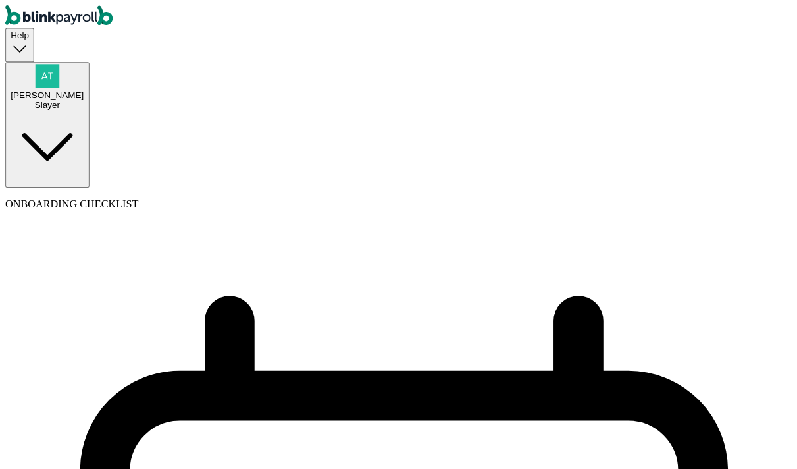
scroll to position [30, 0]
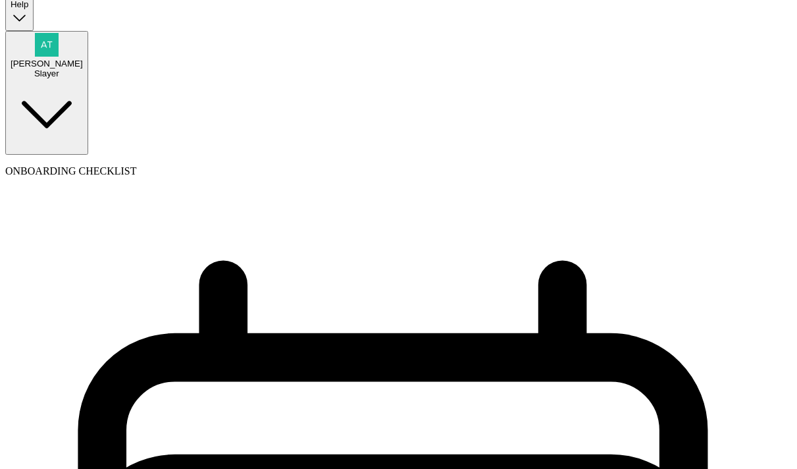
select select "paid_time_off"
type input "Gen"
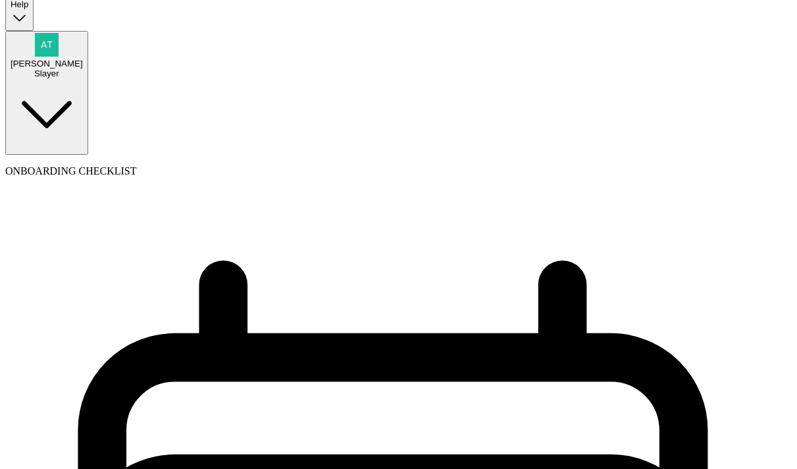
select select "on_hire_date"
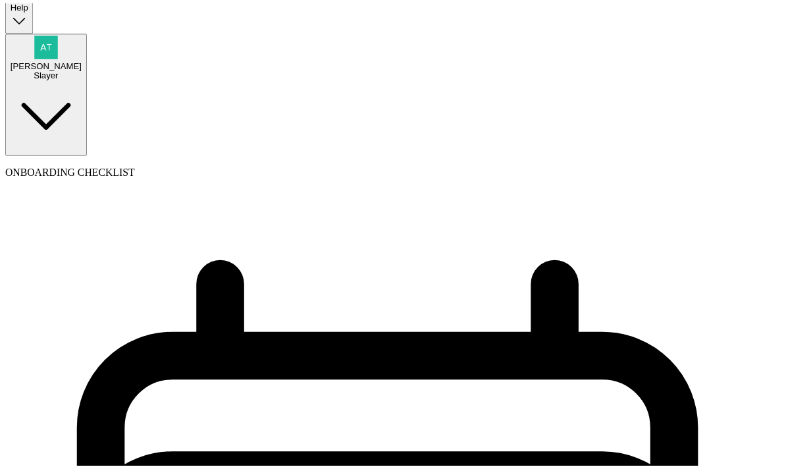
scroll to position [73, 0]
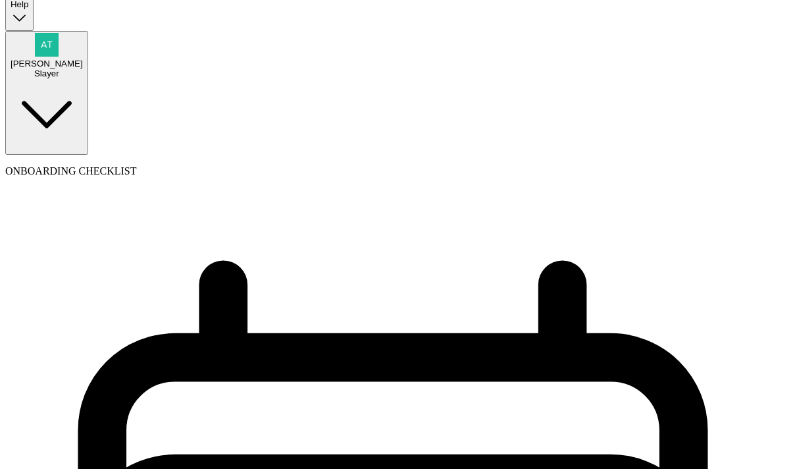
type input "80"
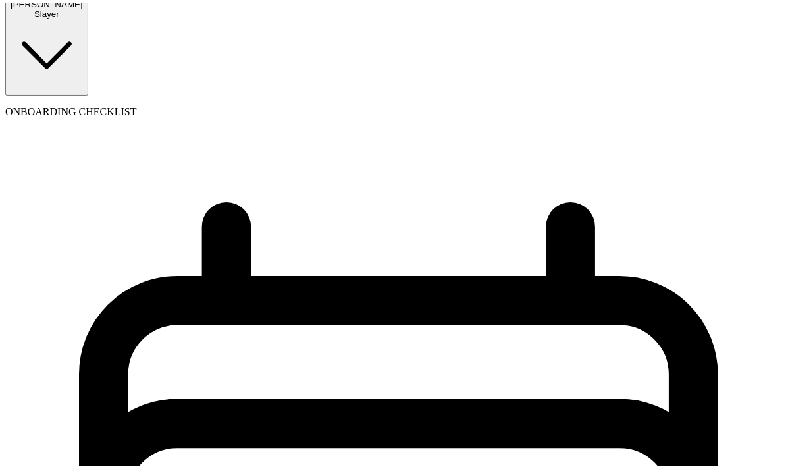
scroll to position [94, 0]
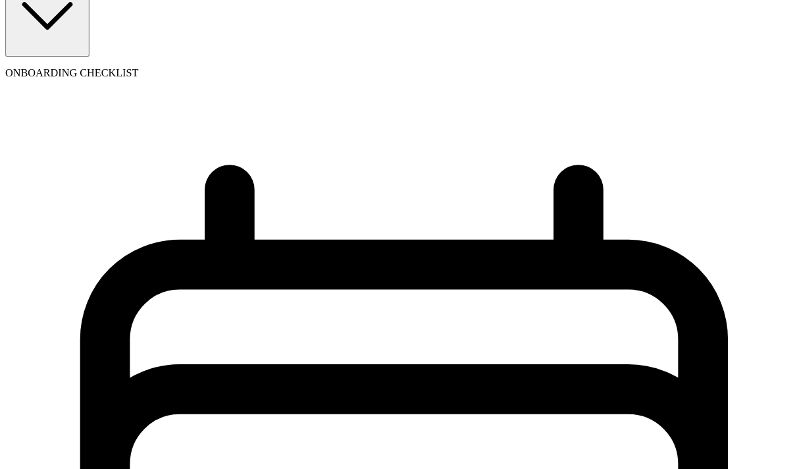
scroll to position [349, 0]
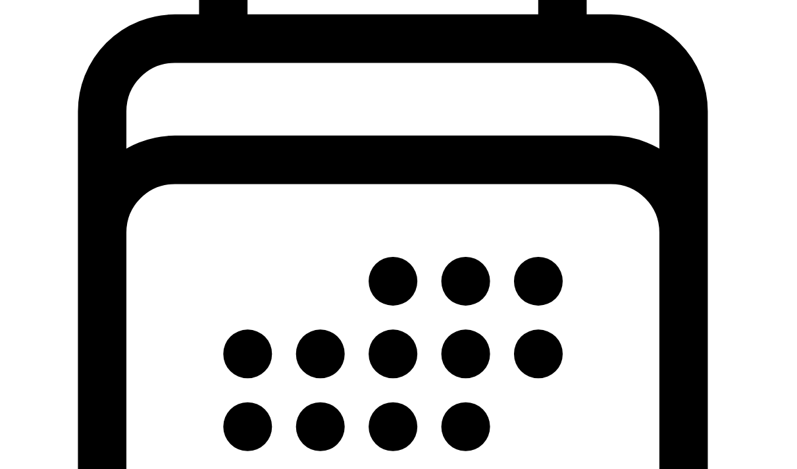
scroll to position [129, 0]
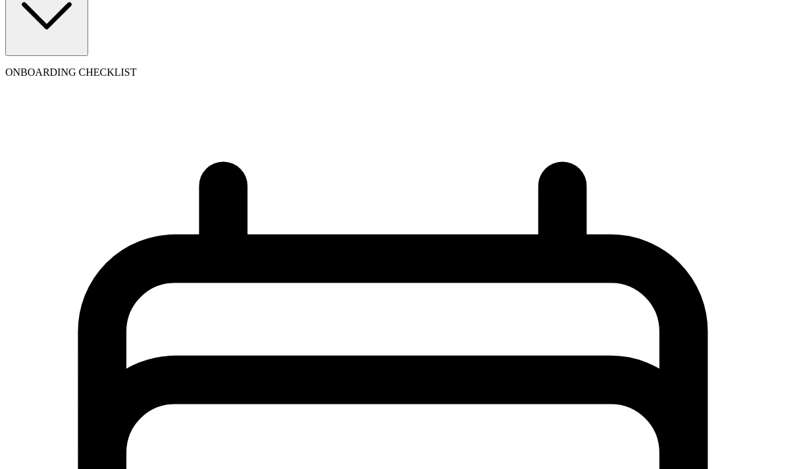
select select "1"
type input "med"
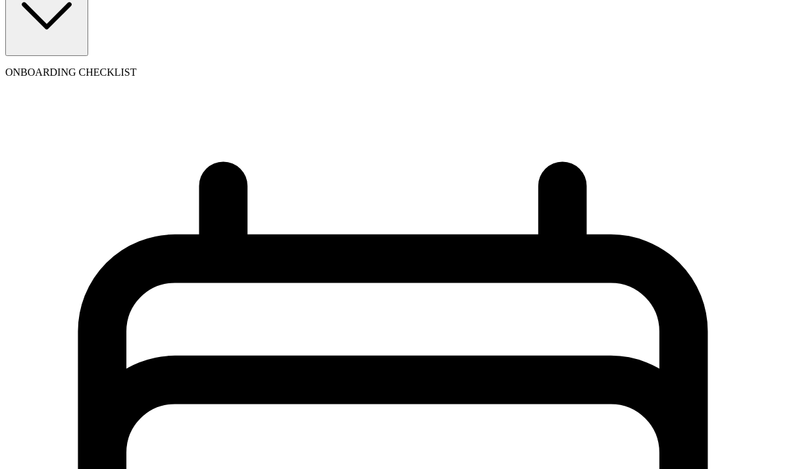
type input "09/01/2025"
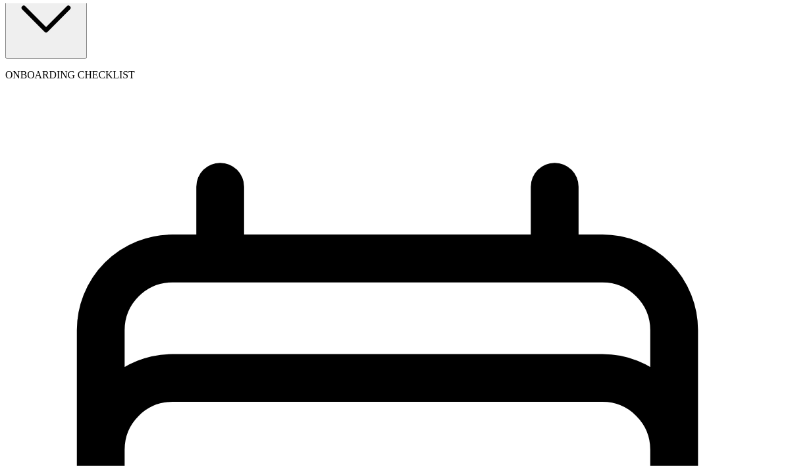
scroll to position [10, 0]
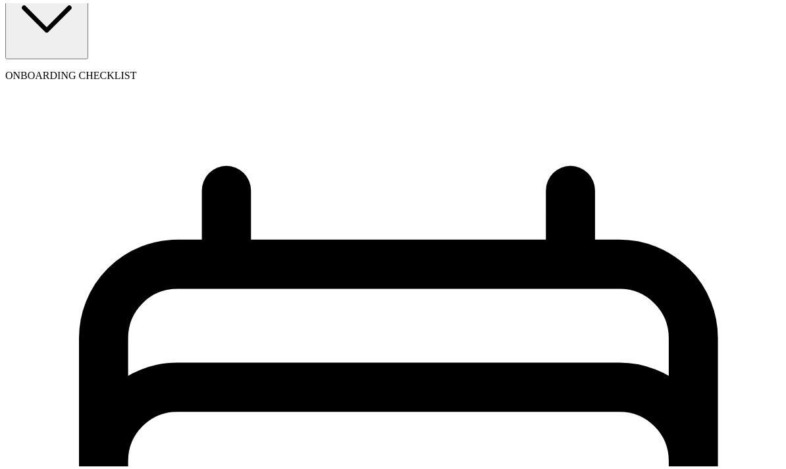
scroll to position [349, 0]
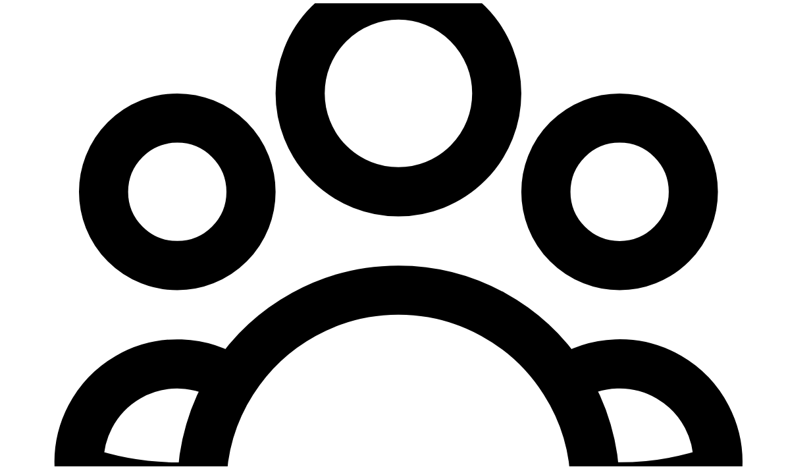
select select "employee"
select select "contractor"
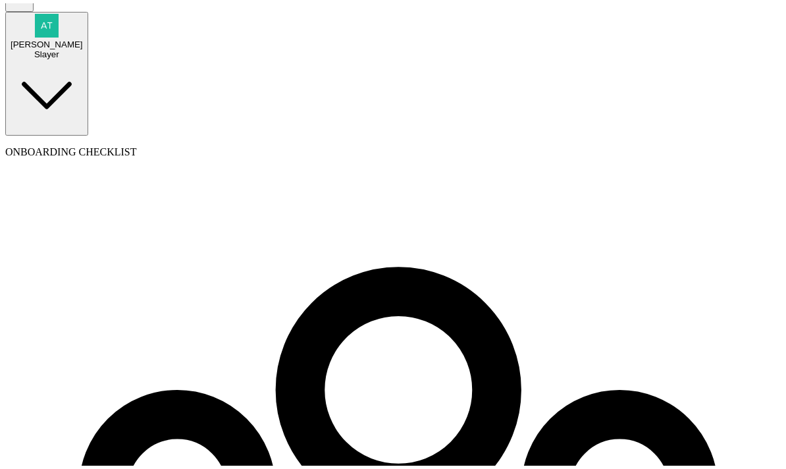
scroll to position [73, 0]
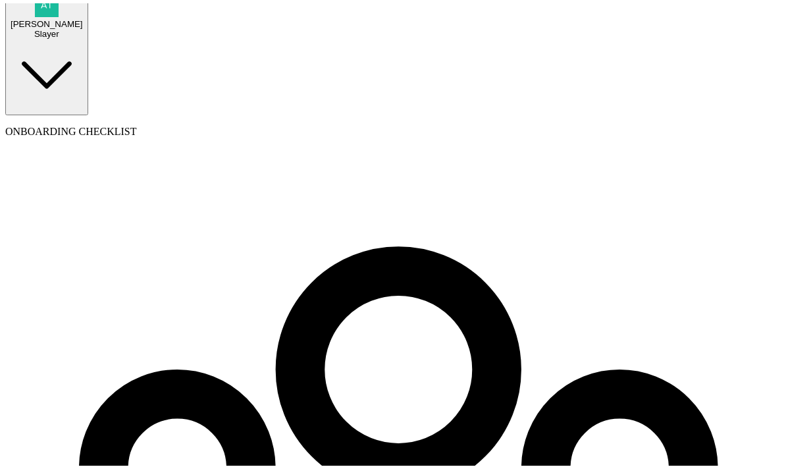
type input "Atul"
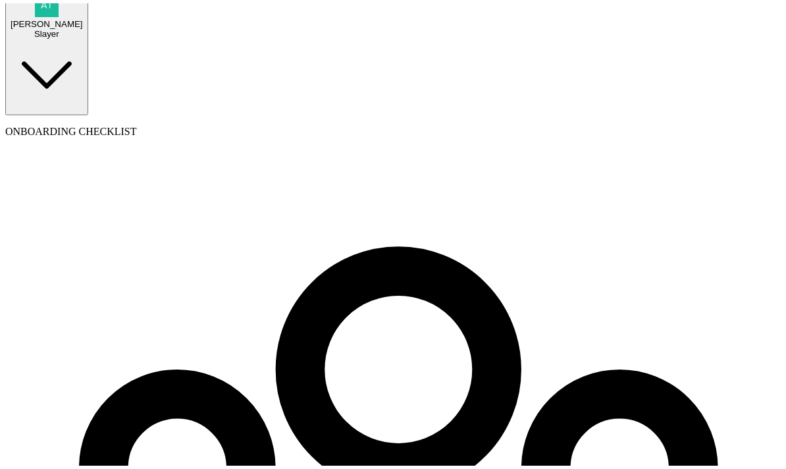
type input "test"
type input "Branko"
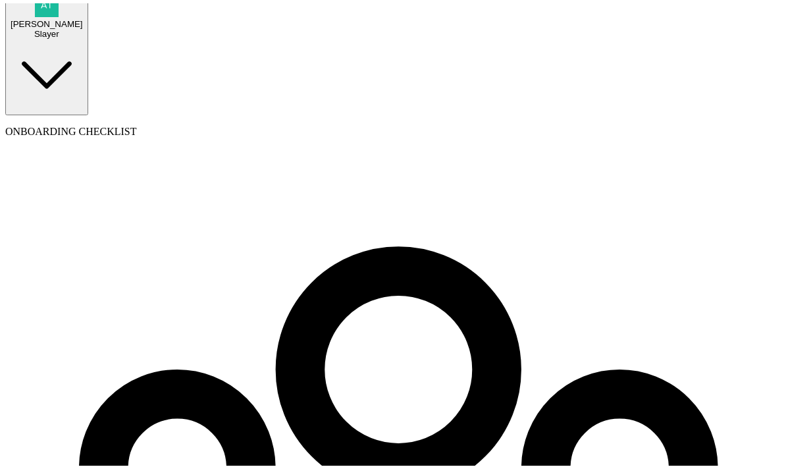
type input "test"
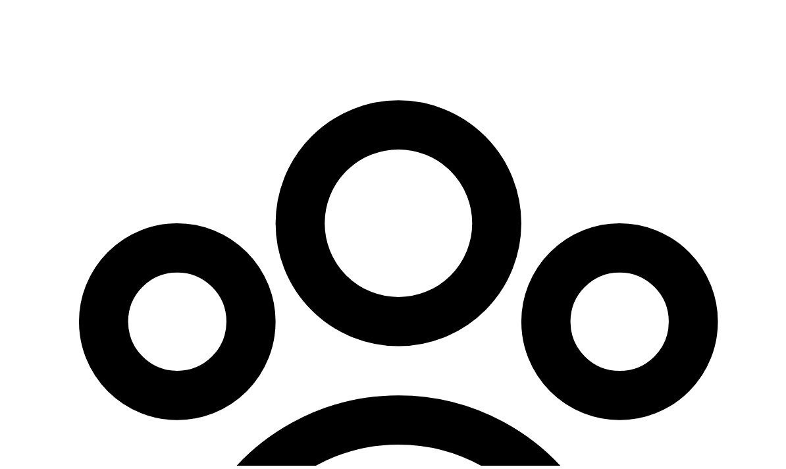
scroll to position [292, 0]
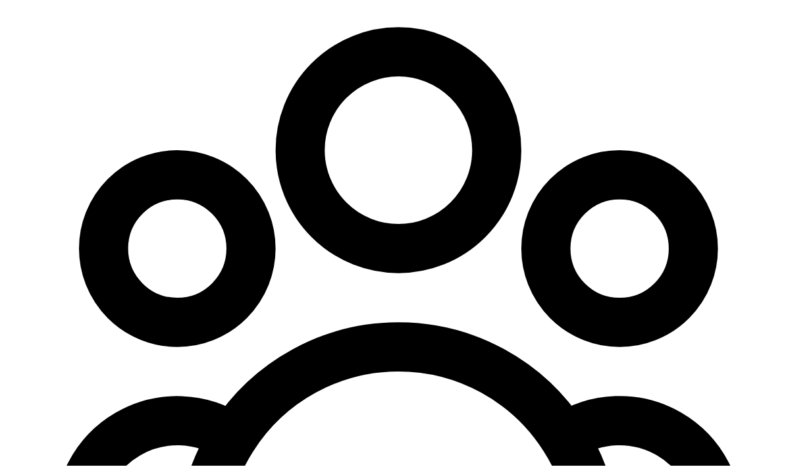
type input "Raj"
type input "test"
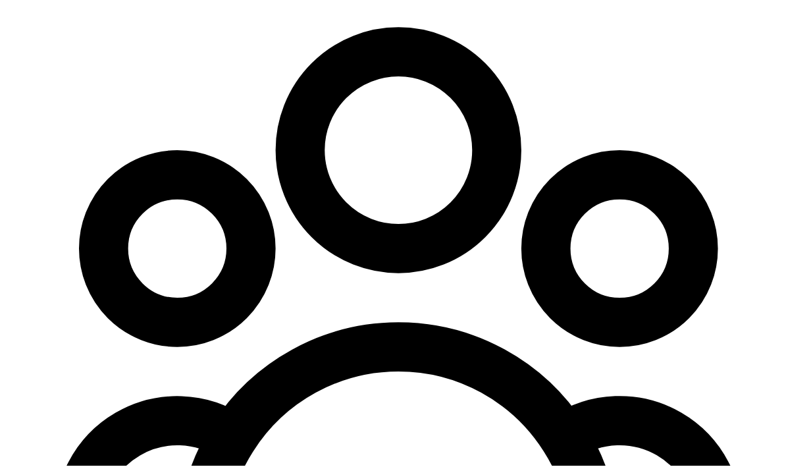
select select "businessVendor"
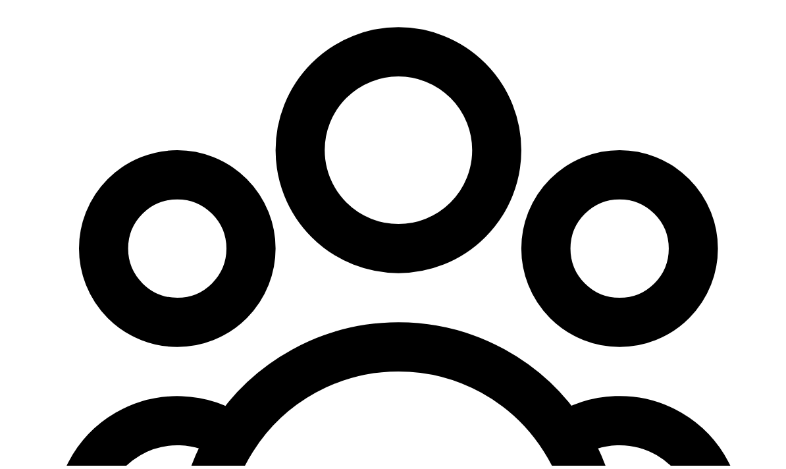
type input "SH"
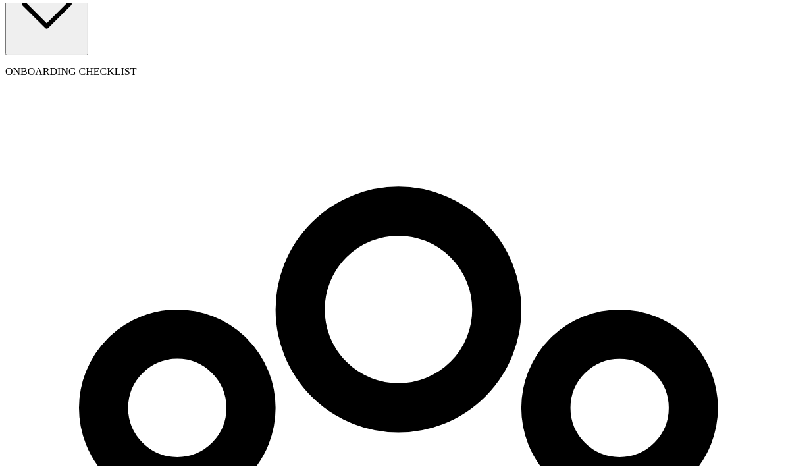
scroll to position [369, 0]
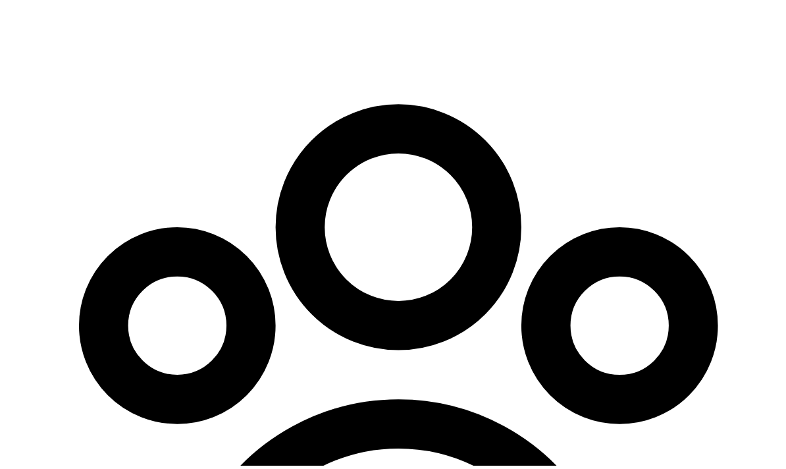
scroll to position [0, 0]
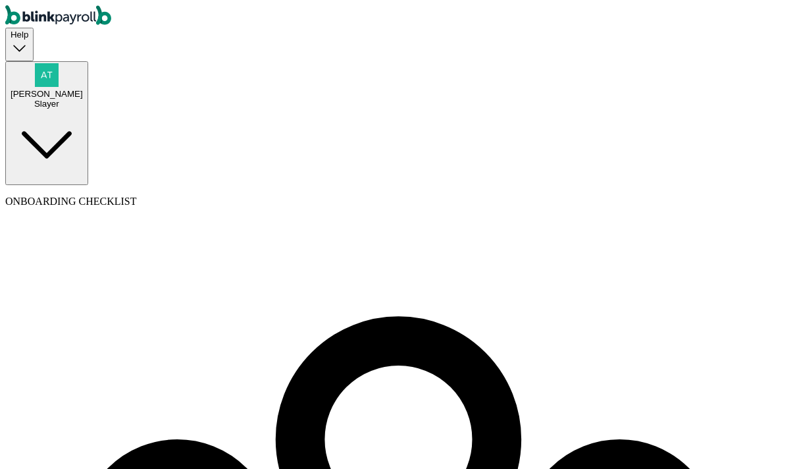
type input "Branko"
type input "test"
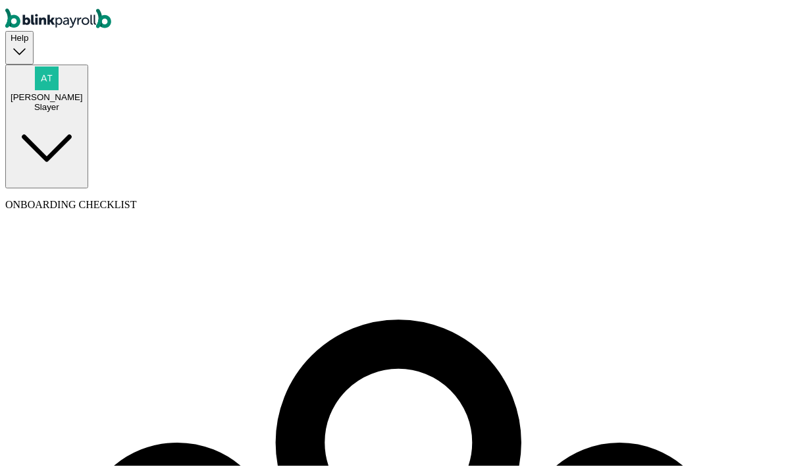
scroll to position [41, 0]
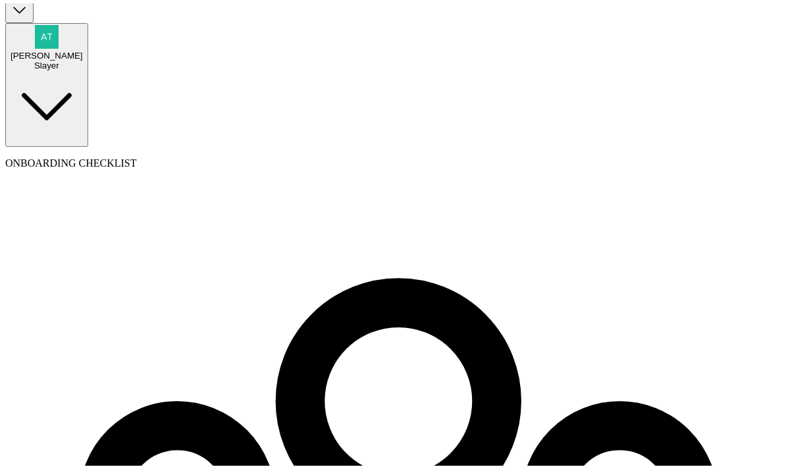
type input "branko@branko.co"
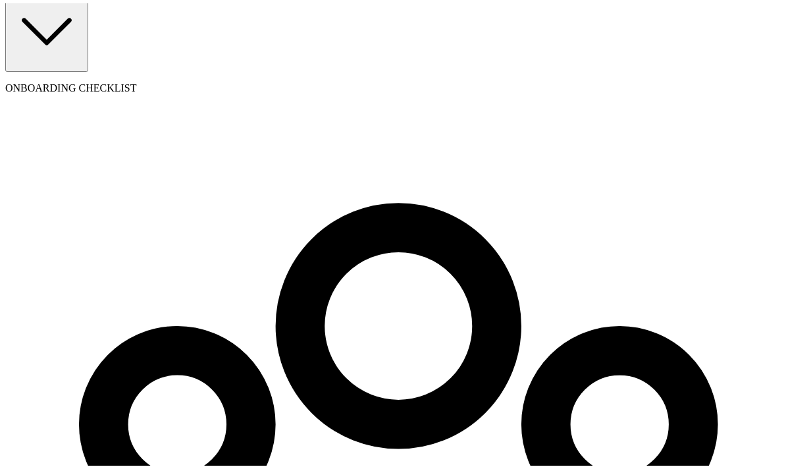
scroll to position [149, 0]
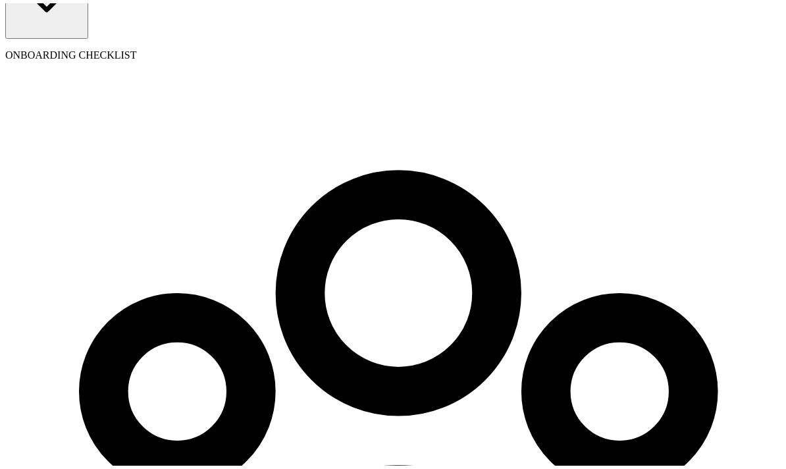
type input "QA"
type input "09/01/2025"
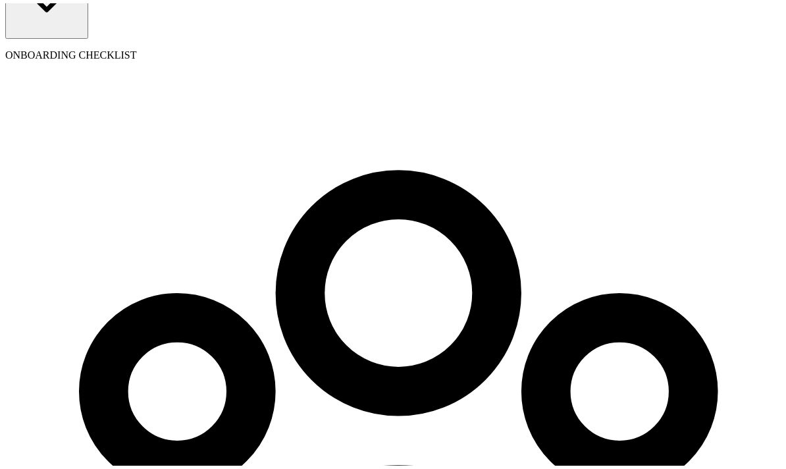
select select "5 Texas a and M Univ"
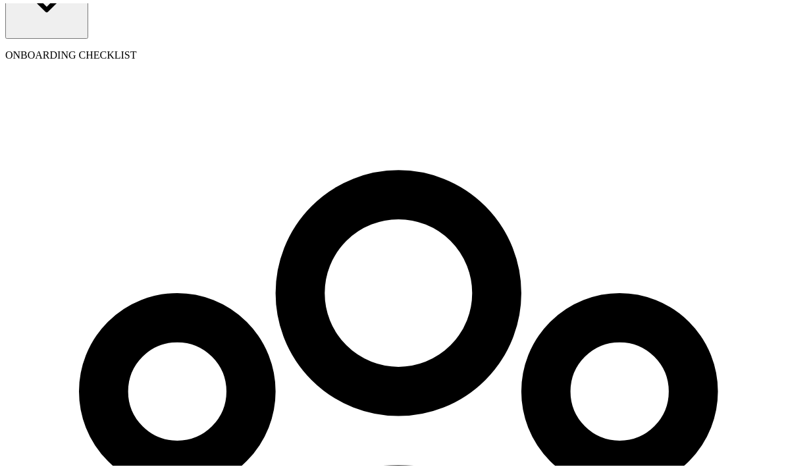
radio input "true"
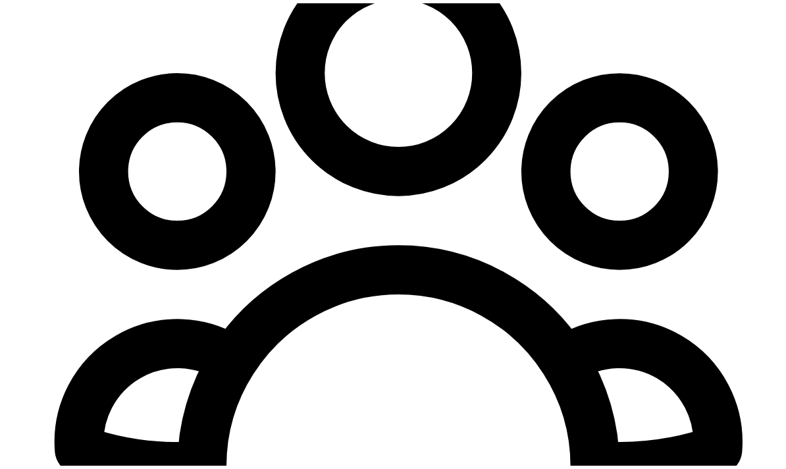
type input "5"
type input "7.50"
type input "55"
type input "82.50"
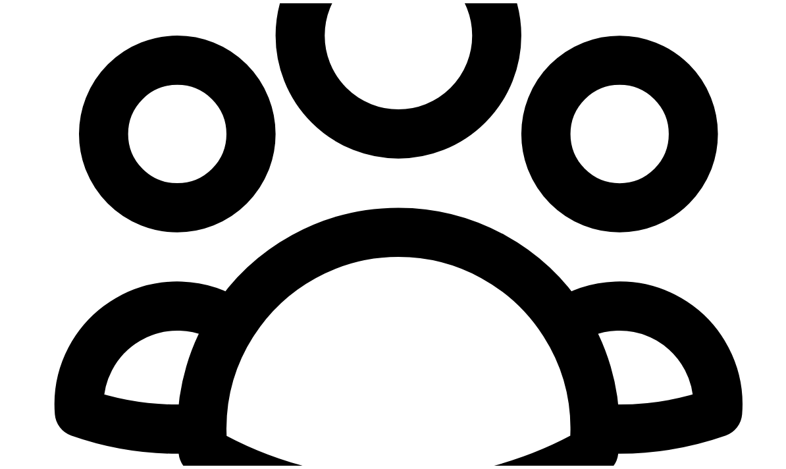
scroll to position [497, 0]
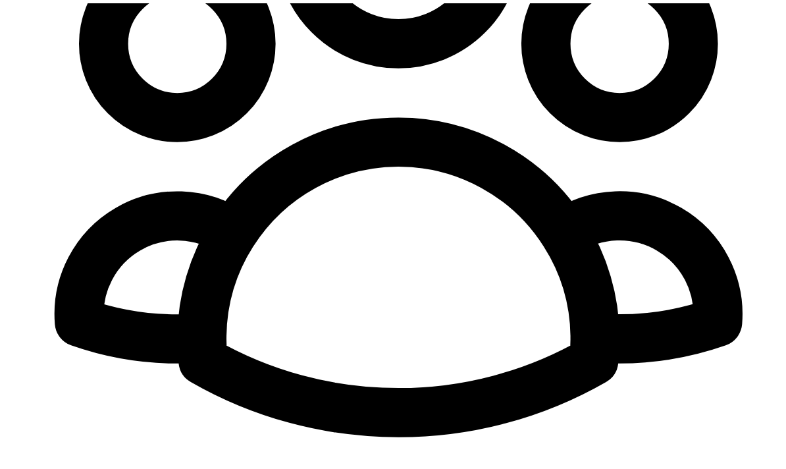
type input "55"
radio input "true"
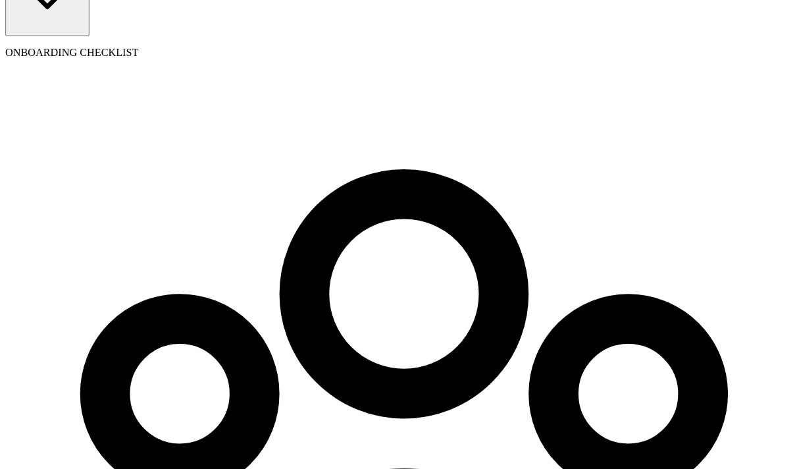
scroll to position [296, 0]
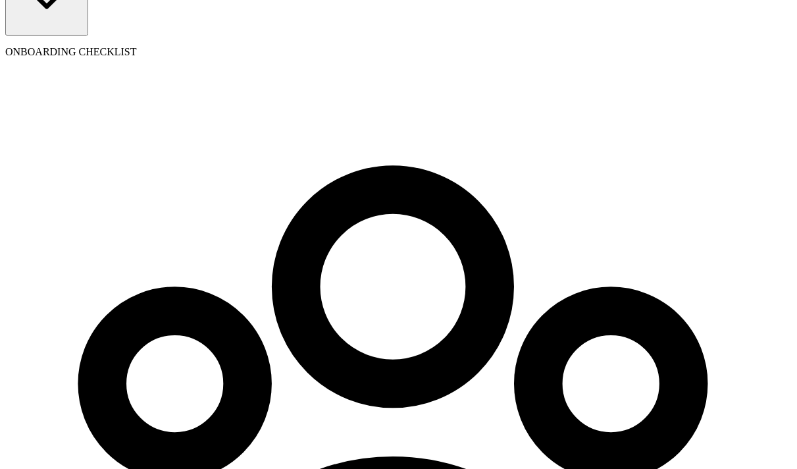
type input "555-65-6565"
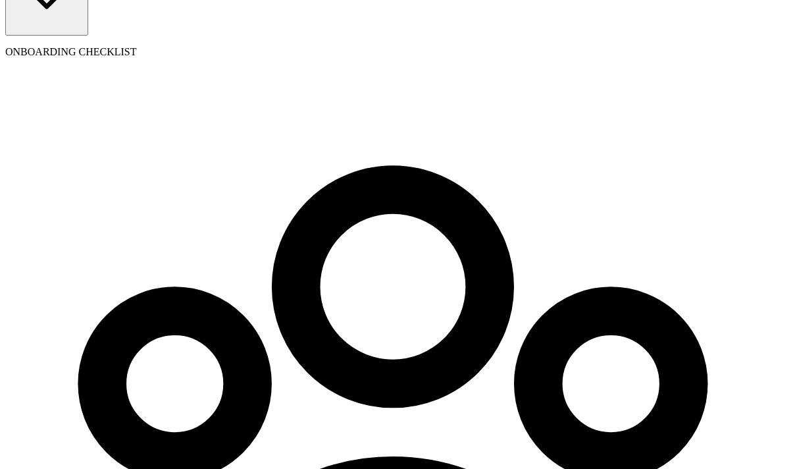
type input "06/30/1990"
type input "5 Texas a and M Univ"
type input "College Station"
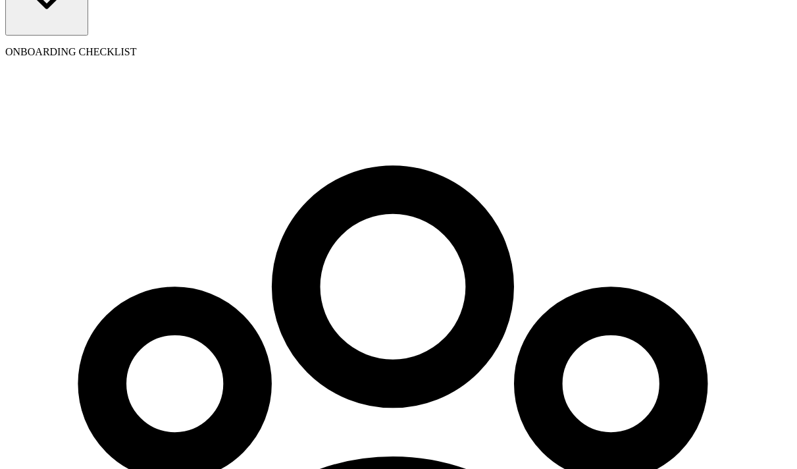
type input "TX"
type input "77843"
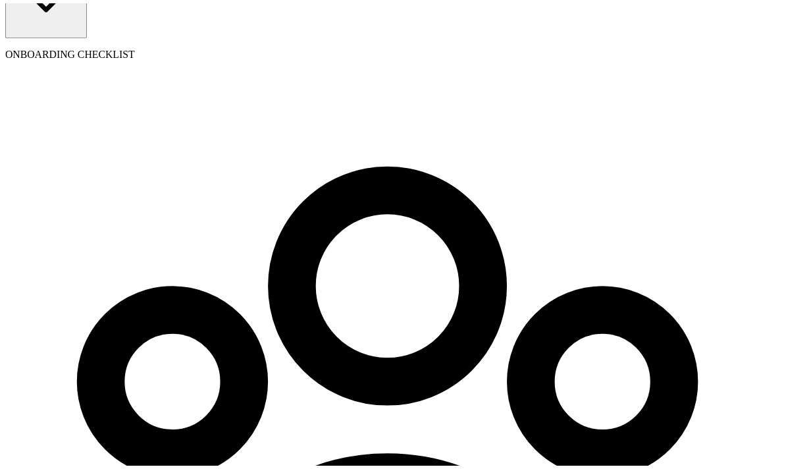
scroll to position [117, 0]
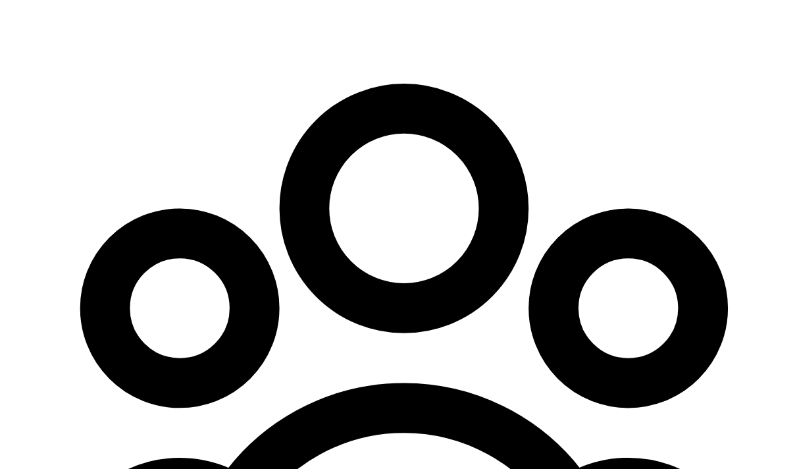
scroll to position [296, 0]
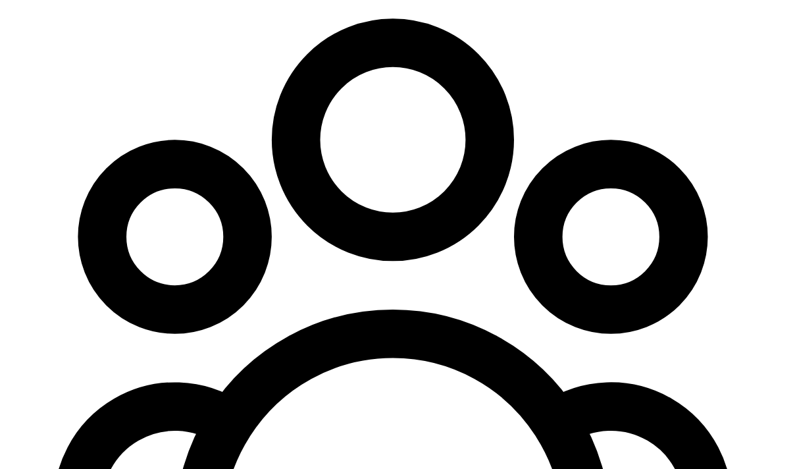
radio input "true"
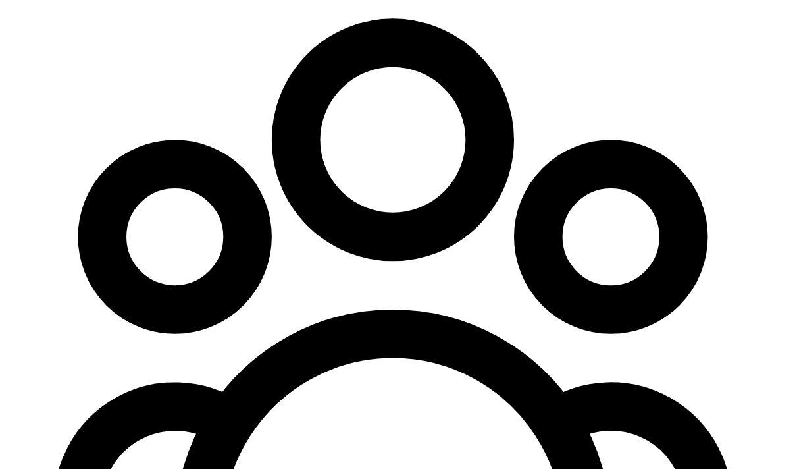
radio input "true"
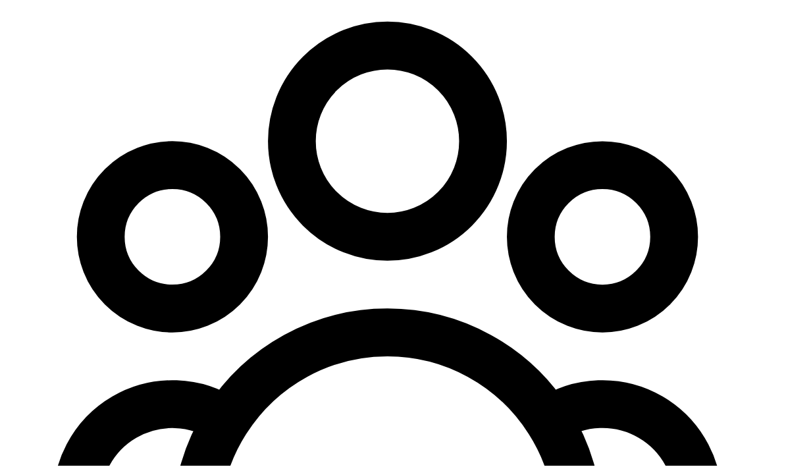
scroll to position [149, 0]
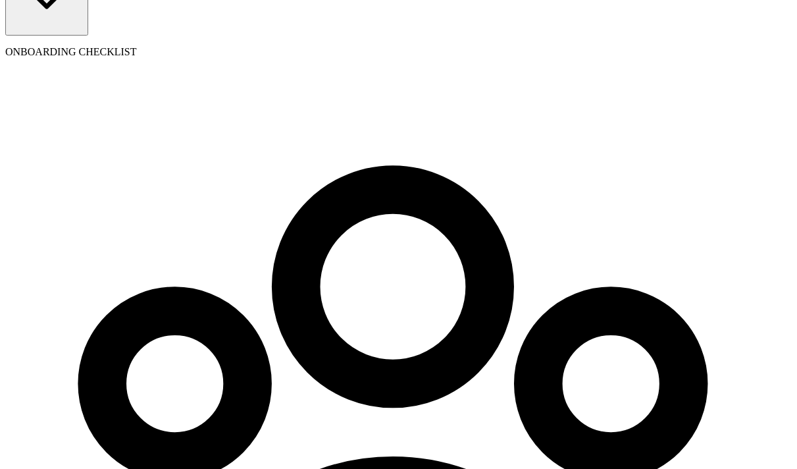
select select "Savings"
type input "555666555"
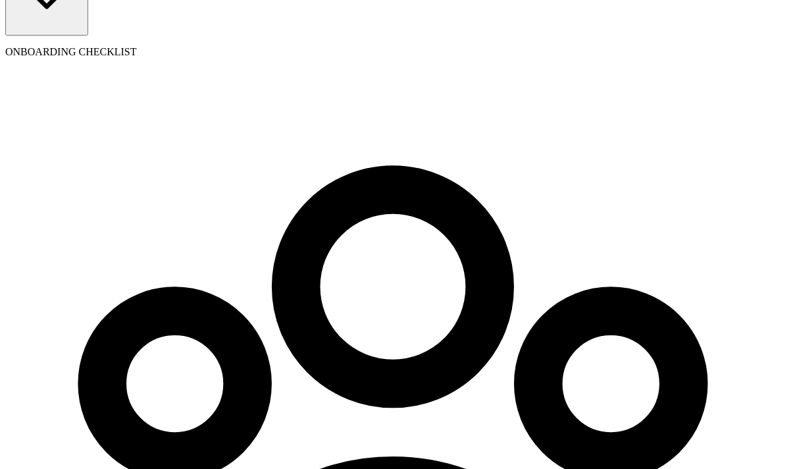
type input "5566"
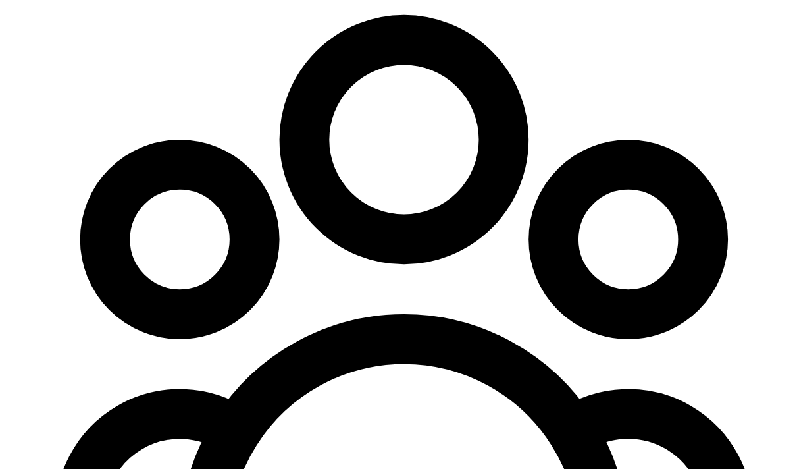
scroll to position [303, 0]
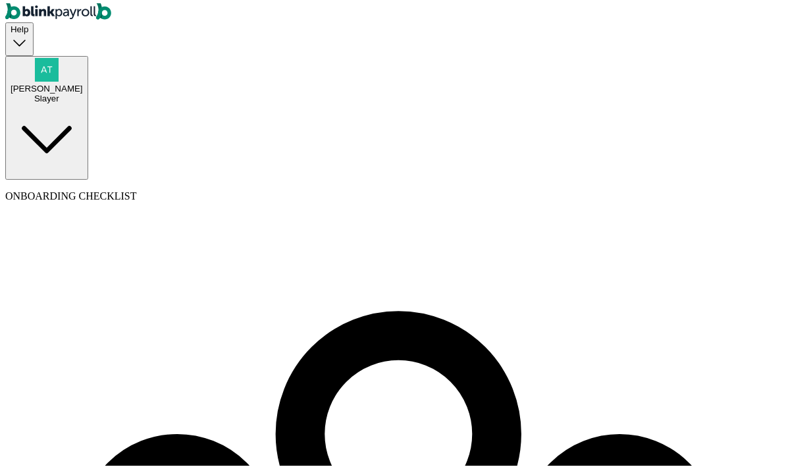
scroll to position [0, 0]
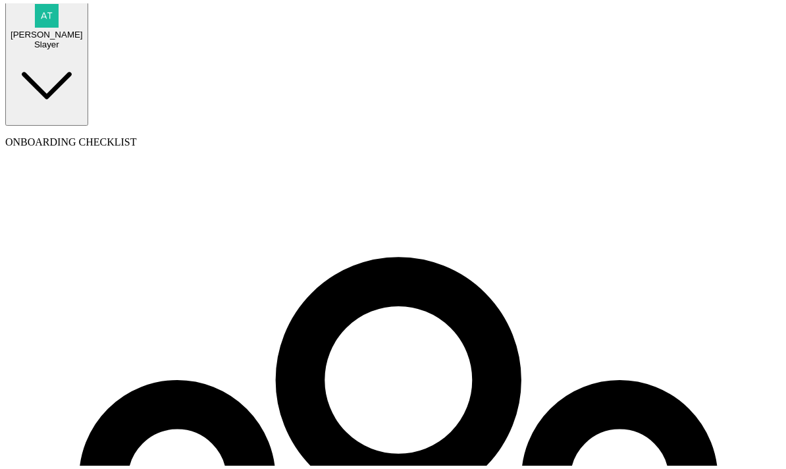
scroll to position [68, 0]
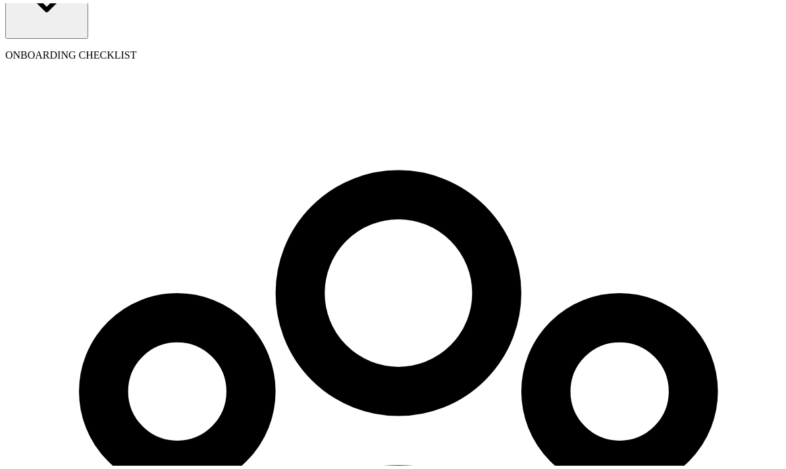
scroll to position [0, 0]
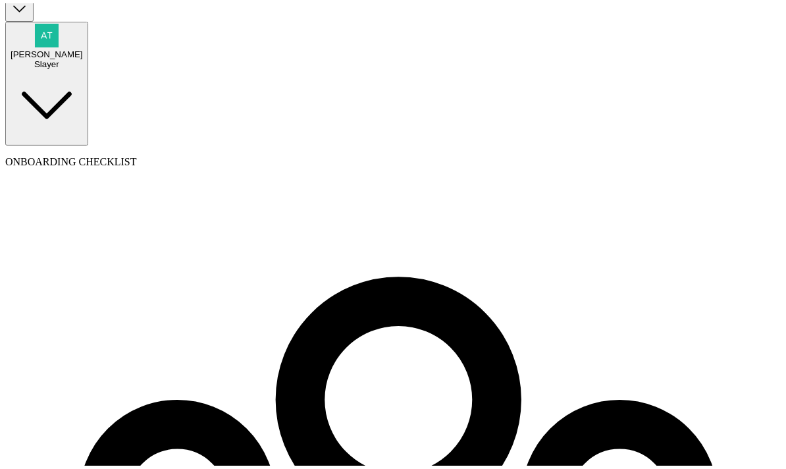
scroll to position [68, 0]
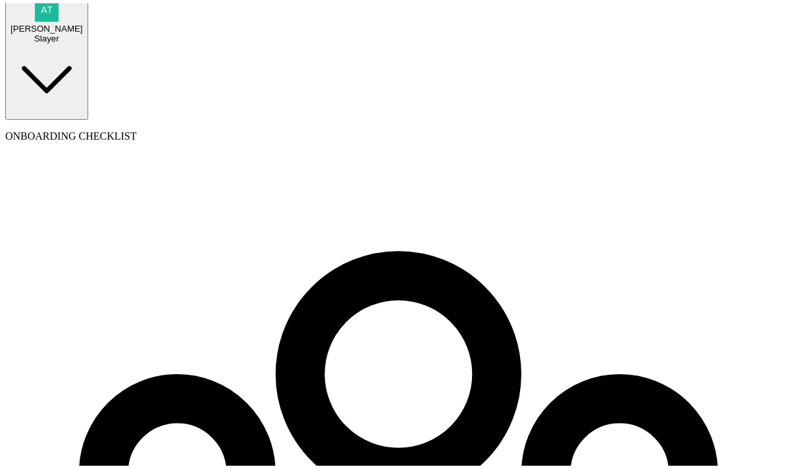
checkbox input "true"
type input "80"
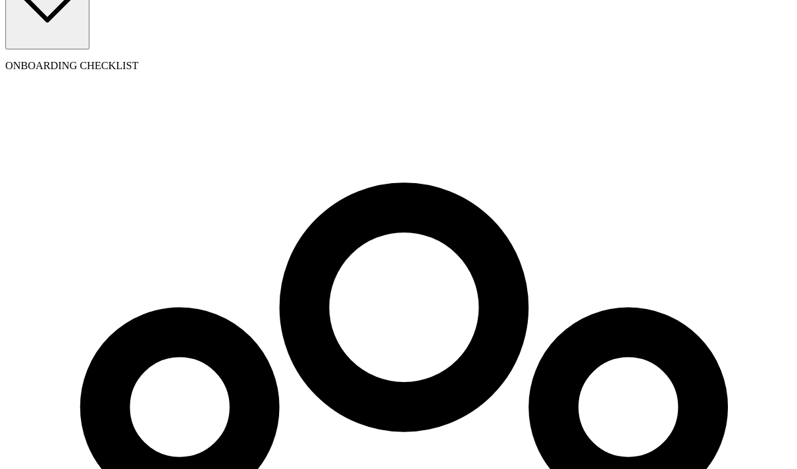
scroll to position [284, 0]
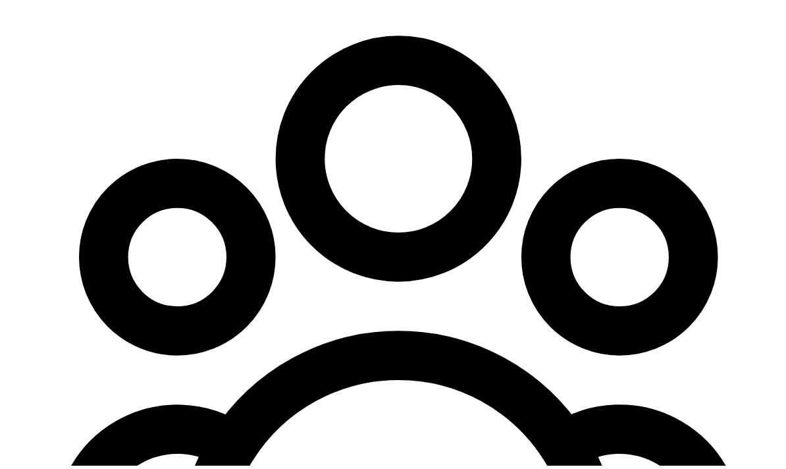
select select "pay_period"
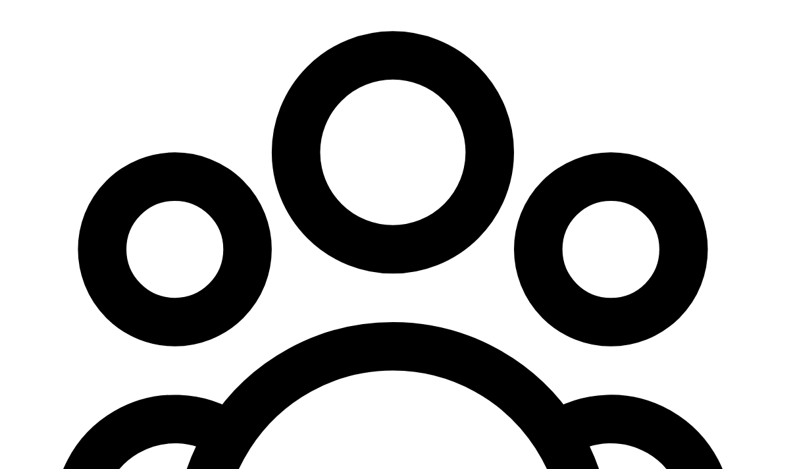
scroll to position [73, 0]
select select "1"
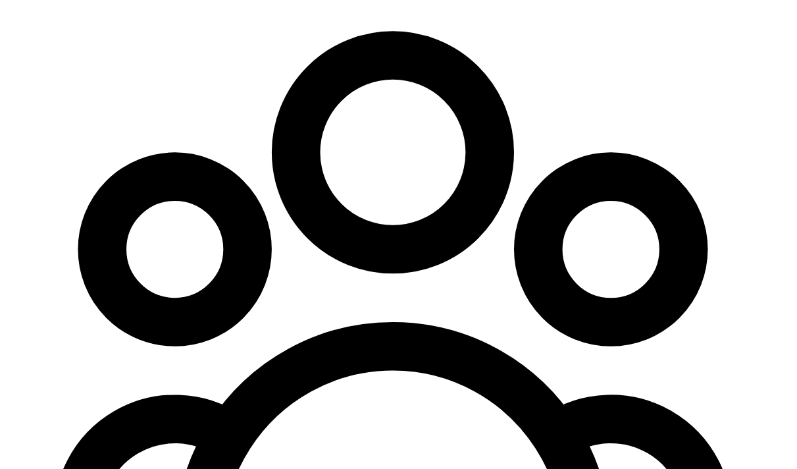
type input "55"
select select "2"
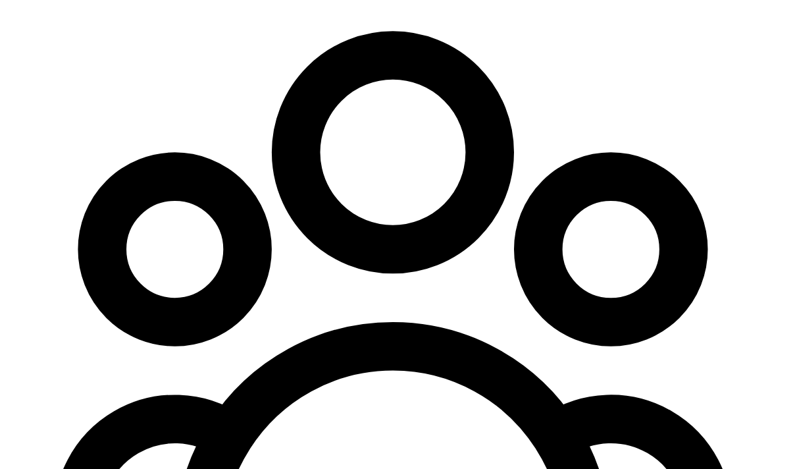
scroll to position [82, 0]
type input "5"
radio input "true"
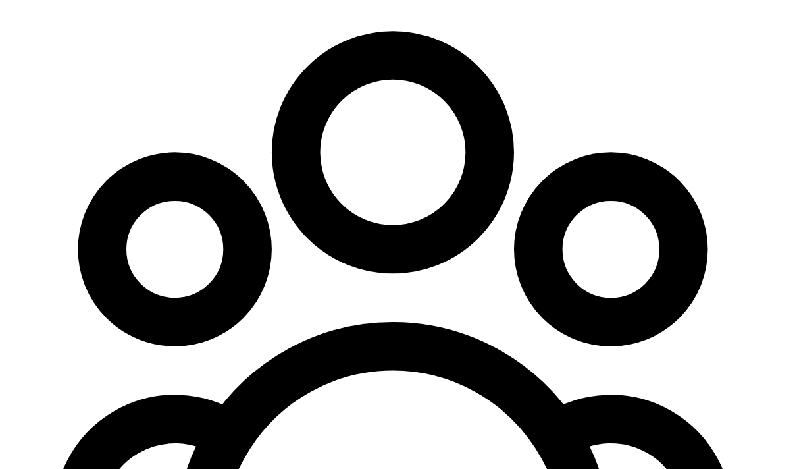
scroll to position [147, 0]
select select "2"
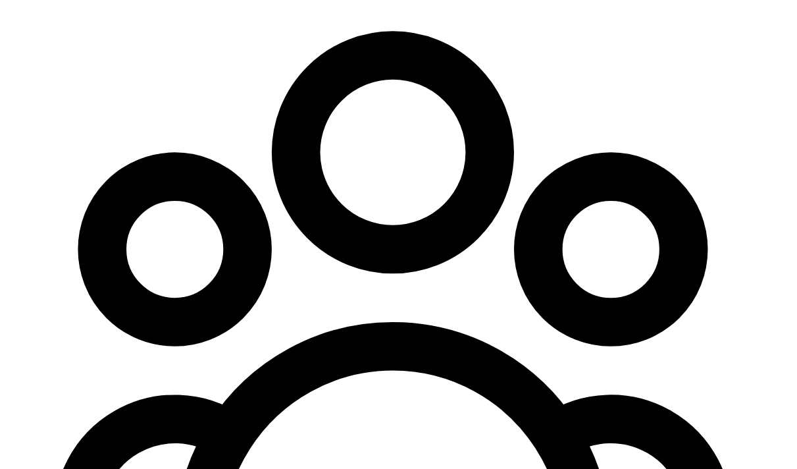
type input "5"
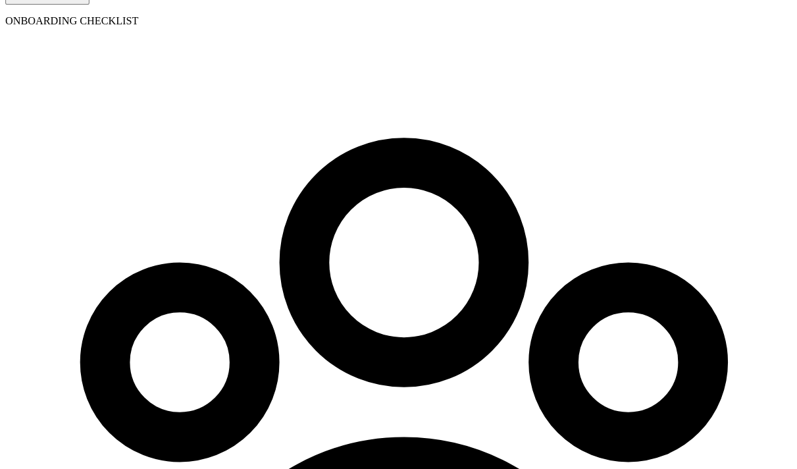
scroll to position [149, 0]
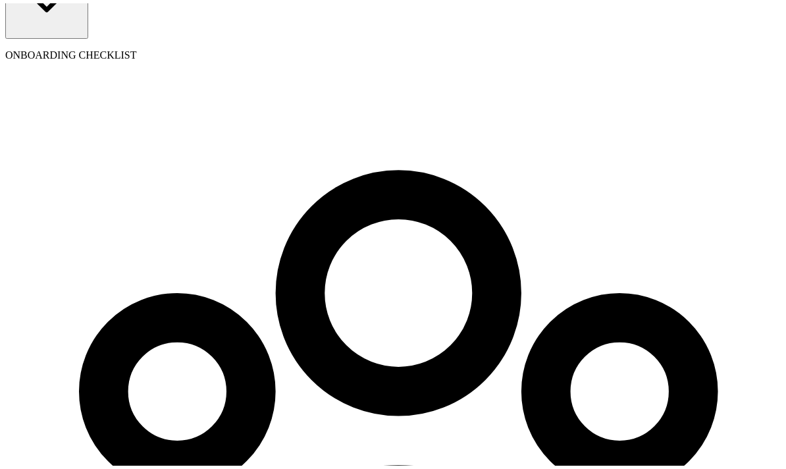
select select "pay_period"
select select "2"
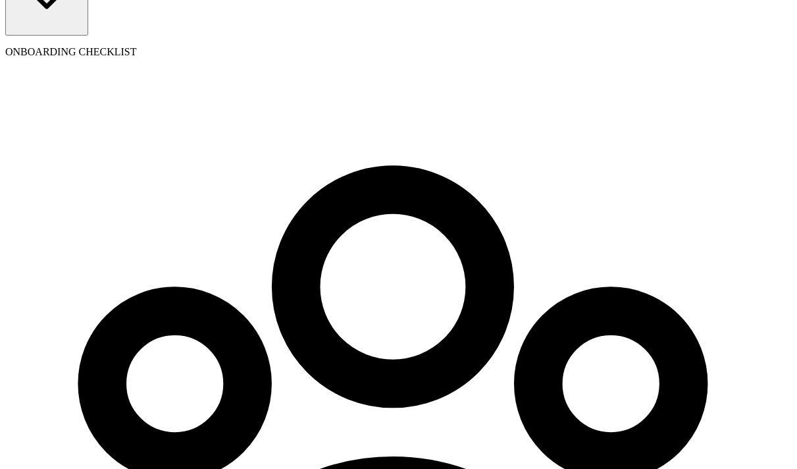
drag, startPoint x: 753, startPoint y: 224, endPoint x: 703, endPoint y: 222, distance: 50.1
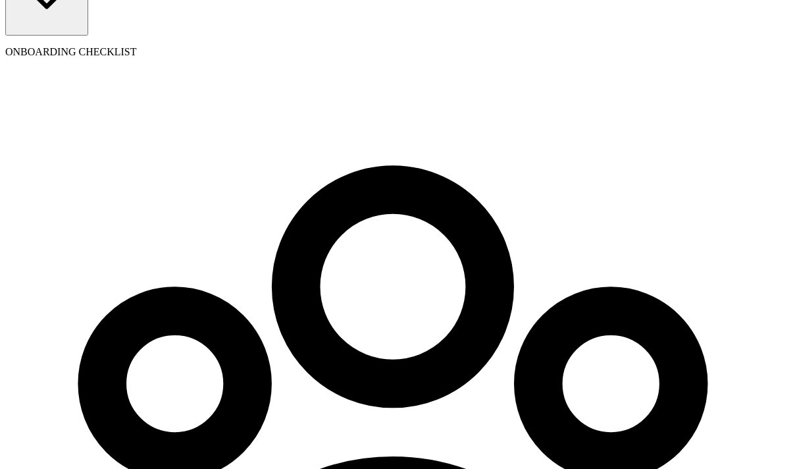
type input "09/01/2025"
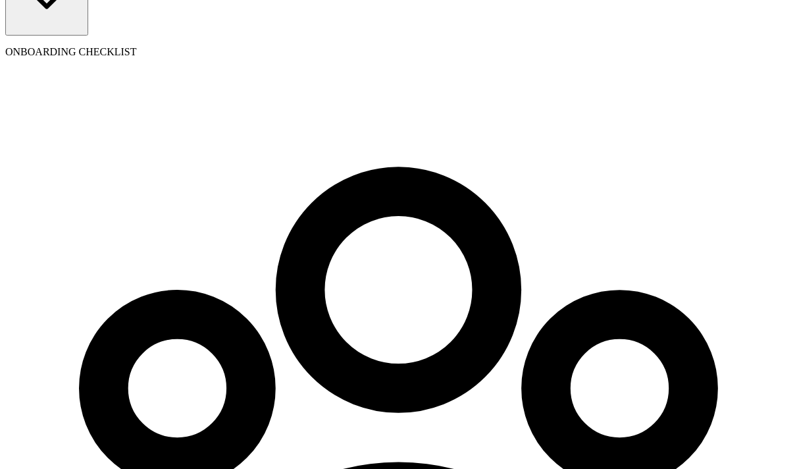
select select "pay_period"
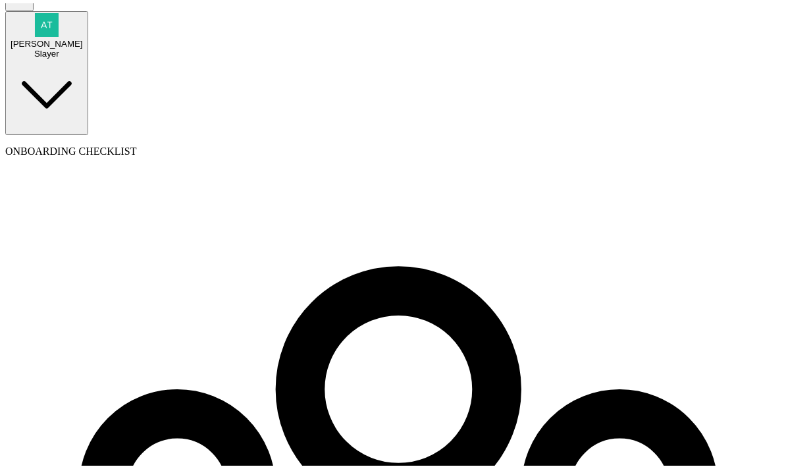
scroll to position [73, 0]
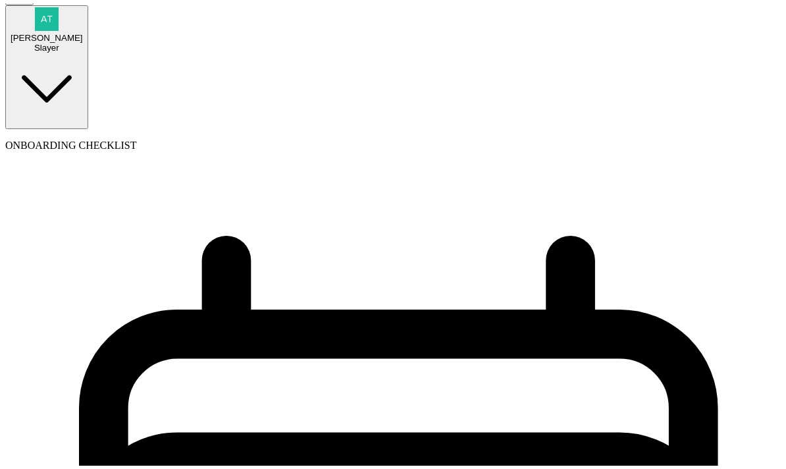
scroll to position [0, 0]
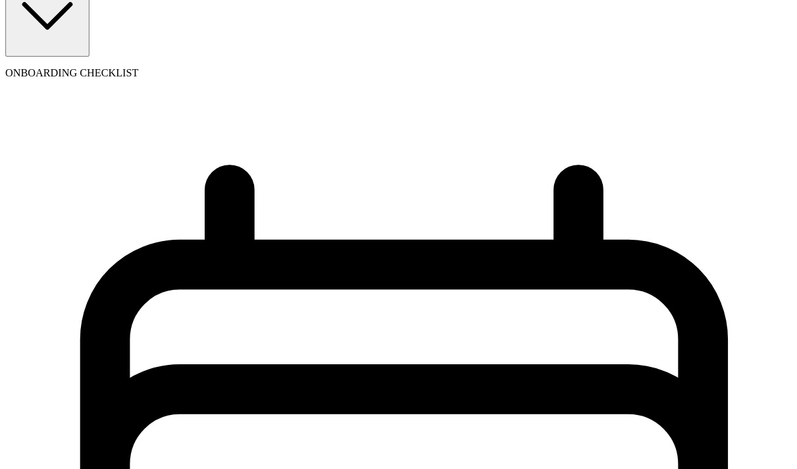
scroll to position [349, 0]
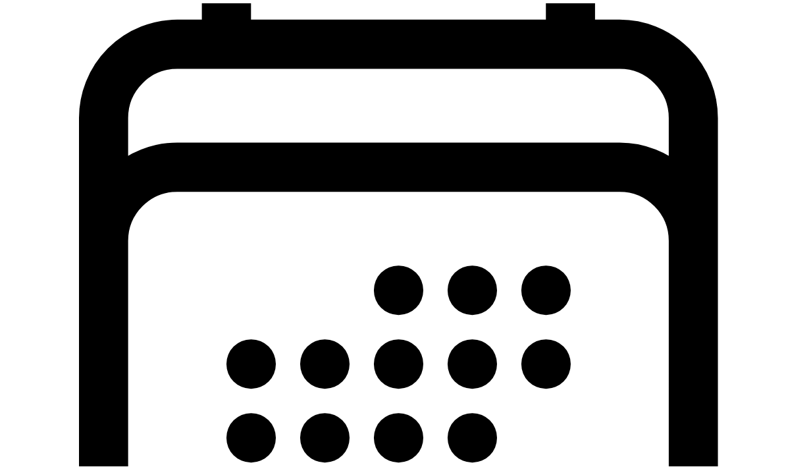
select select "1"
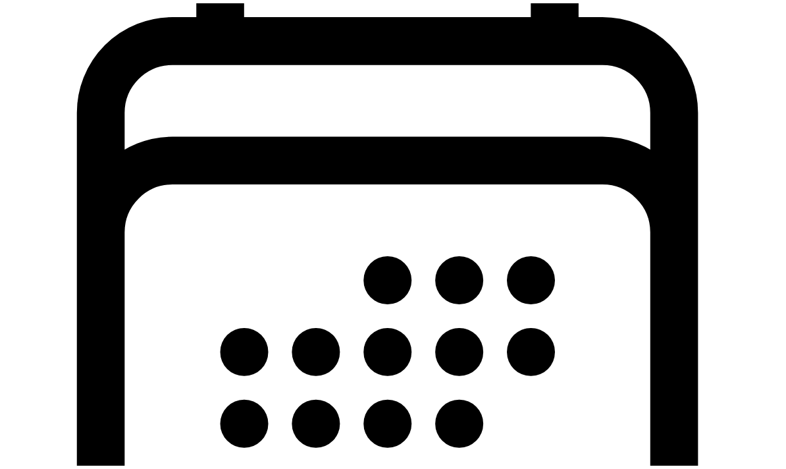
scroll to position [20, 0]
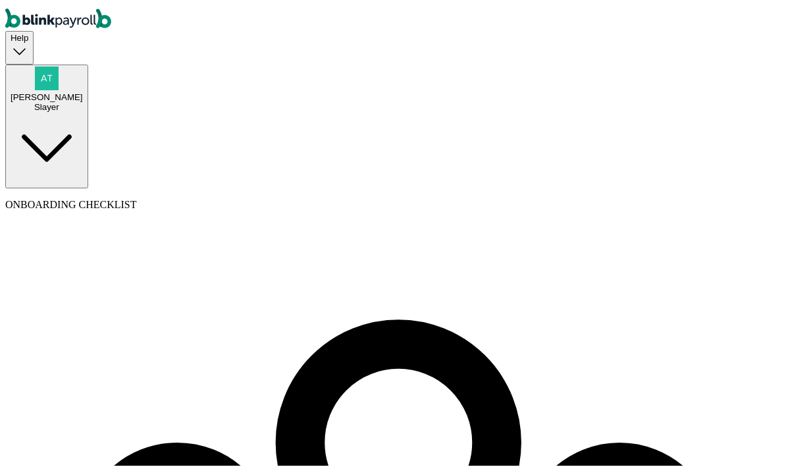
scroll to position [70, 0]
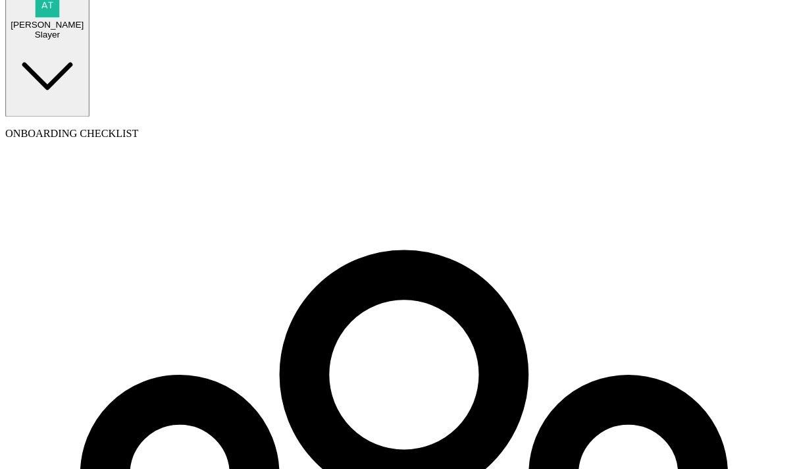
scroll to position [149, 0]
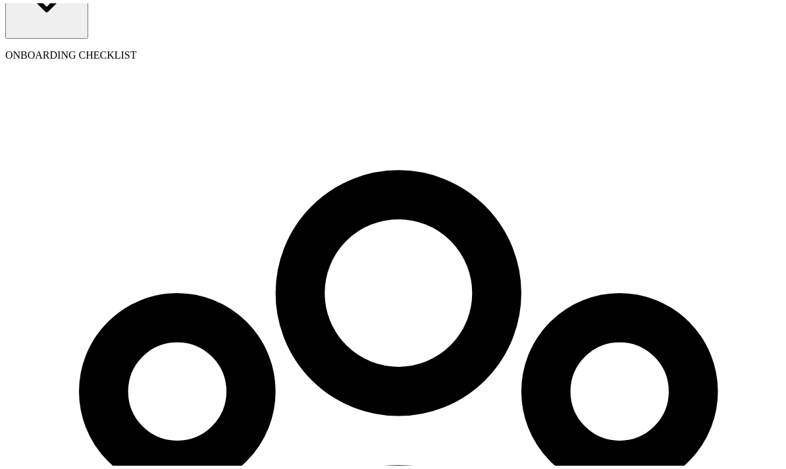
select select "pay_period"
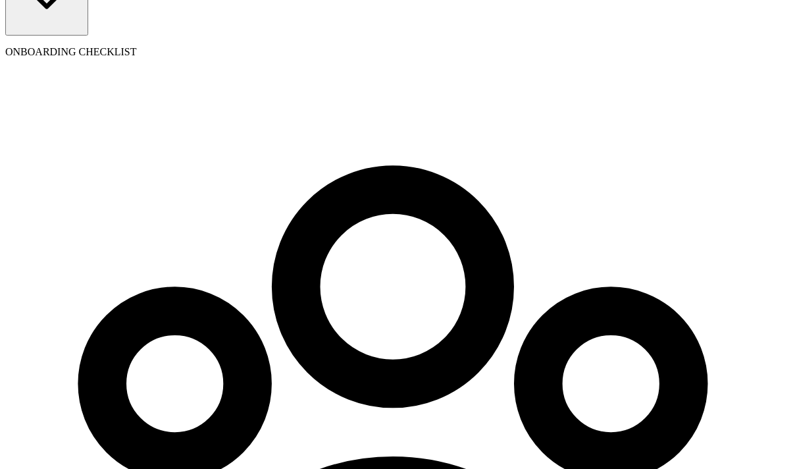
drag, startPoint x: 630, startPoint y: 192, endPoint x: 721, endPoint y: 192, distance: 90.2
drag, startPoint x: 484, startPoint y: 193, endPoint x: 589, endPoint y: 193, distance: 104.6
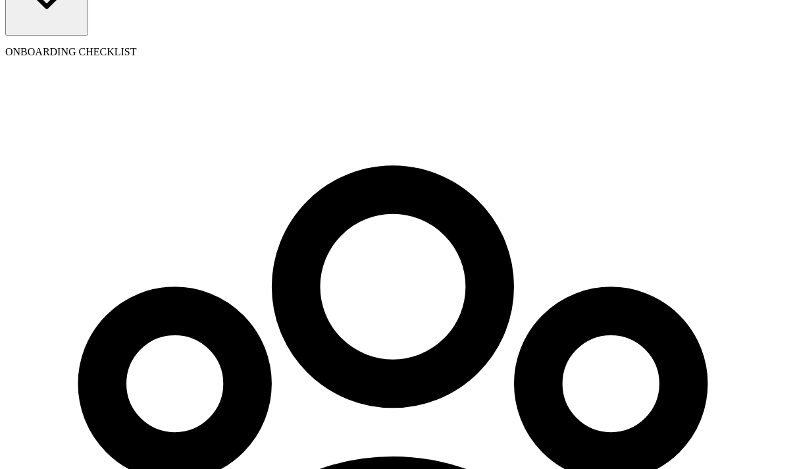
select select "2"
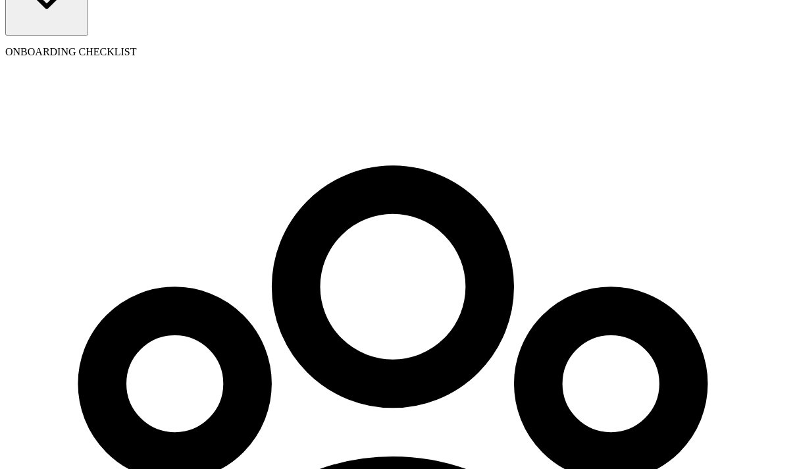
type input "5"
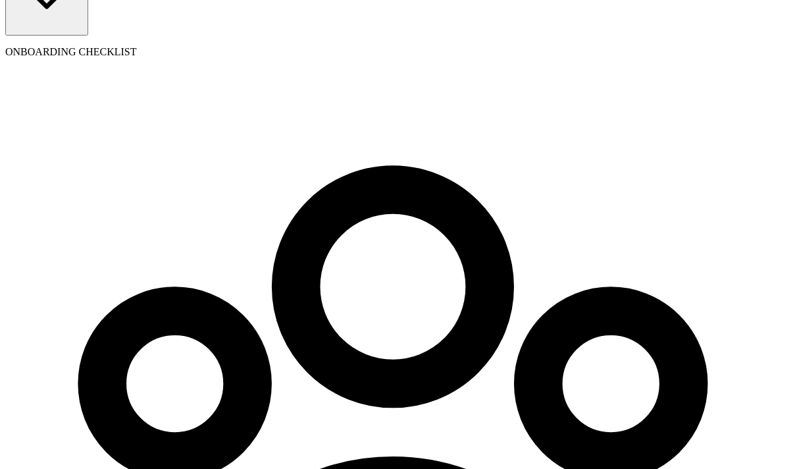
radio input "true"
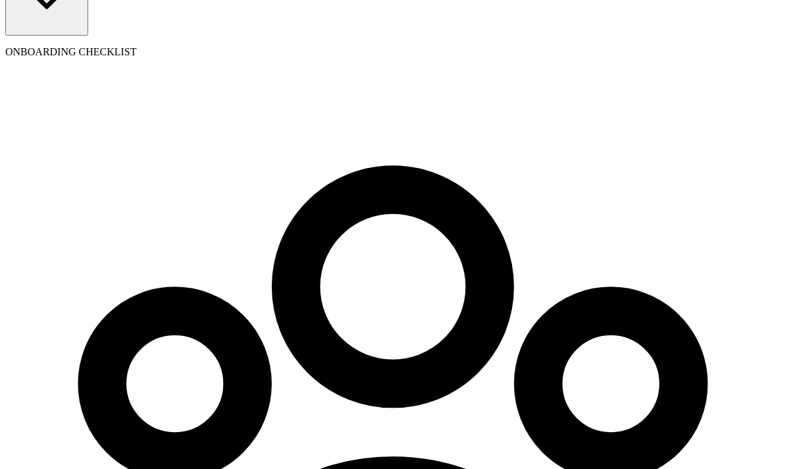
select select "2"
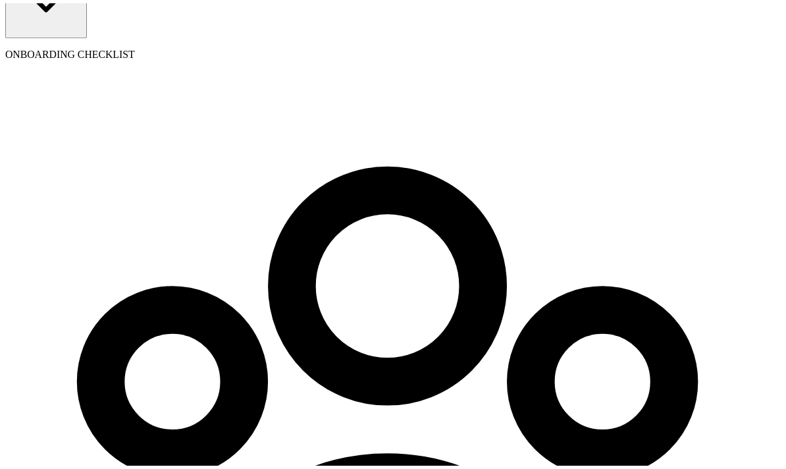
scroll to position [0, 0]
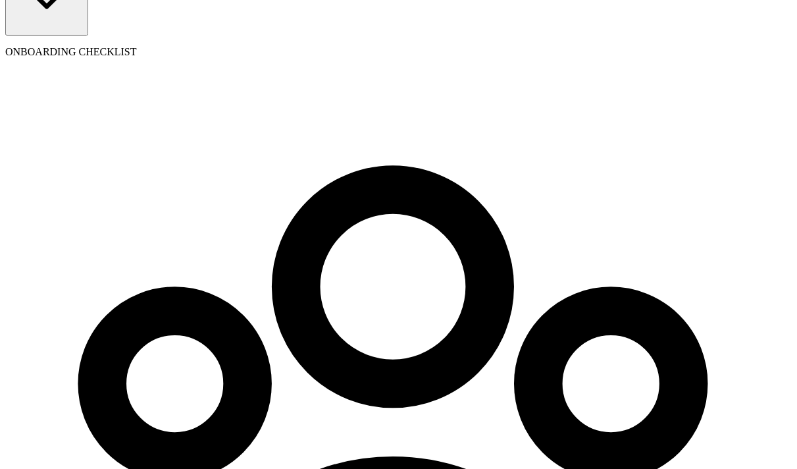
type input "5"
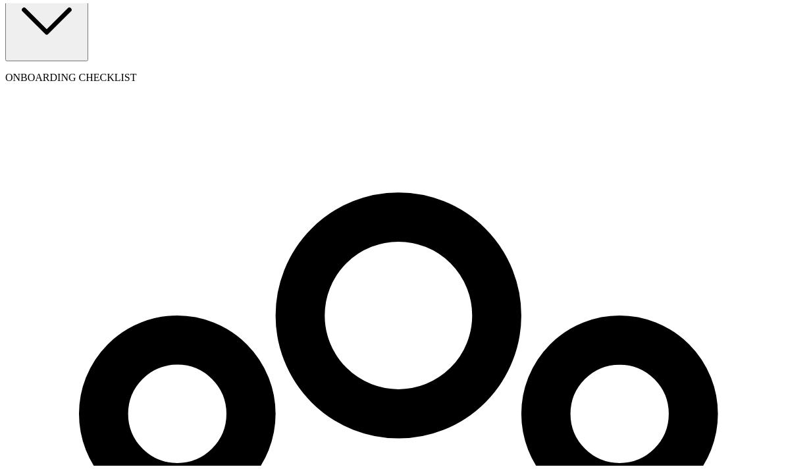
scroll to position [136, 0]
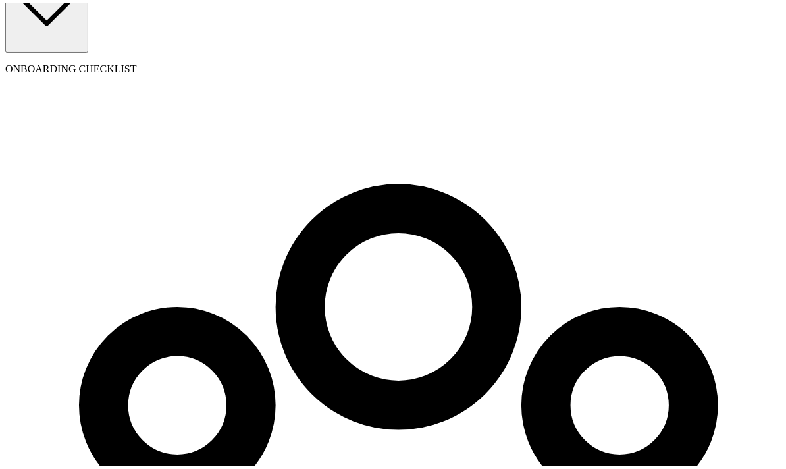
select select "pay_period"
select select "2"
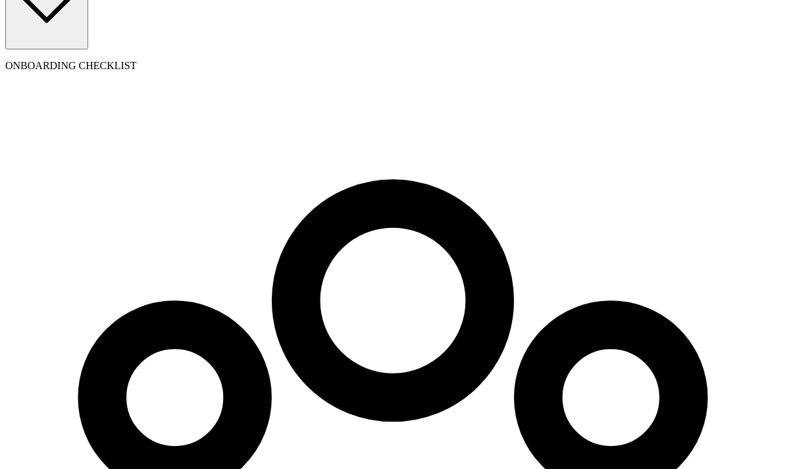
drag, startPoint x: 589, startPoint y: 228, endPoint x: 772, endPoint y: 230, distance: 183.0
copy span "atul+testendtoend@blinkpayroll.com"
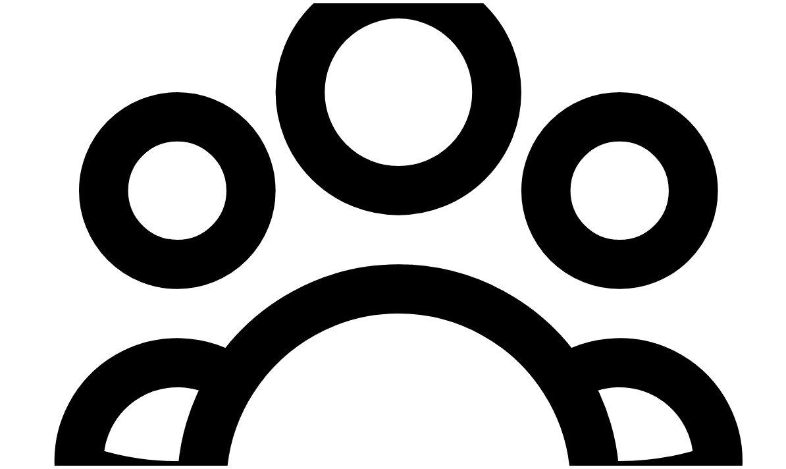
scroll to position [355, 0]
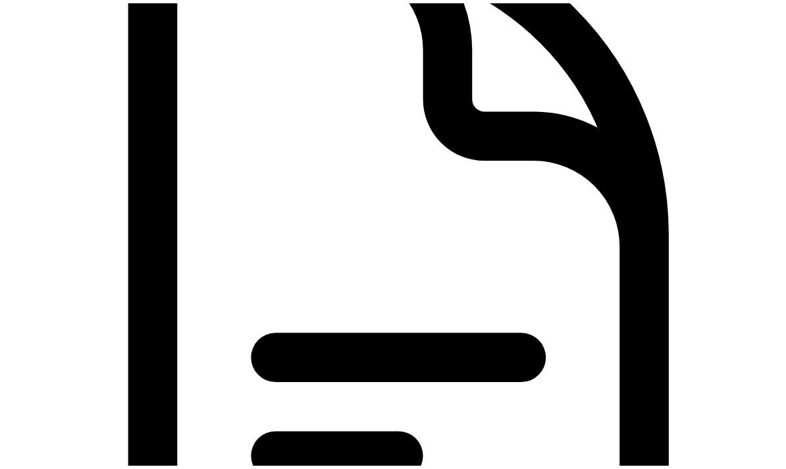
scroll to position [0, 0]
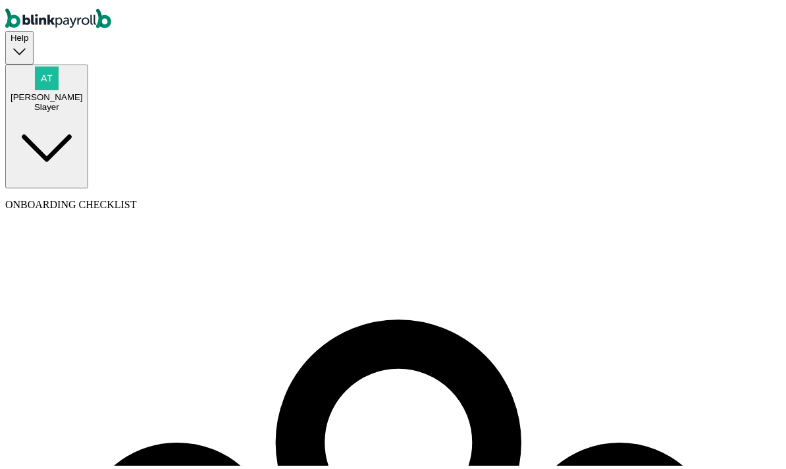
scroll to position [70, 0]
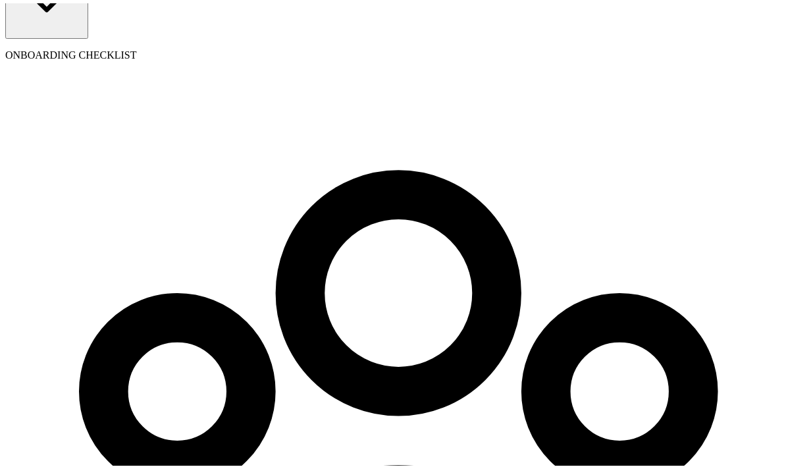
select select "pay_period"
select select "2"
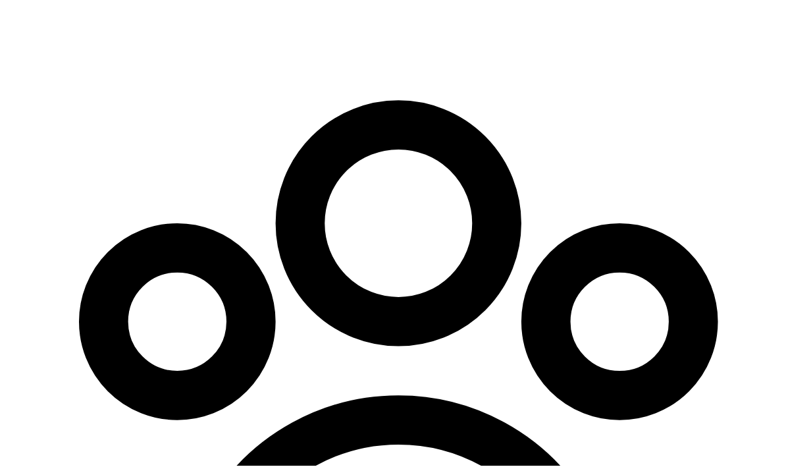
scroll to position [284, 0]
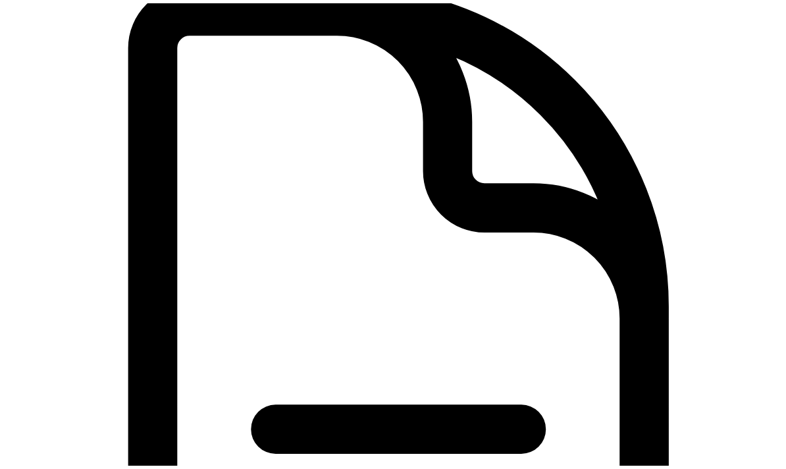
scroll to position [0, 0]
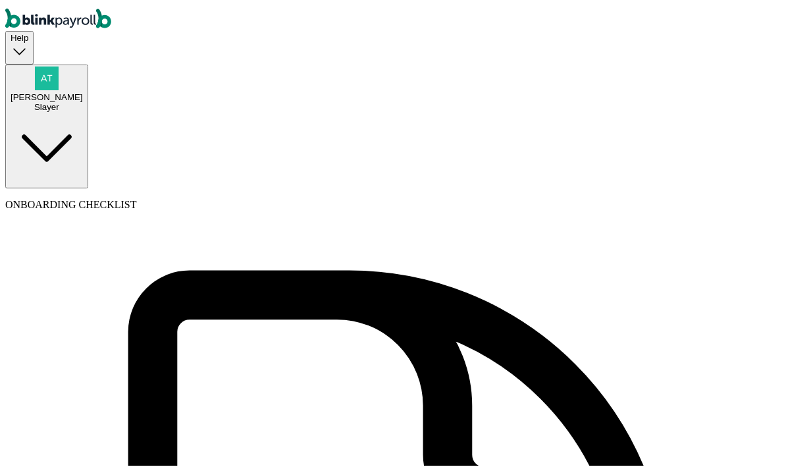
type input "Atul"
type input "Ch"
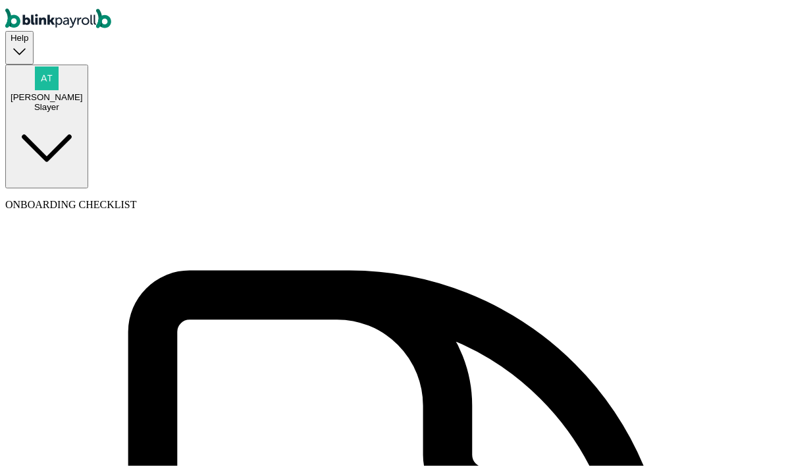
scroll to position [97, 0]
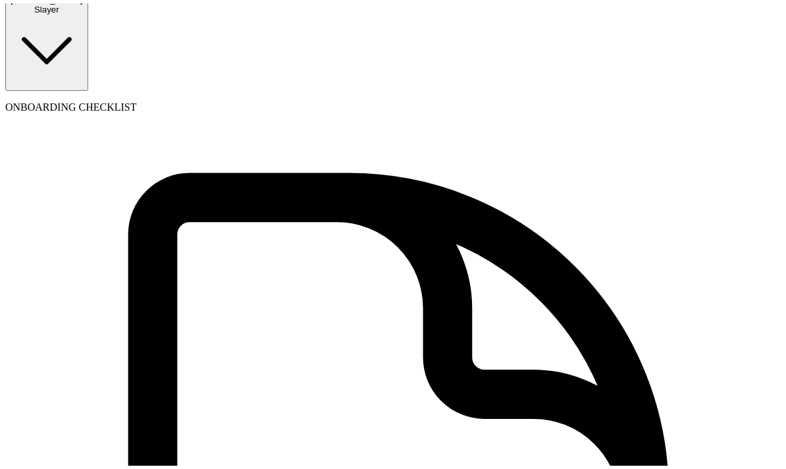
type input "ba"
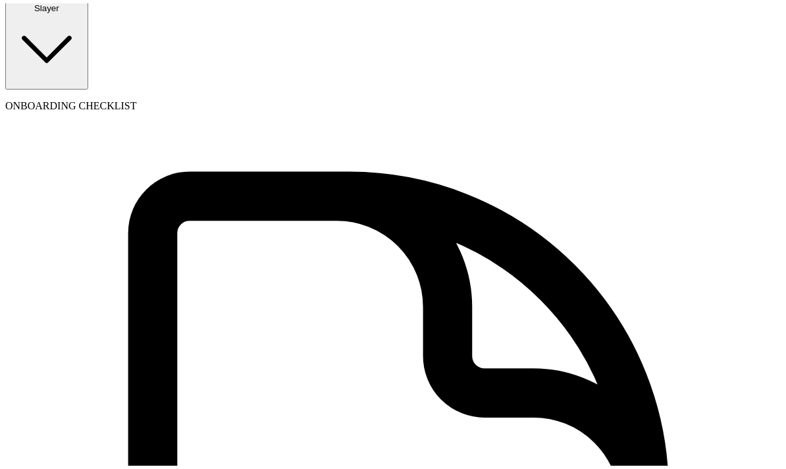
type input "atul@atul.cc"
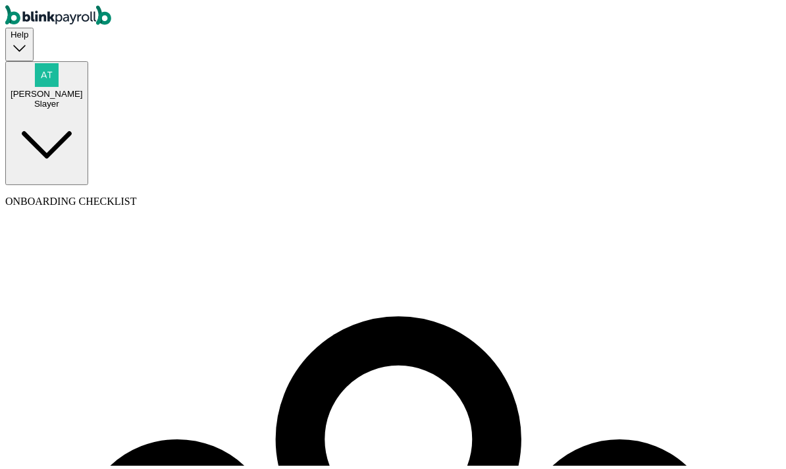
scroll to position [70, 0]
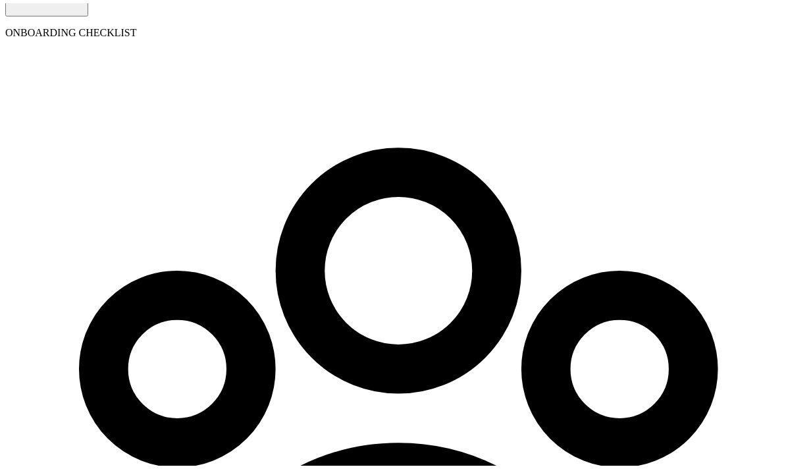
scroll to position [284, 0]
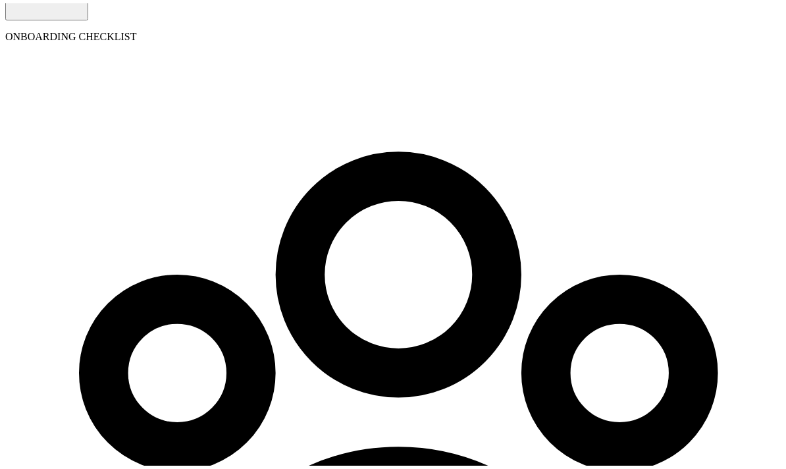
scroll to position [369, 0]
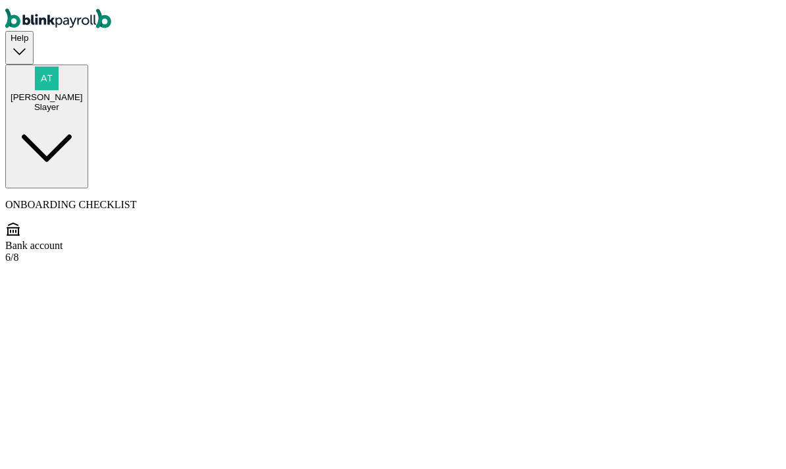
scroll to position [73, 0]
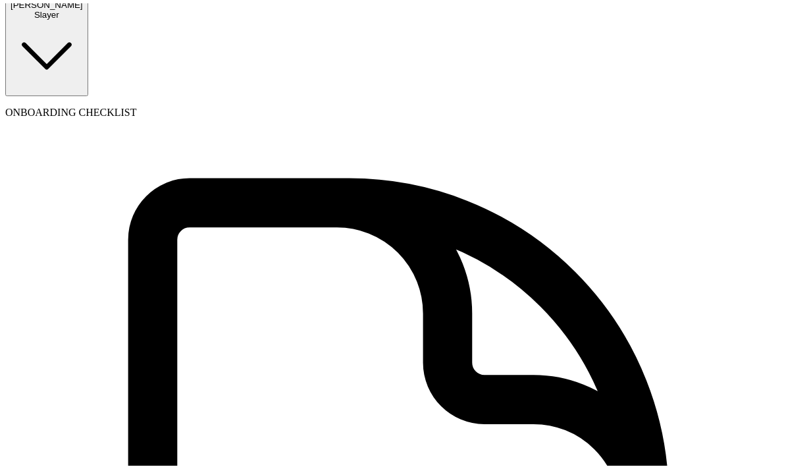
scroll to position [99, 0]
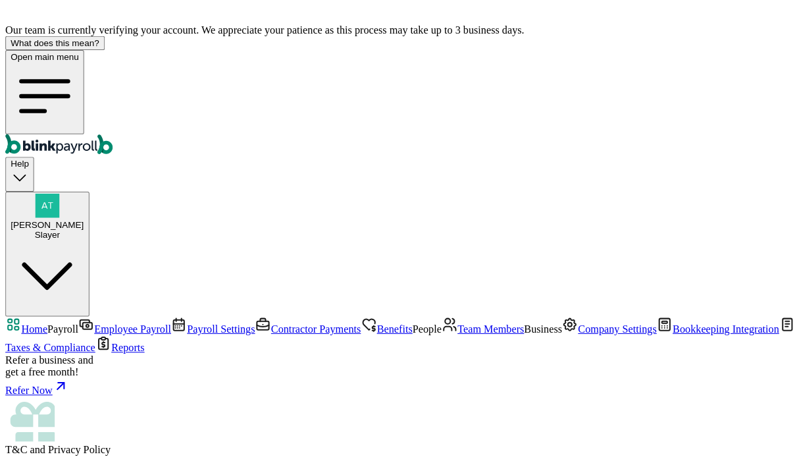
scroll to position [0, 0]
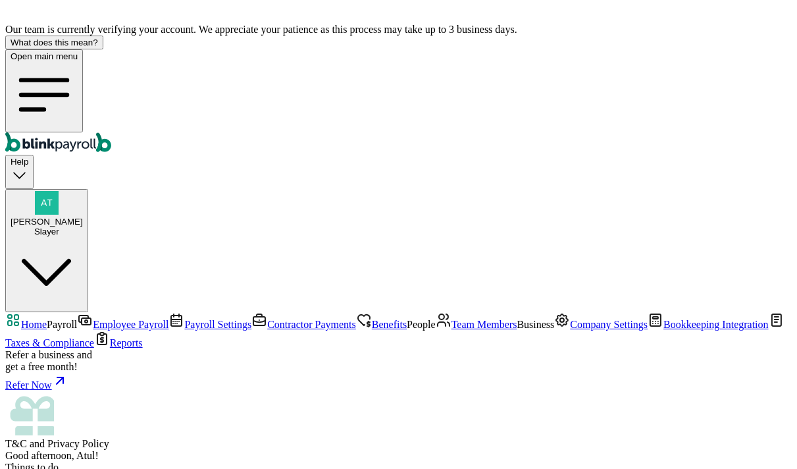
click at [570, 319] on span "Company Settings" at bounding box center [609, 324] width 78 height 11
click at [451, 319] on span "Team Members" at bounding box center [484, 324] width 66 height 11
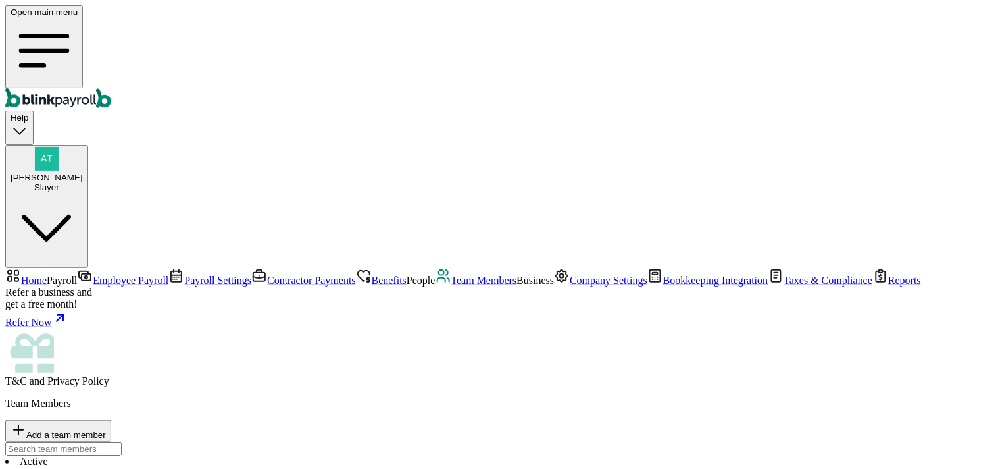
click at [206, 455] on li "Active 1" at bounding box center [499, 467] width 988 height 24
click at [83, 182] on div "Slayer" at bounding box center [47, 187] width 72 height 10
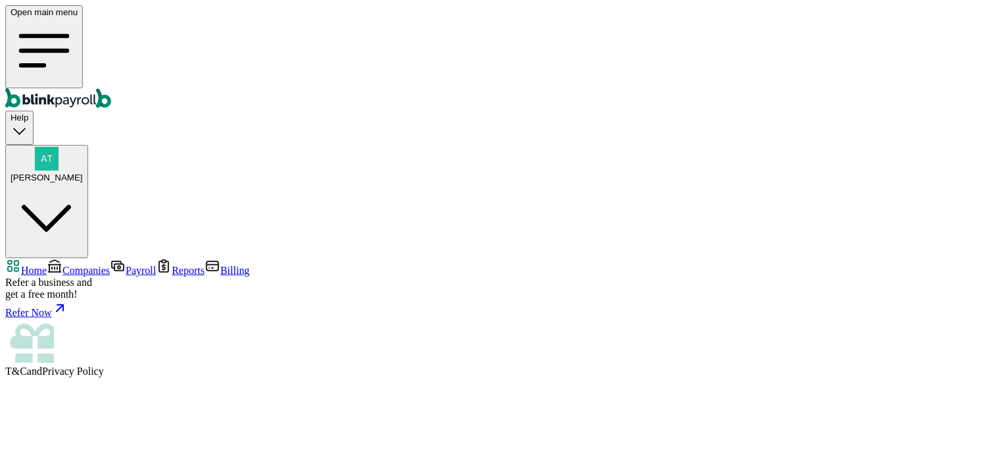
click at [63, 265] on span "Companies" at bounding box center [86, 270] width 47 height 11
drag, startPoint x: 401, startPoint y: 132, endPoint x: 363, endPoint y: 130, distance: 38.9
click at [400, 449] on div "Active 4 Onboarding 4" at bounding box center [499, 472] width 988 height 47
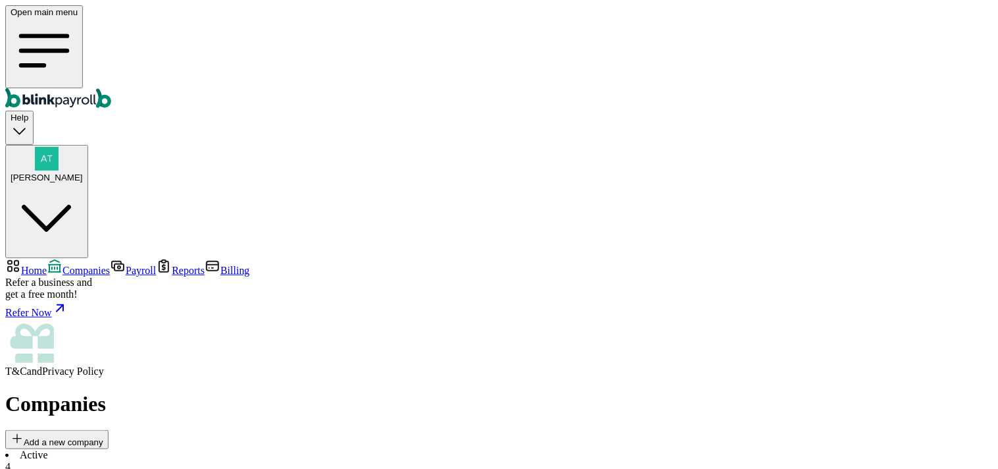
click at [222, 449] on li "Active 4" at bounding box center [499, 461] width 988 height 24
click at [126, 265] on span "Payroll" at bounding box center [141, 270] width 30 height 11
click at [66, 265] on span "Companies" at bounding box center [86, 270] width 47 height 11
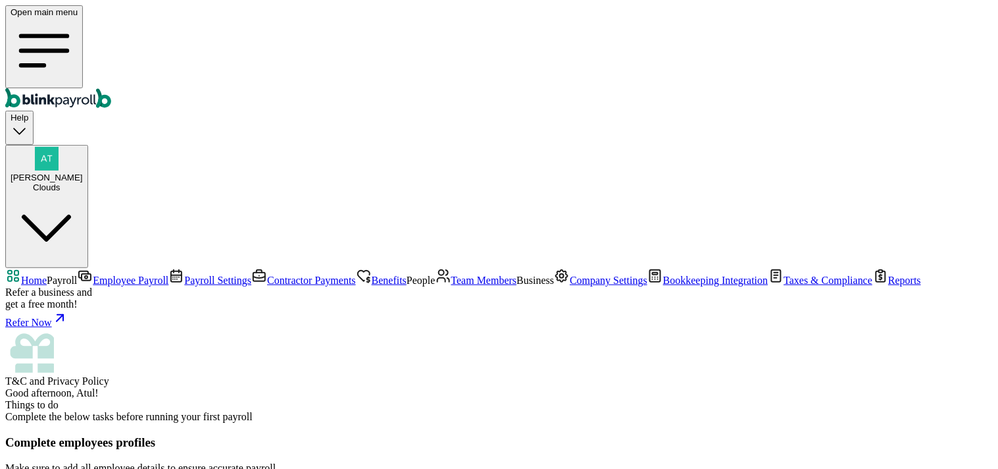
click at [93, 274] on span "Employee Payroll" at bounding box center [131, 279] width 76 height 11
click at [184, 274] on span "Payroll Settings" at bounding box center [217, 279] width 67 height 11
click at [93, 274] on span "Employee Payroll" at bounding box center [131, 279] width 76 height 11
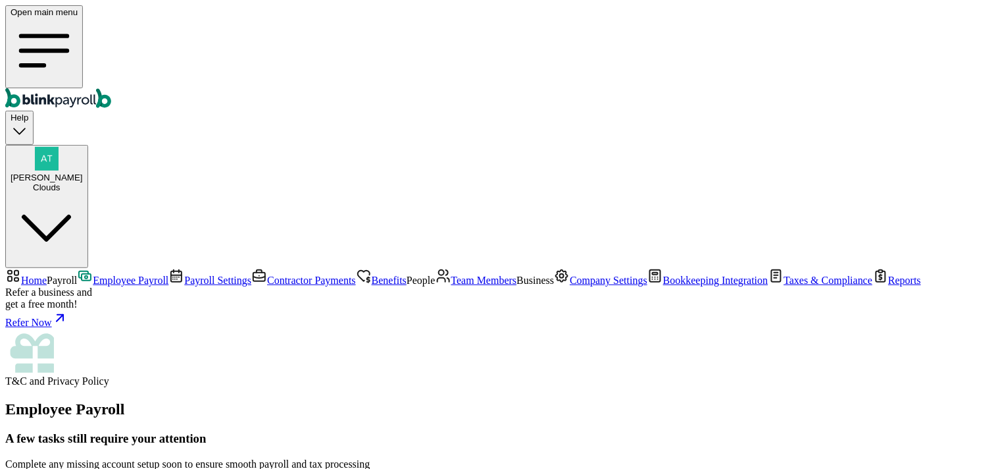
click at [184, 274] on span "Payroll Settings" at bounding box center [217, 279] width 67 height 11
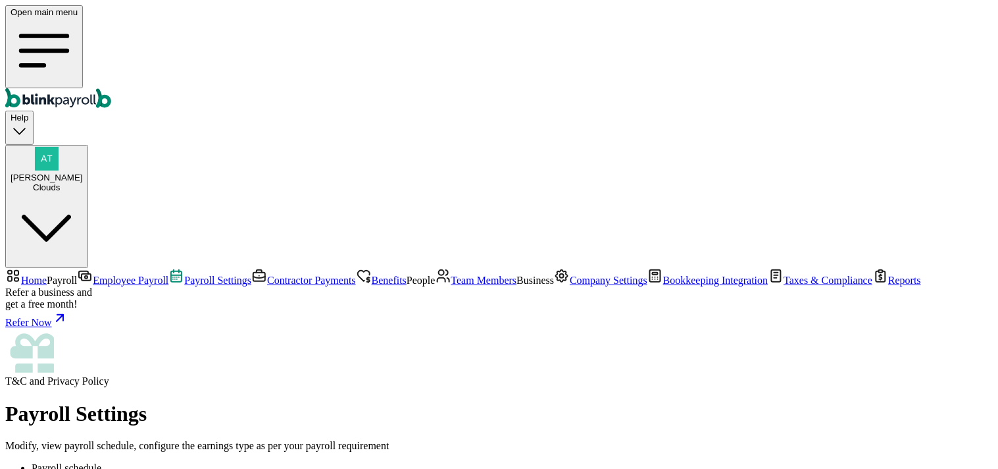
drag, startPoint x: 473, startPoint y: 286, endPoint x: 510, endPoint y: 286, distance: 37.5
drag, startPoint x: 475, startPoint y: 290, endPoint x: 561, endPoint y: 297, distance: 86.6
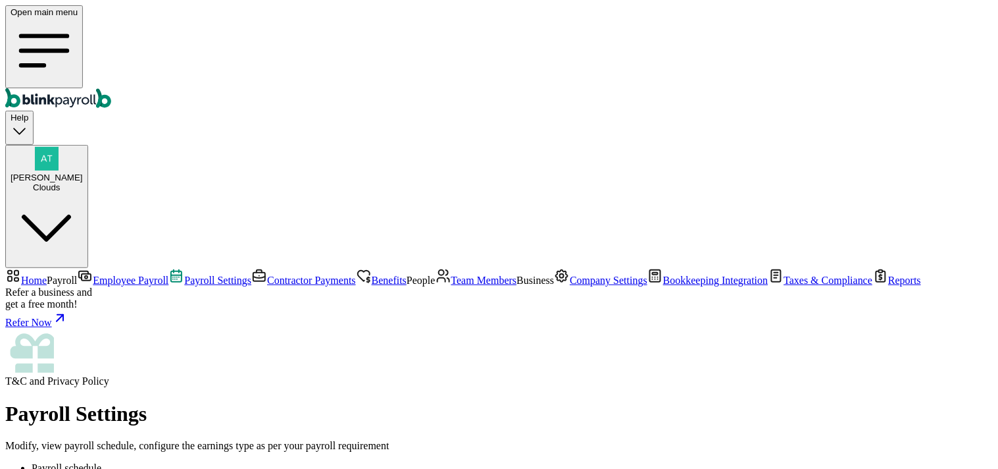
click at [47, 274] on span "Home" at bounding box center [34, 279] width 26 height 11
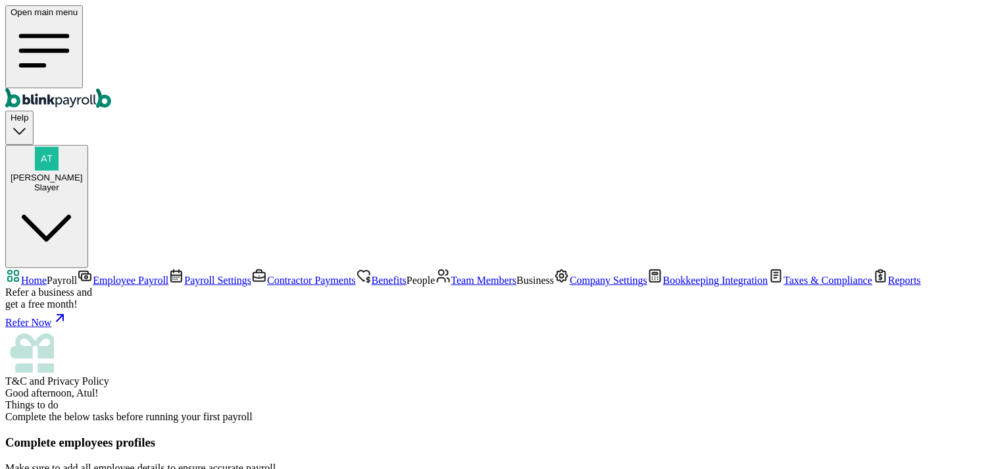
click at [93, 274] on span "Employee Payroll" at bounding box center [131, 279] width 76 height 11
click at [184, 274] on span "Payroll Settings" at bounding box center [217, 279] width 67 height 11
click at [93, 274] on span "Employee Payroll" at bounding box center [131, 279] width 76 height 11
click at [184, 274] on span "Payroll Settings" at bounding box center [217, 279] width 67 height 11
click at [95, 274] on span "Employee Payroll" at bounding box center [131, 279] width 76 height 11
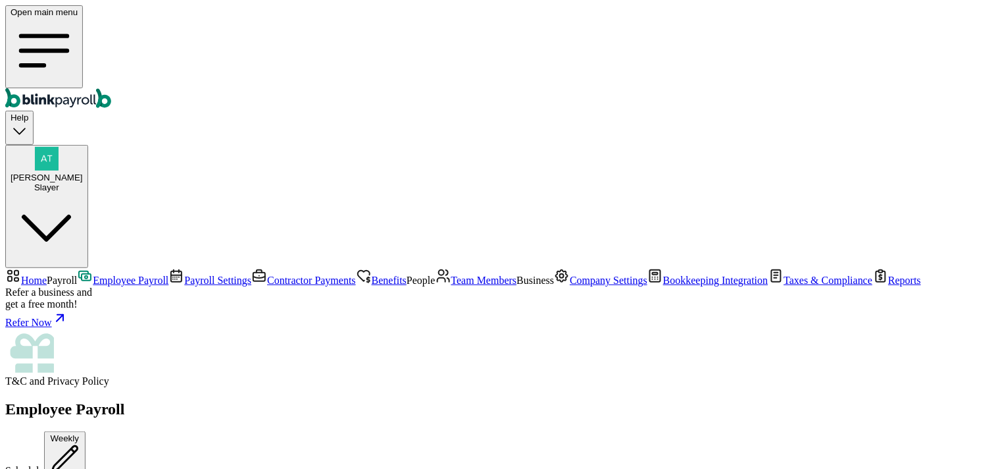
scroll to position [138, 0]
click at [184, 274] on span "Payroll Settings" at bounding box center [217, 279] width 67 height 11
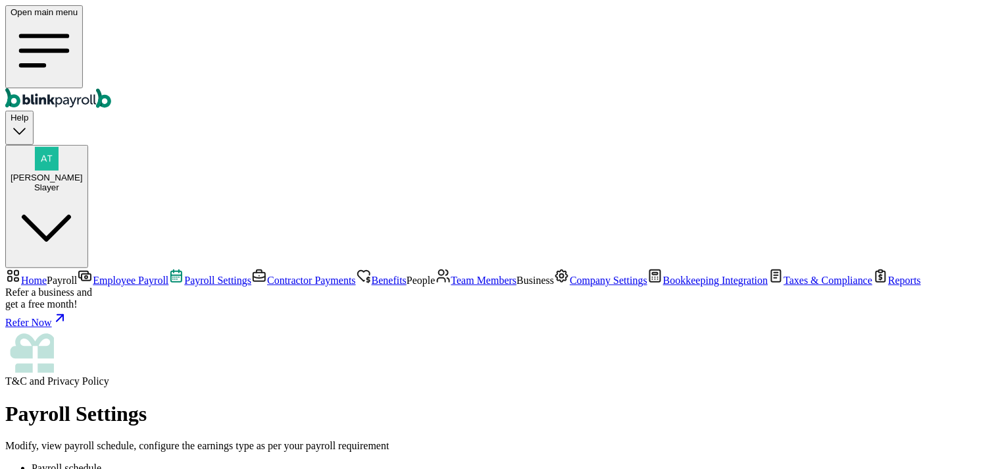
scroll to position [118, 0]
click at [80, 274] on link "Employee Payroll" at bounding box center [122, 279] width 91 height 11
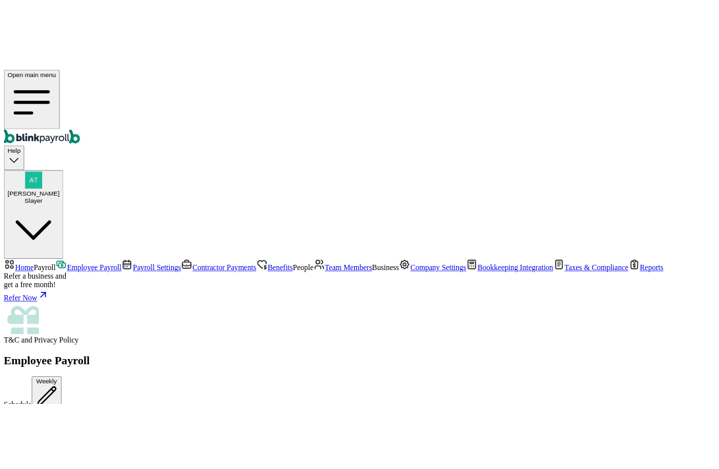
scroll to position [0, 0]
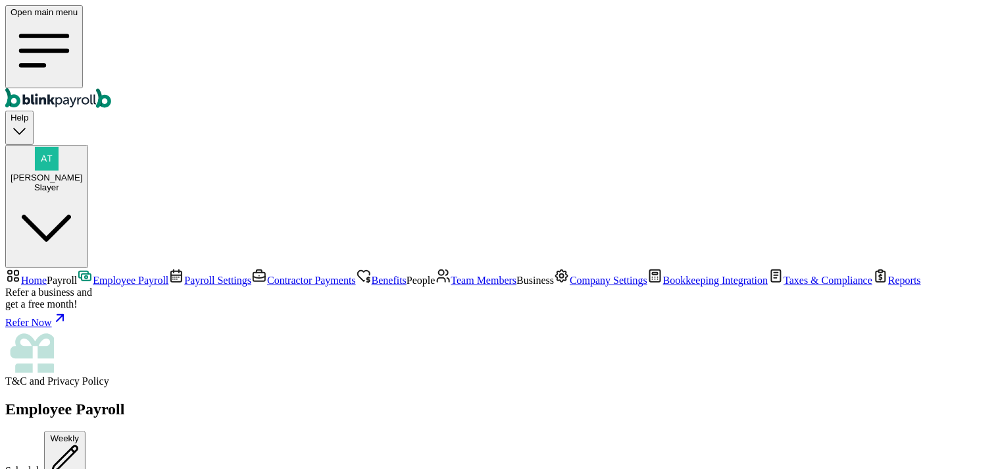
drag, startPoint x: 672, startPoint y: 112, endPoint x: 626, endPoint y: 1, distance: 119.8
click at [634, 400] on div "Employee Payroll Schedule Weekly" at bounding box center [499, 439] width 988 height 78
click at [451, 274] on span "Team Members" at bounding box center [484, 279] width 66 height 11
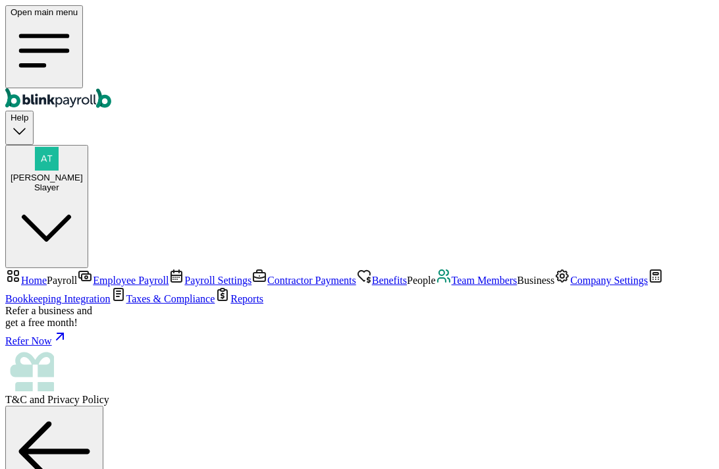
scroll to position [56, 0]
select select "2025"
click at [93, 274] on span "Employee Payroll" at bounding box center [131, 279] width 76 height 11
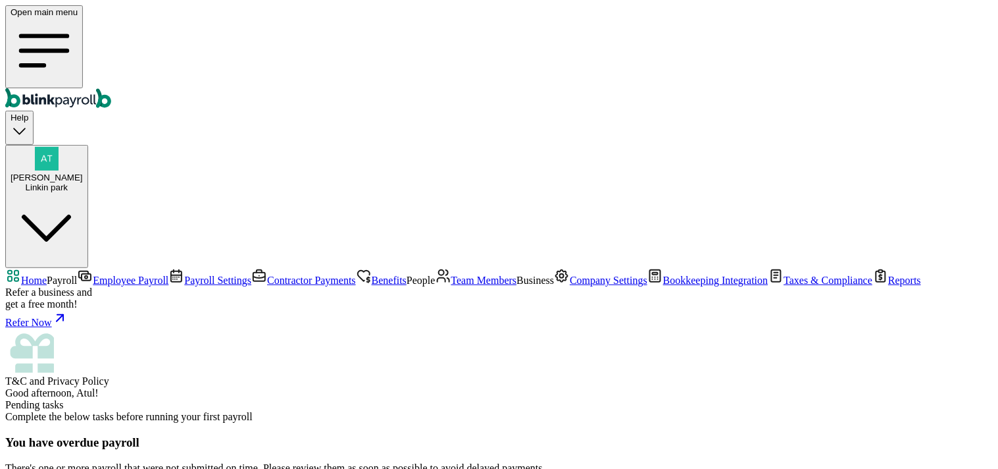
click at [77, 274] on link "Employee Payroll" at bounding box center [122, 279] width 91 height 11
click at [93, 274] on span "Employee Payroll" at bounding box center [131, 279] width 76 height 11
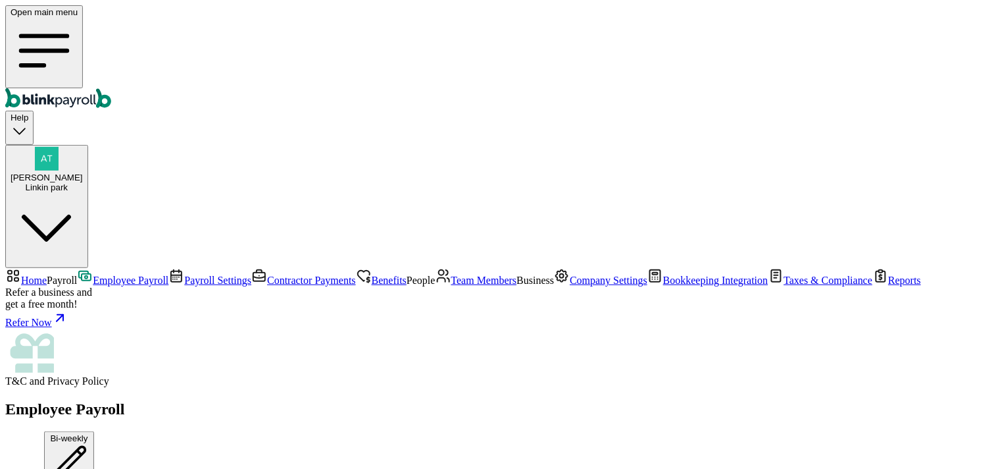
scroll to position [349, 0]
click at [184, 274] on span "Payroll Settings" at bounding box center [217, 279] width 67 height 11
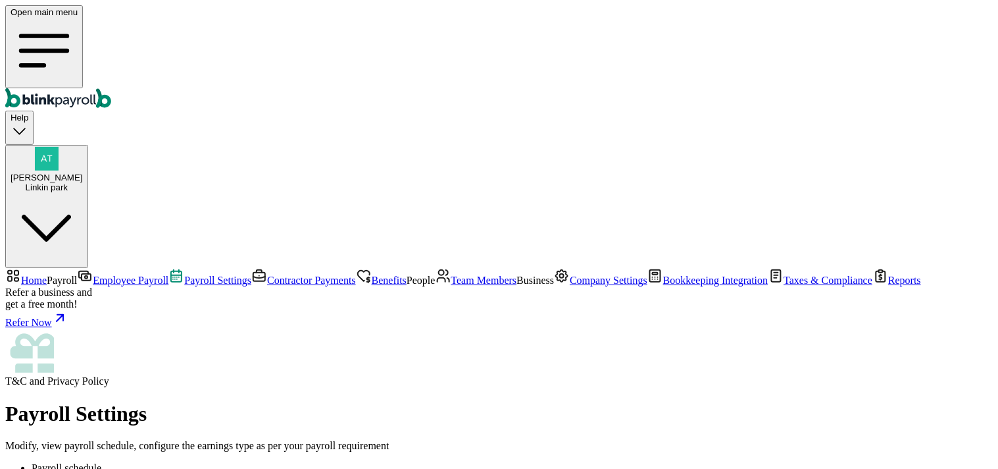
scroll to position [118, 0]
click at [251, 274] on link "Contractor Payments" at bounding box center [303, 279] width 105 height 11
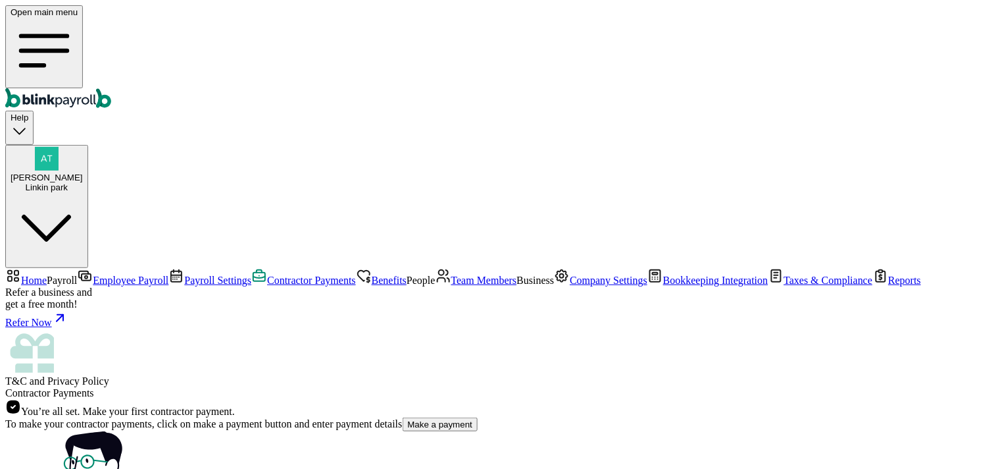
click at [99, 274] on span "Employee Payroll" at bounding box center [131, 279] width 76 height 11
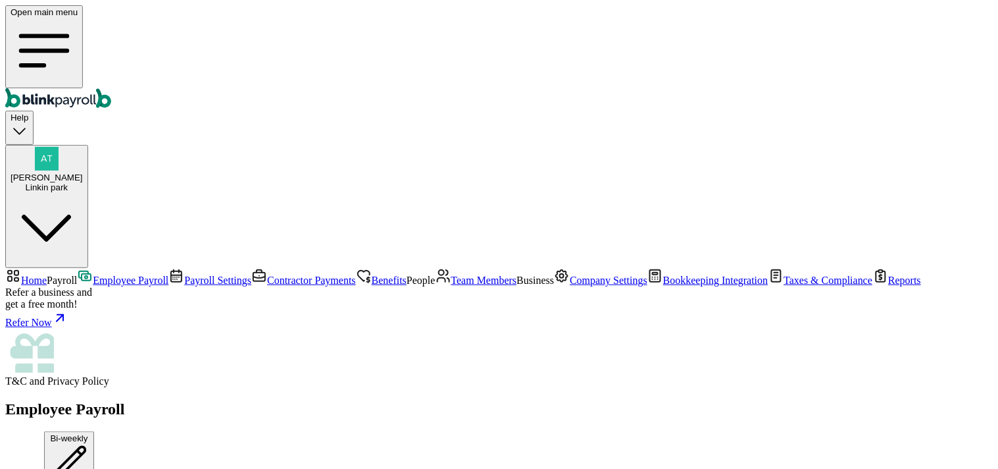
click at [184, 274] on span "Payroll Settings" at bounding box center [217, 279] width 67 height 11
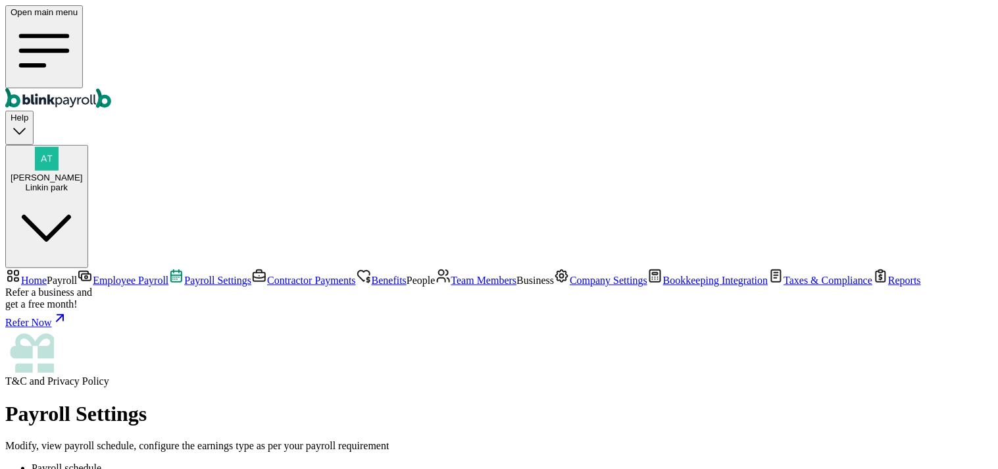
scroll to position [219, 0]
click at [93, 274] on span "Employee Payroll" at bounding box center [131, 279] width 76 height 11
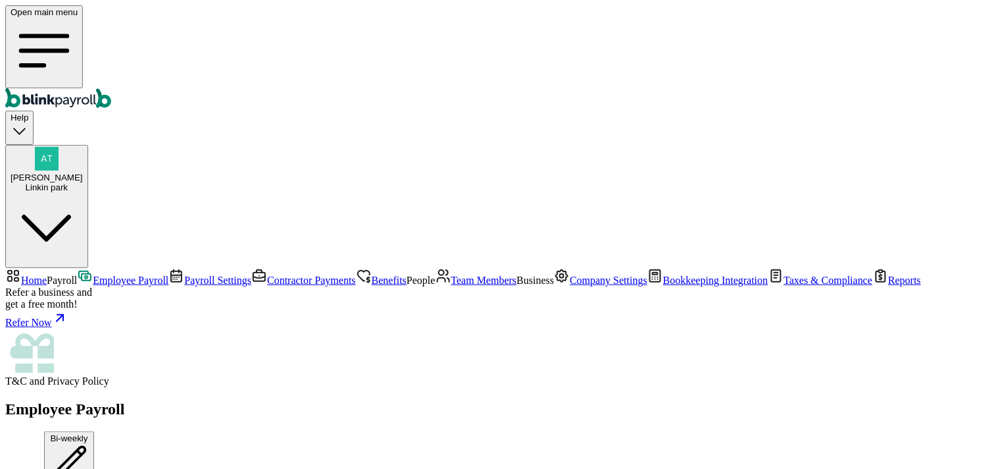
scroll to position [275, 0]
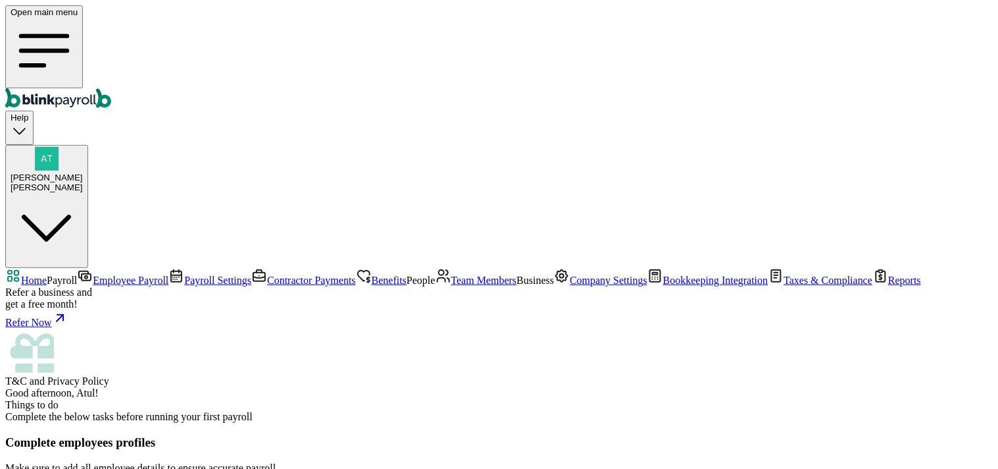
click at [109, 274] on span "Employee Payroll" at bounding box center [131, 279] width 76 height 11
click at [451, 274] on span "Team Members" at bounding box center [484, 279] width 66 height 11
click at [372, 274] on span "Benefits" at bounding box center [389, 279] width 35 height 11
click at [451, 274] on span "Team Members" at bounding box center [484, 279] width 66 height 11
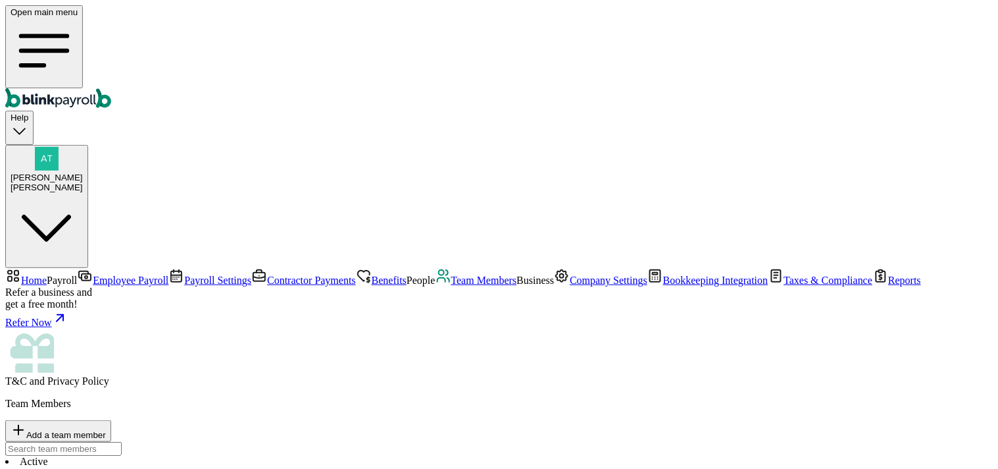
click at [184, 274] on span "Payroll Settings" at bounding box center [217, 279] width 67 height 11
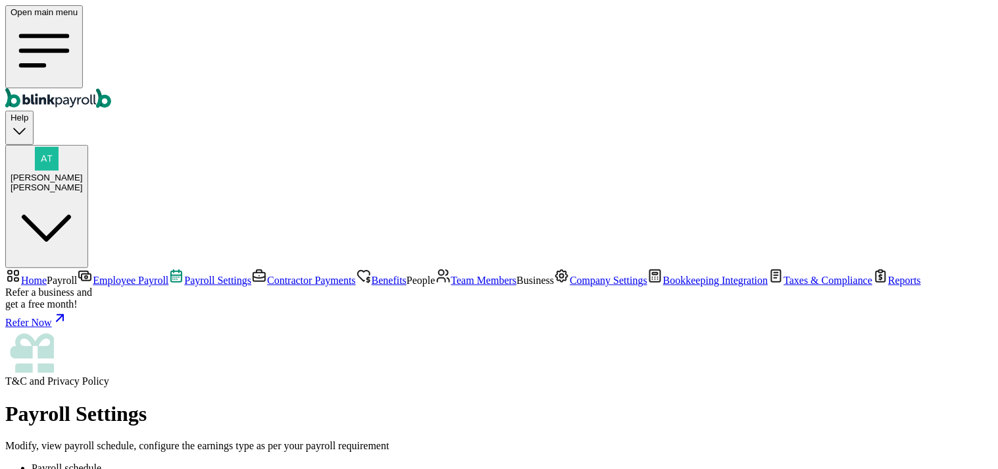
click at [372, 274] on span "Benefits" at bounding box center [389, 279] width 35 height 11
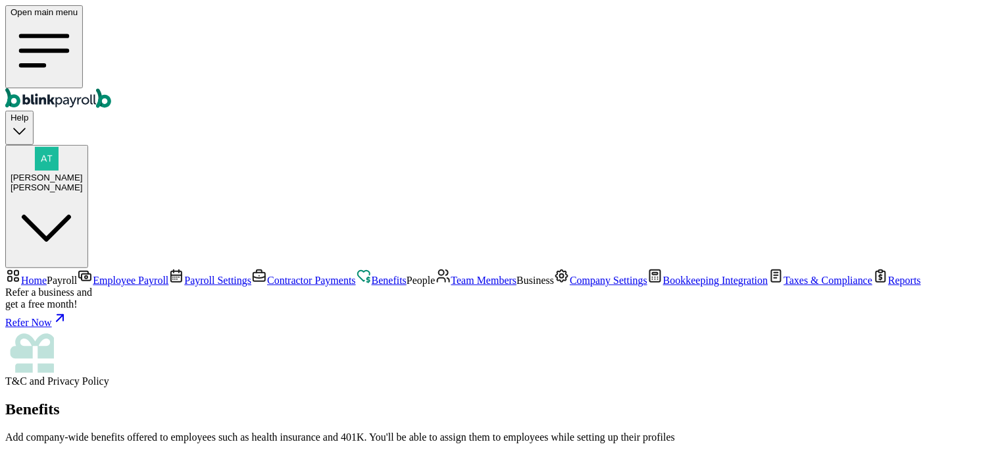
click at [451, 274] on span "Team Members" at bounding box center [484, 279] width 66 height 11
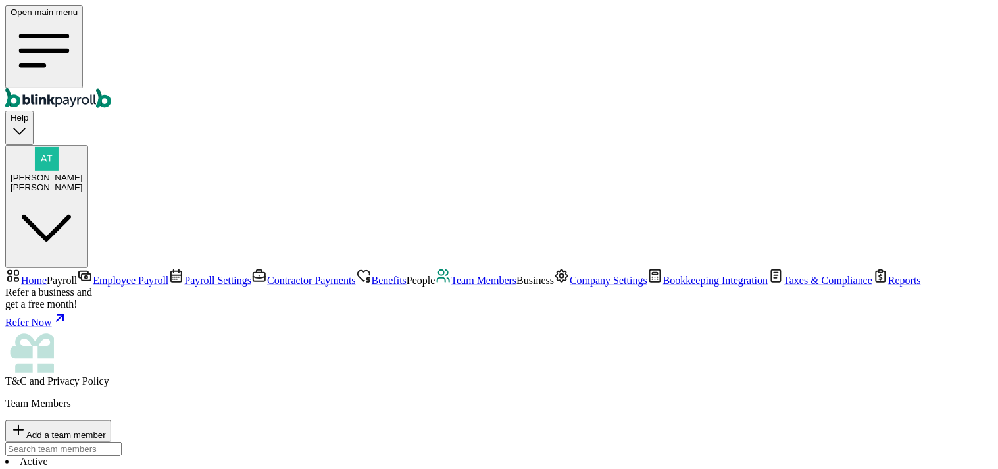
scroll to position [22, 0]
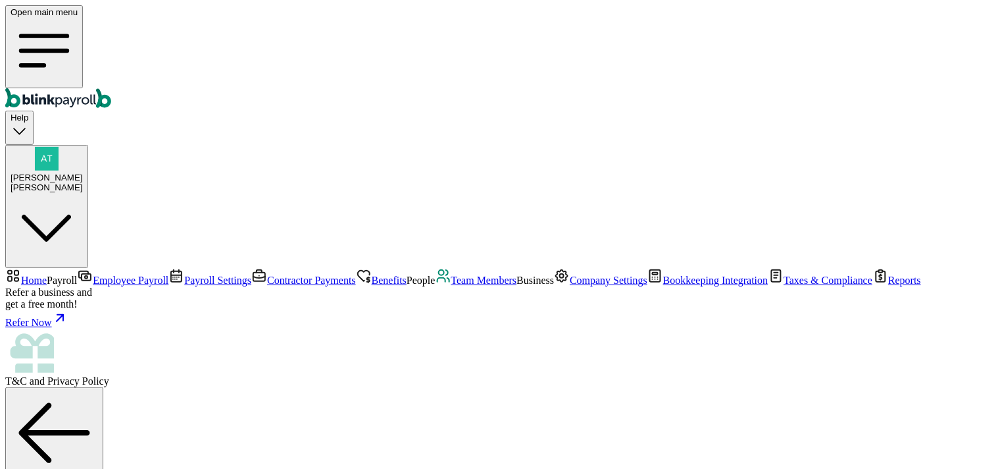
drag, startPoint x: 452, startPoint y: 360, endPoint x: 520, endPoint y: 360, distance: 67.8
copy span "[EMAIL_ADDRESS][DOMAIN_NAME]"
drag, startPoint x: 202, startPoint y: 120, endPoint x: 324, endPoint y: 130, distance: 122.8
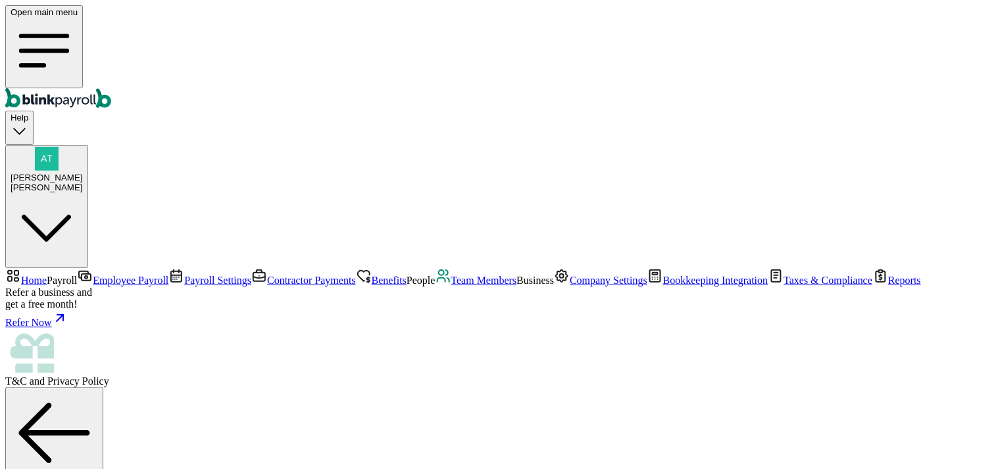
click at [93, 274] on span "Employee Payroll" at bounding box center [131, 279] width 76 height 11
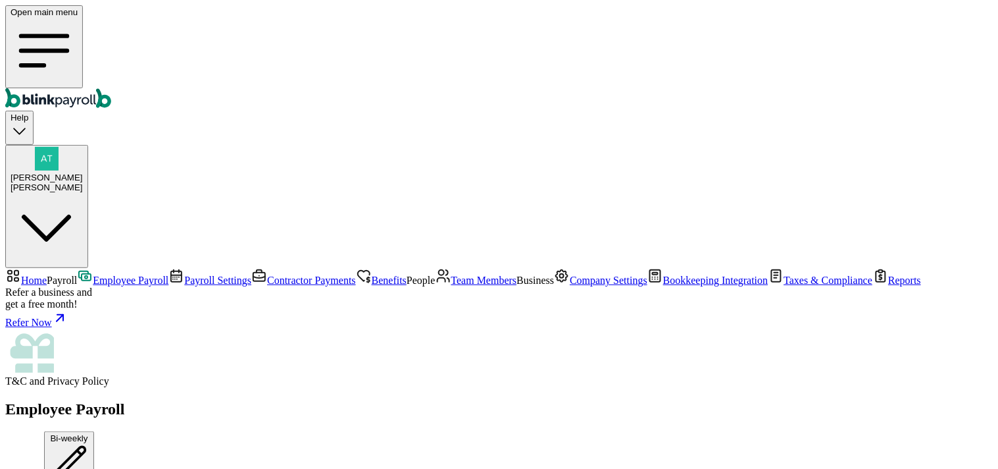
scroll to position [344, 0]
click at [436, 274] on link "Team Members" at bounding box center [477, 279] width 82 height 11
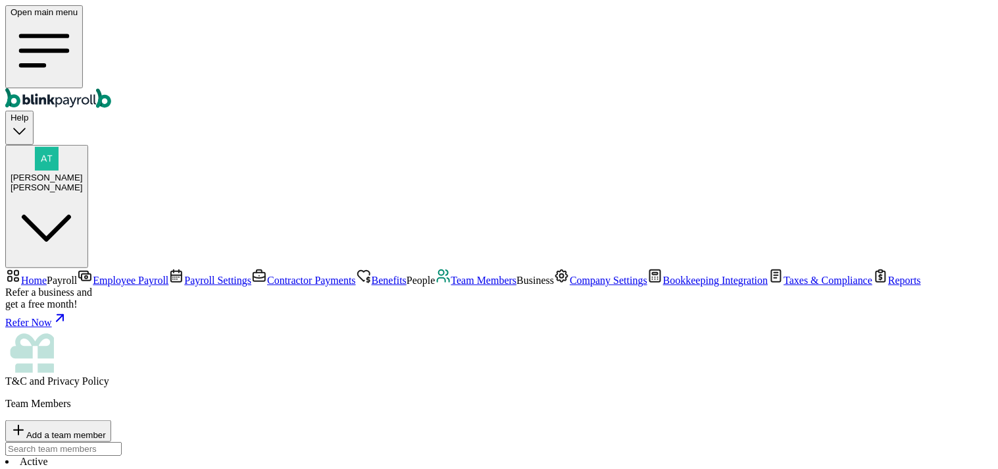
select select "2025"
click at [451, 274] on span "Team Members" at bounding box center [484, 279] width 66 height 11
select select "2025"
drag, startPoint x: 279, startPoint y: 89, endPoint x: 278, endPoint y: 111, distance: 21.8
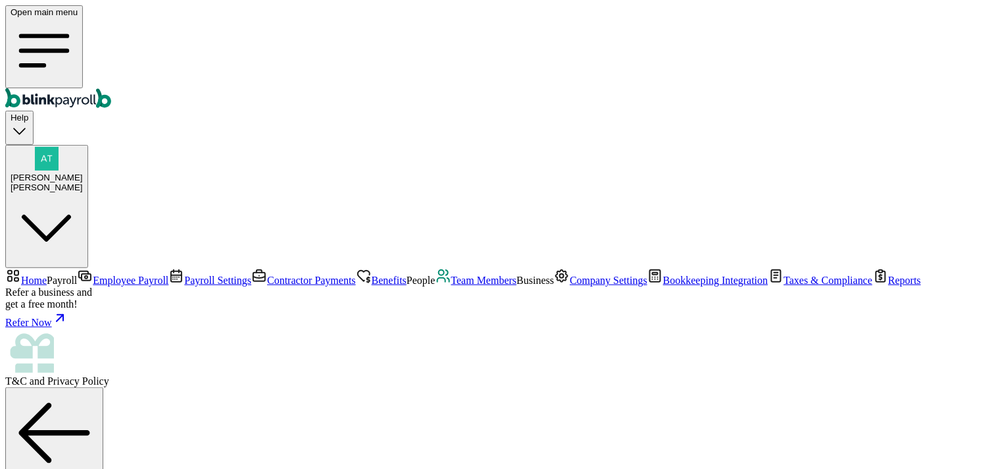
click at [451, 274] on span "Team Members" at bounding box center [484, 279] width 66 height 11
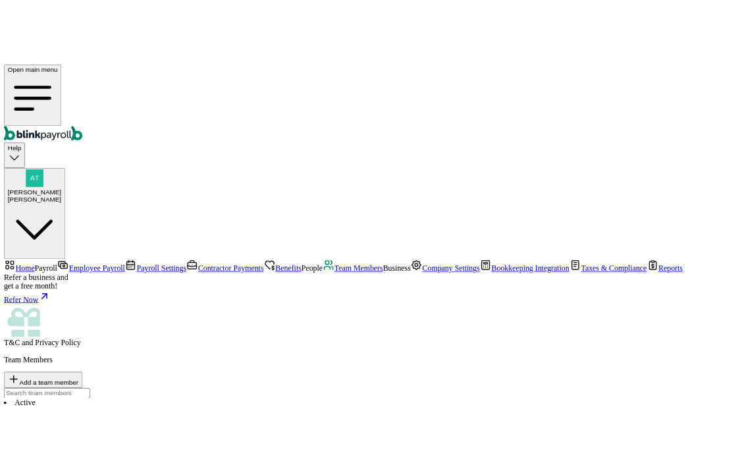
scroll to position [22, 0]
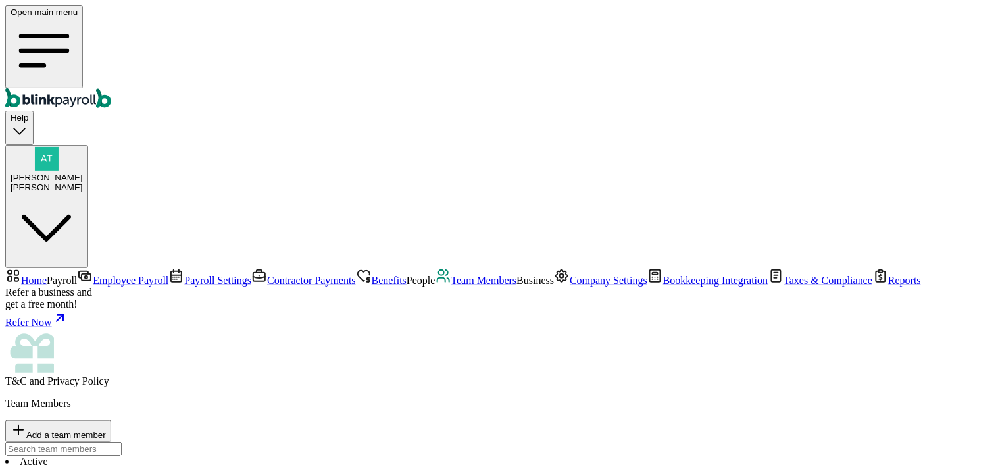
drag, startPoint x: 217, startPoint y: 331, endPoint x: 259, endPoint y: 331, distance: 42.1
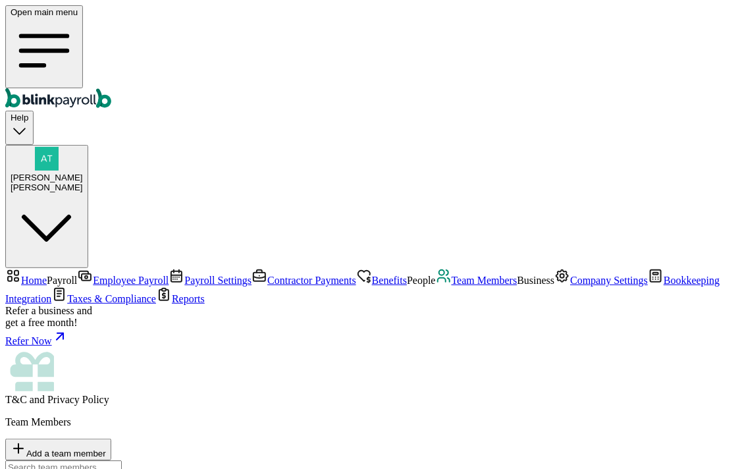
scroll to position [76, 0]
type input "a@[DOMAIN_NAME]"
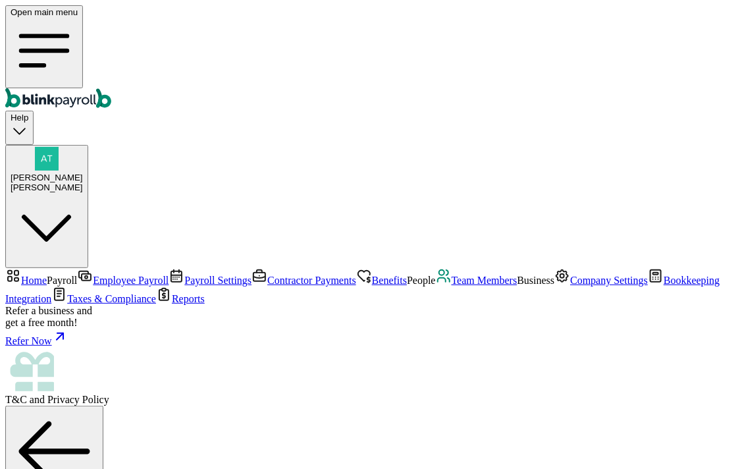
drag, startPoint x: 501, startPoint y: 385, endPoint x: 524, endPoint y: 390, distance: 23.5
copy span "a@[DOMAIN_NAME]"
click at [451, 274] on span "Team Members" at bounding box center [484, 279] width 66 height 11
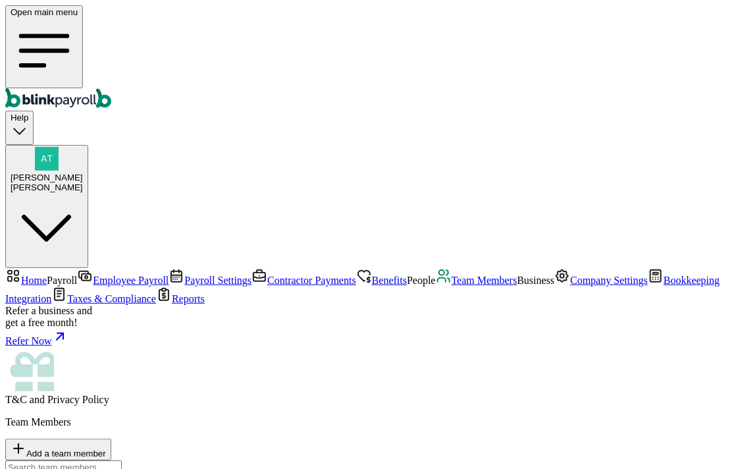
select select "2025"
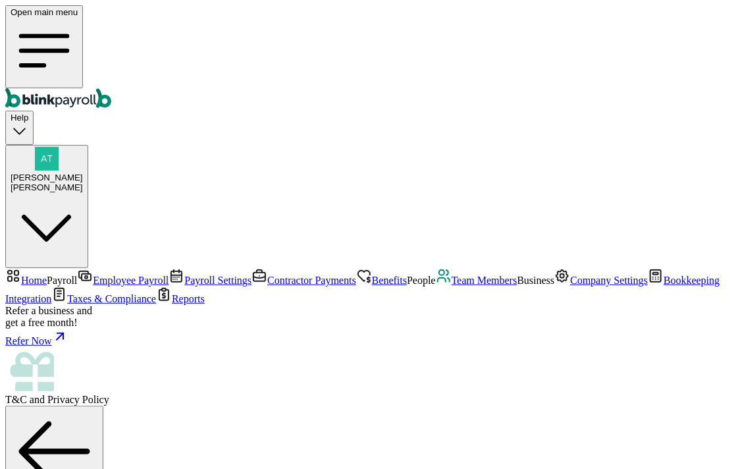
drag, startPoint x: 505, startPoint y: 352, endPoint x: 411, endPoint y: 359, distance: 94.3
copy span "[EMAIL_ADDRESS][DOMAIN_NAME]"
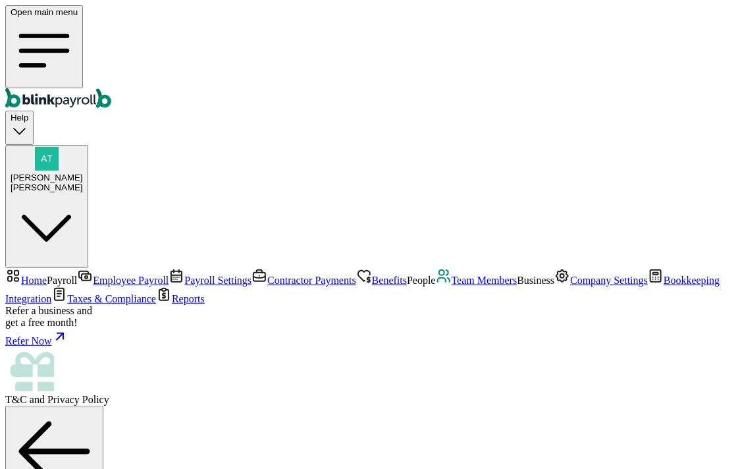
click at [93, 274] on span "Employee Payroll" at bounding box center [131, 279] width 76 height 11
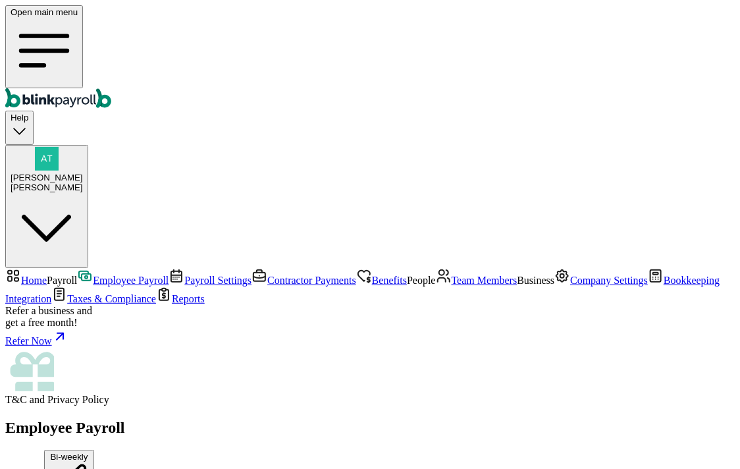
click at [83, 182] on div "Cecil" at bounding box center [47, 187] width 72 height 10
drag, startPoint x: 659, startPoint y: 219, endPoint x: 724, endPoint y: 229, distance: 65.9
click at [451, 274] on span "Team Members" at bounding box center [484, 279] width 66 height 11
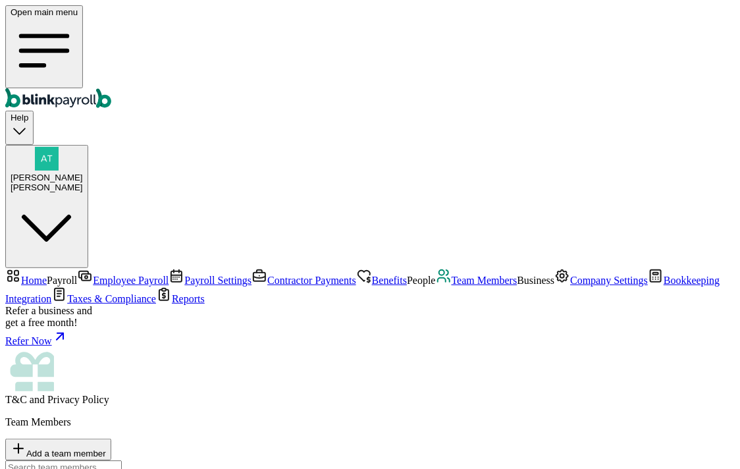
select select "2025"
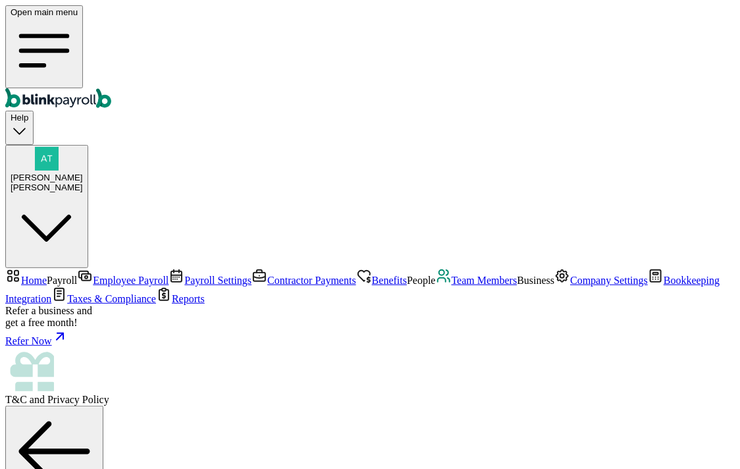
select select "2025"
drag, startPoint x: 180, startPoint y: 79, endPoint x: 678, endPoint y: 95, distance: 497.8
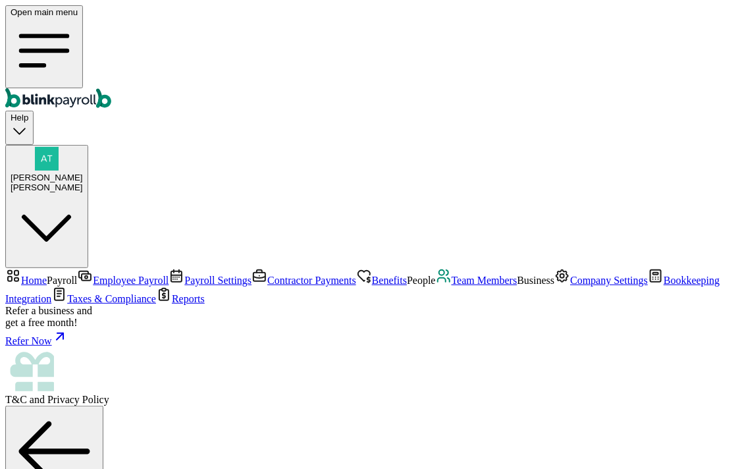
click at [83, 172] on div "Atul Chauhan Cecil" at bounding box center [47, 182] width 72 height 20
drag, startPoint x: 530, startPoint y: 231, endPoint x: 715, endPoint y: 227, distance: 185.6
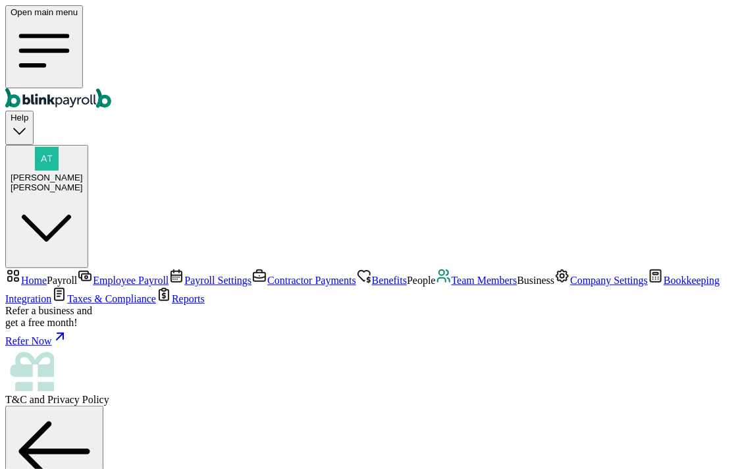
copy span "atul+testendtoend@blinkpayroll.com"
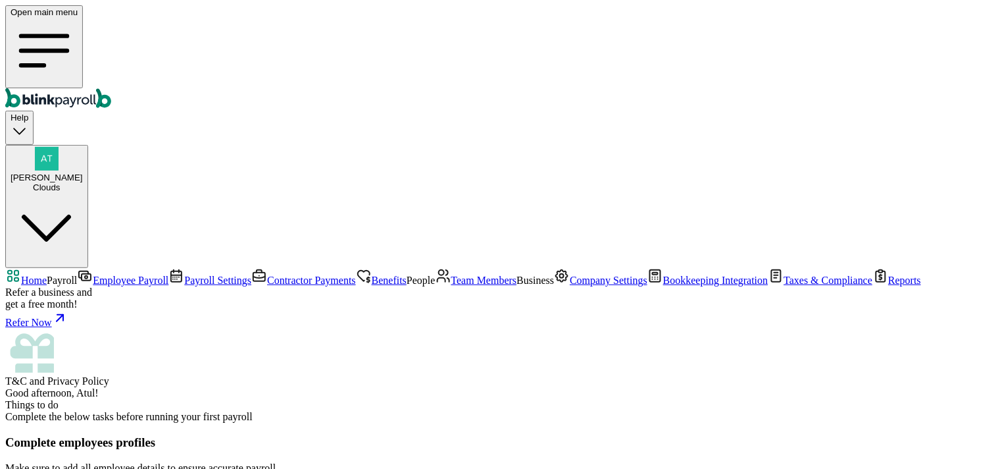
click at [93, 274] on span "Employee Payroll" at bounding box center [131, 279] width 76 height 11
click at [47, 274] on span "Home" at bounding box center [34, 279] width 26 height 11
click at [93, 274] on span "Employee Payroll" at bounding box center [131, 279] width 76 height 11
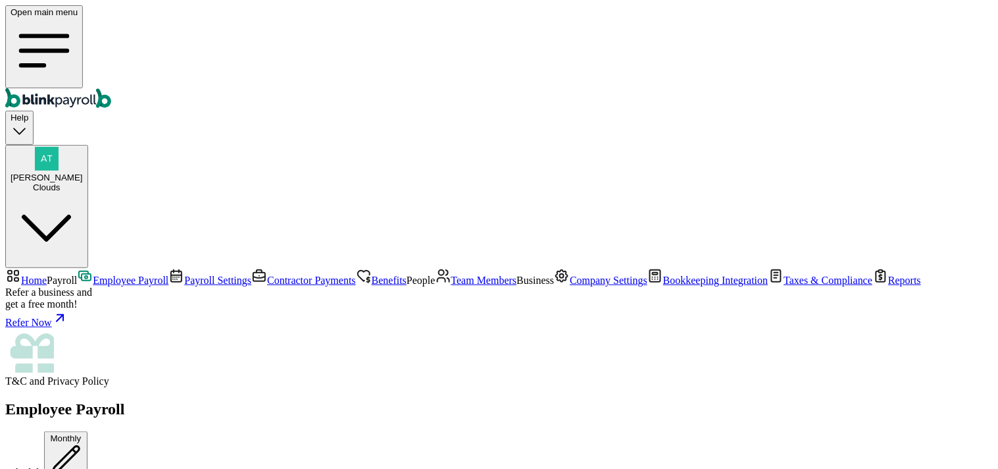
scroll to position [436, 0]
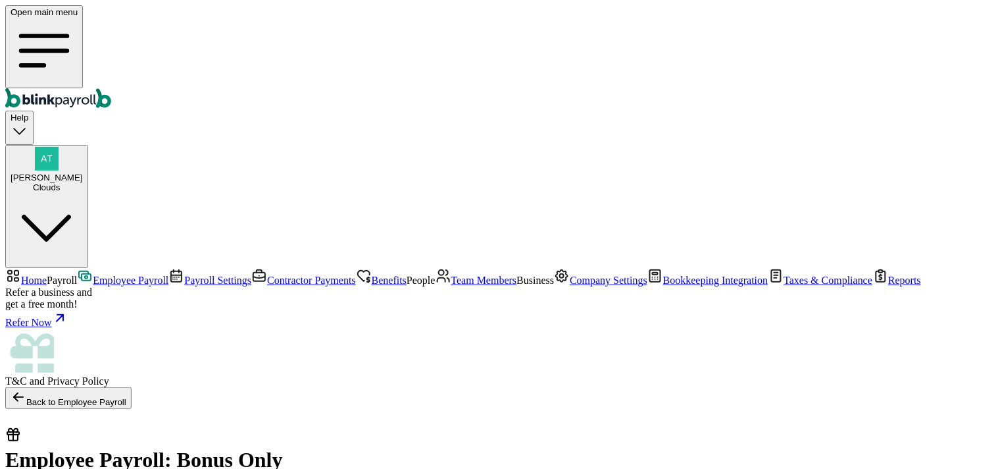
select select "direct_deposit"
click at [93, 274] on span "Employee Payroll" at bounding box center [131, 279] width 76 height 11
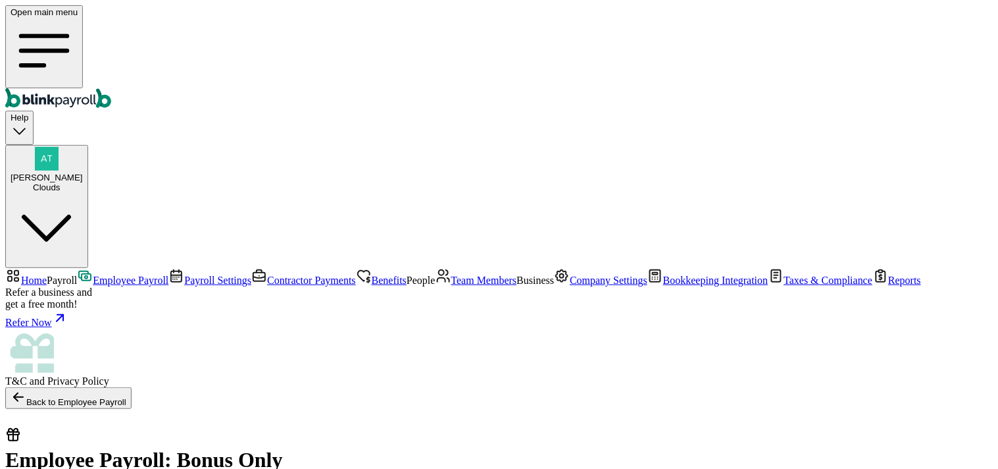
click at [93, 274] on span "Employee Payroll" at bounding box center [131, 279] width 76 height 11
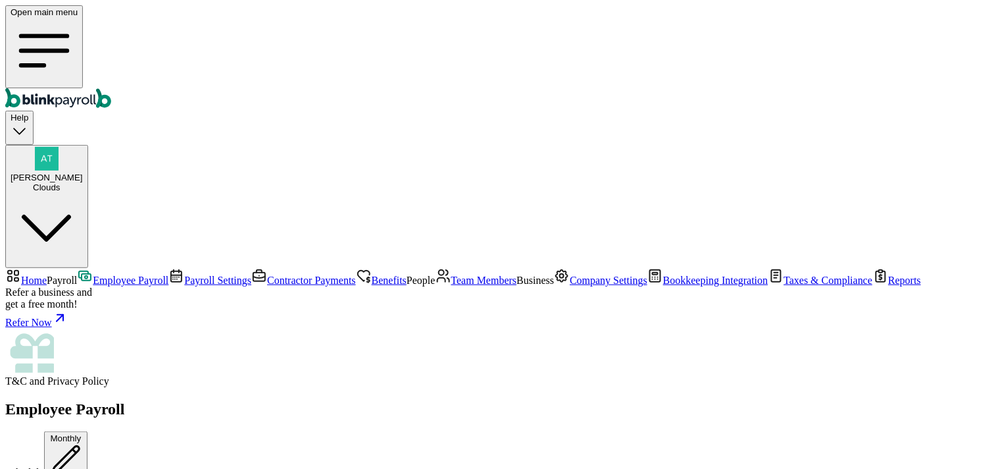
click at [503, 36] on div "Open main menu Help [PERSON_NAME] Clouds" at bounding box center [499, 136] width 988 height 263
click at [83, 172] on div "[PERSON_NAME] Clouds" at bounding box center [47, 182] width 72 height 20
drag, startPoint x: 823, startPoint y: 226, endPoint x: 970, endPoint y: 226, distance: 146.8
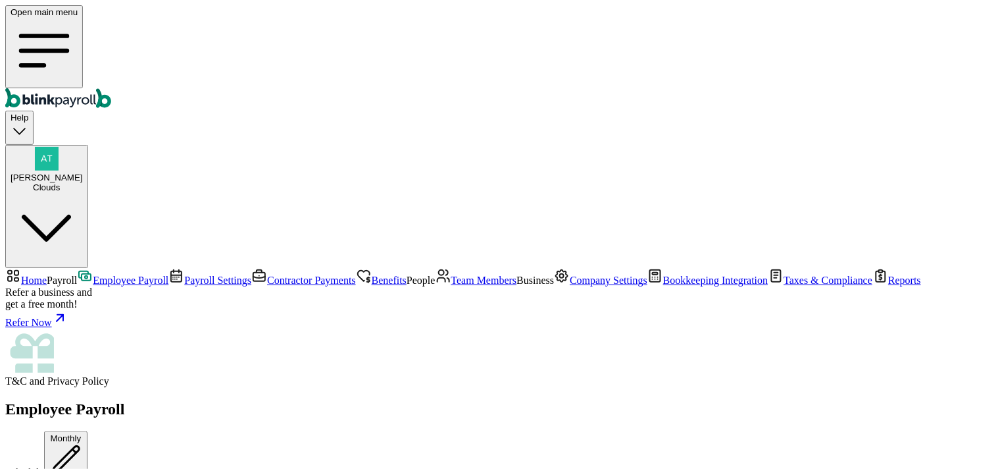
copy span "[EMAIL_ADDRESS][DOMAIN_NAME]"
drag, startPoint x: 523, startPoint y: 119, endPoint x: 413, endPoint y: 51, distance: 129.5
